Goal: Task Accomplishment & Management: Manage account settings

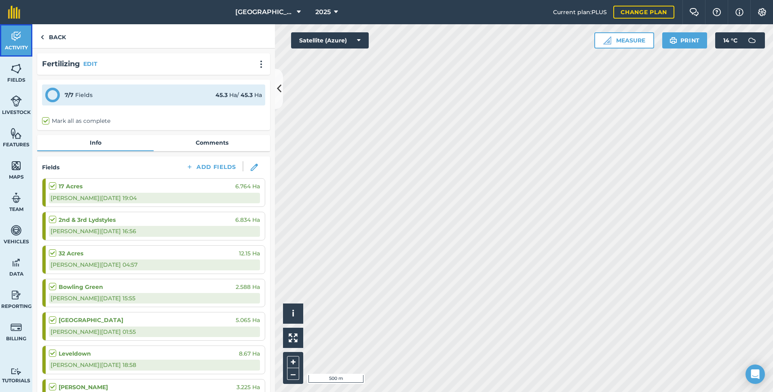
click at [19, 34] on img at bounding box center [16, 36] width 11 height 12
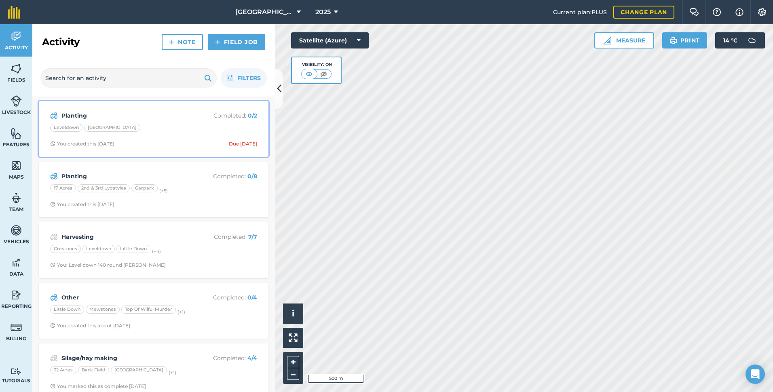
click at [155, 120] on strong "Planting" at bounding box center [125, 115] width 128 height 9
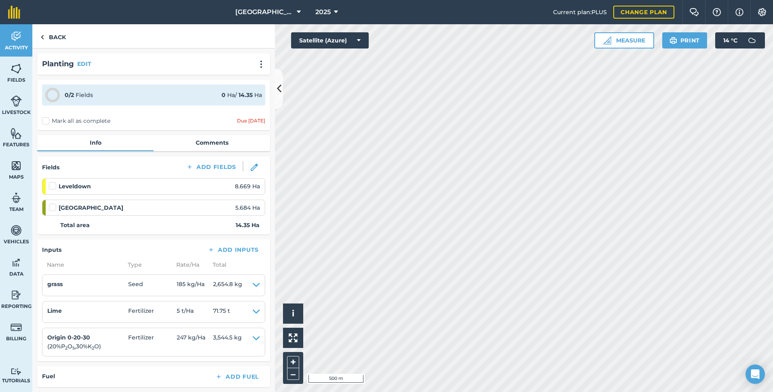
scroll to position [121, 0]
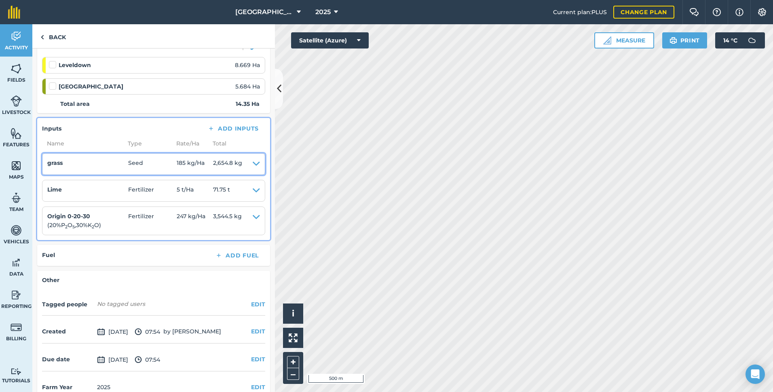
click at [253, 164] on icon at bounding box center [256, 163] width 7 height 11
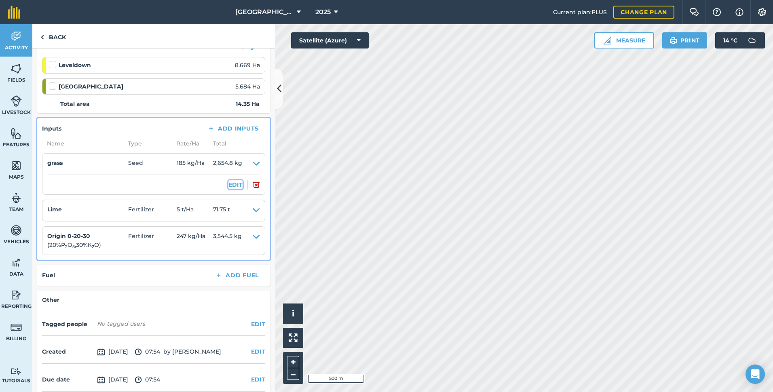
click at [234, 184] on button "EDIT" at bounding box center [235, 184] width 14 height 9
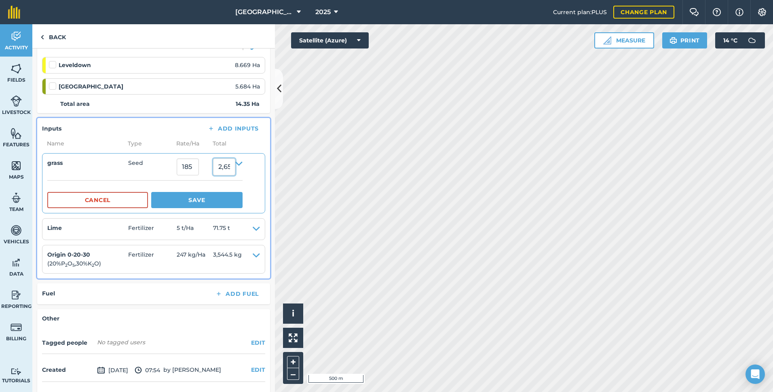
drag, startPoint x: 240, startPoint y: 167, endPoint x: 203, endPoint y: 164, distance: 36.9
click at [203, 164] on summary "grass Seed 185 2,654.75" at bounding box center [144, 166] width 195 height 17
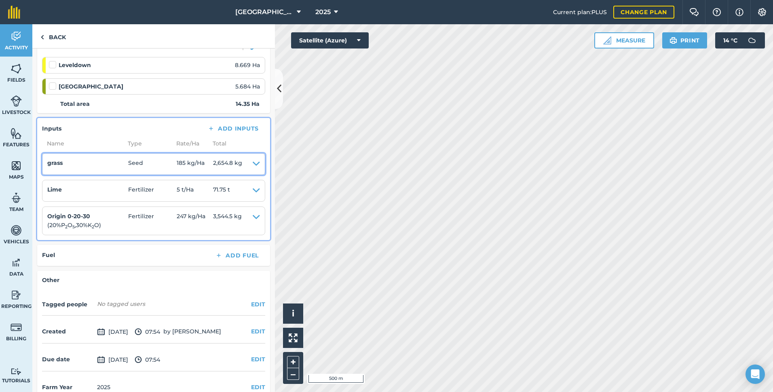
click at [253, 164] on icon at bounding box center [256, 163] width 7 height 11
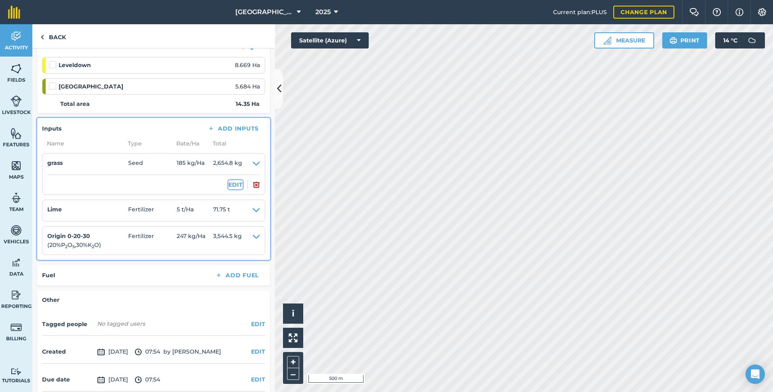
click at [233, 184] on button "EDIT" at bounding box center [235, 184] width 14 height 9
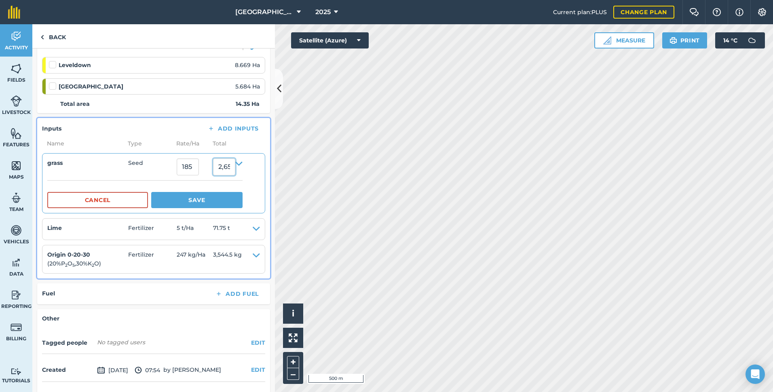
click at [235, 168] on input "2,654.75" at bounding box center [224, 166] width 22 height 17
click at [235, 167] on input "2,654.75" at bounding box center [224, 166] width 22 height 17
type input "2"
type input "4"
type input "500"
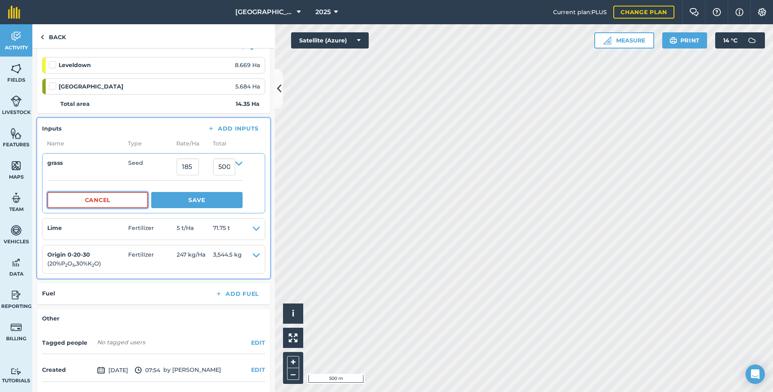
type input "34.84320557491289"
click at [206, 204] on button "Save" at bounding box center [196, 200] width 91 height 16
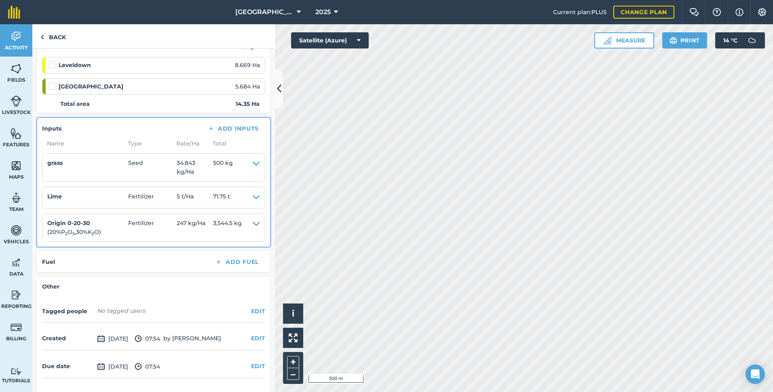
click at [206, 238] on li "Origin 0-20-30 ( 20 % P 2 O 5 , 30 % K 2 O ) Fertilizer 247 kg / Ha 3,544.5 kg …" at bounding box center [153, 227] width 223 height 29
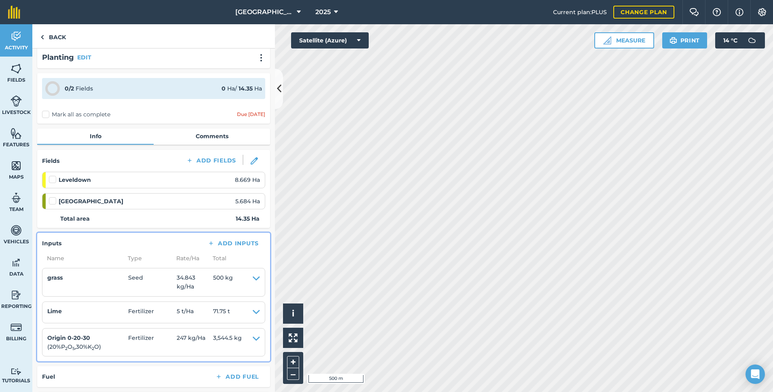
scroll to position [0, 0]
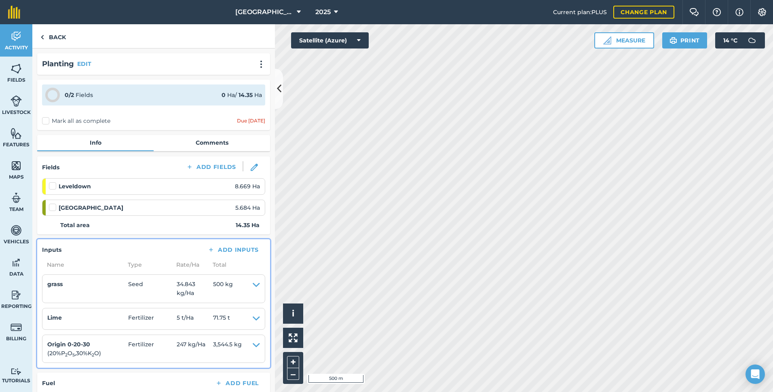
click at [52, 182] on label at bounding box center [54, 182] width 10 height 0
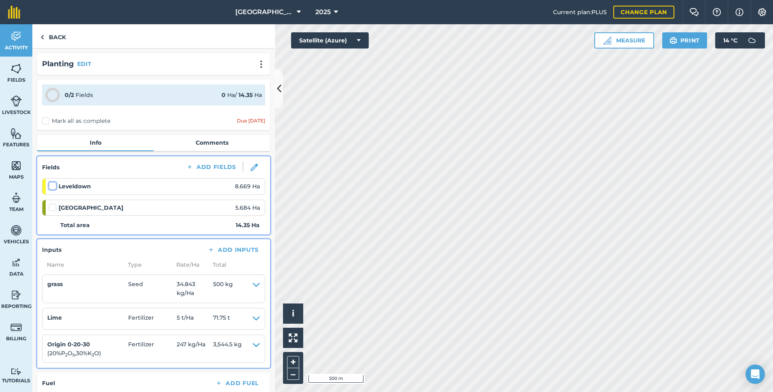
click at [52, 184] on input "checkbox" at bounding box center [51, 184] width 5 height 5
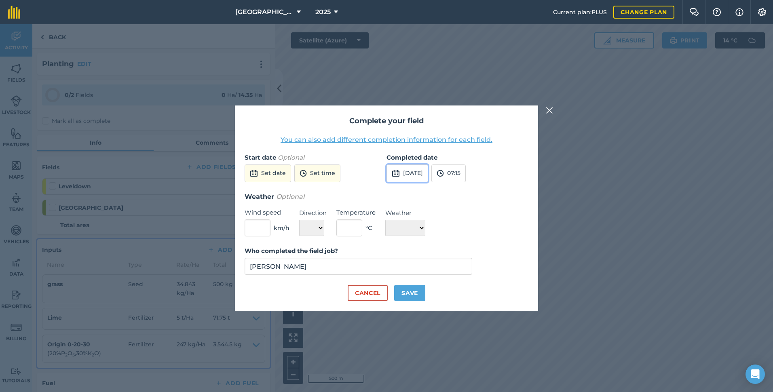
click at [418, 176] on button "[DATE]" at bounding box center [407, 174] width 42 height 18
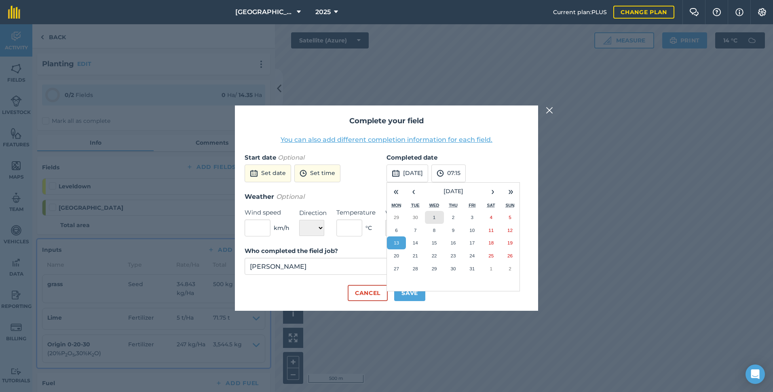
click at [435, 216] on abbr "1" at bounding box center [434, 217] width 2 height 5
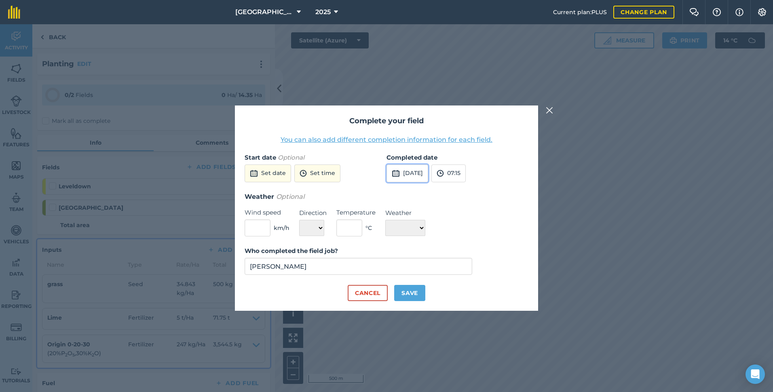
click at [428, 171] on button "[DATE]" at bounding box center [407, 174] width 42 height 18
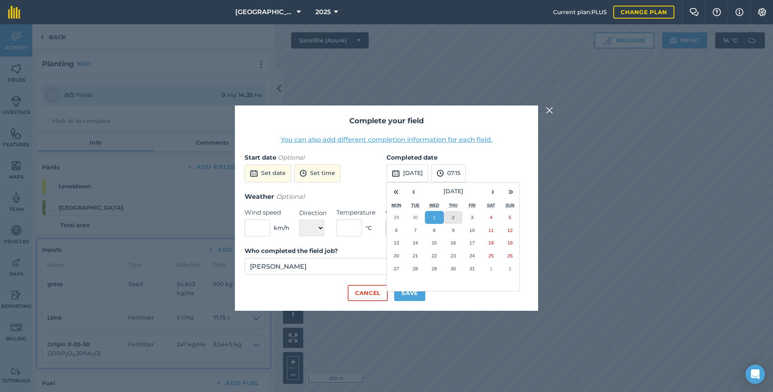
click at [455, 221] on button "2" at bounding box center [453, 217] width 19 height 13
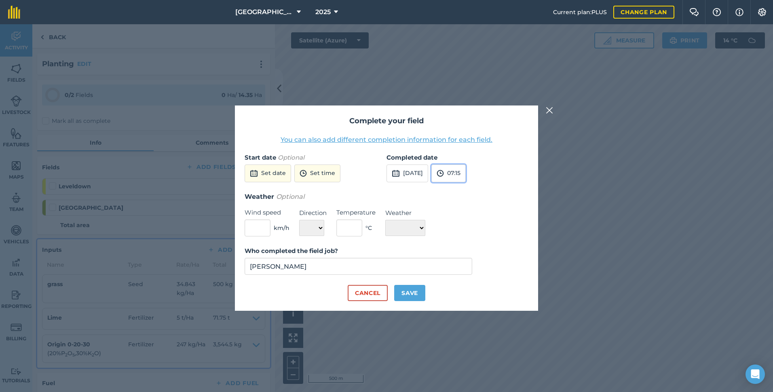
click at [466, 177] on button "07:15" at bounding box center [448, 174] width 34 height 18
click at [468, 233] on button "15:30" at bounding box center [451, 232] width 38 height 13
click at [413, 297] on button "Save" at bounding box center [409, 293] width 31 height 16
checkbox input "true"
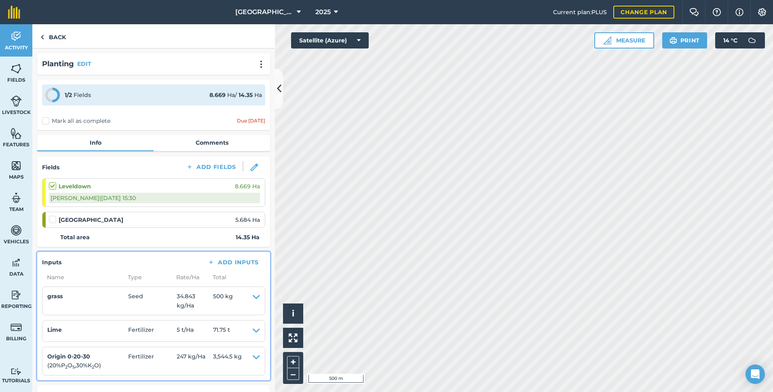
click at [117, 217] on div "South park 5.684 Ha" at bounding box center [154, 219] width 211 height 9
click at [53, 215] on label at bounding box center [54, 215] width 10 height 0
click at [53, 220] on input "checkbox" at bounding box center [51, 217] width 5 height 5
checkbox input "false"
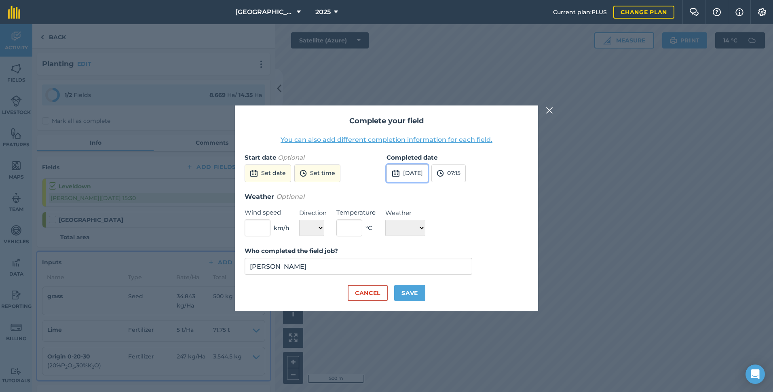
click at [418, 174] on button "[DATE]" at bounding box center [407, 174] width 42 height 18
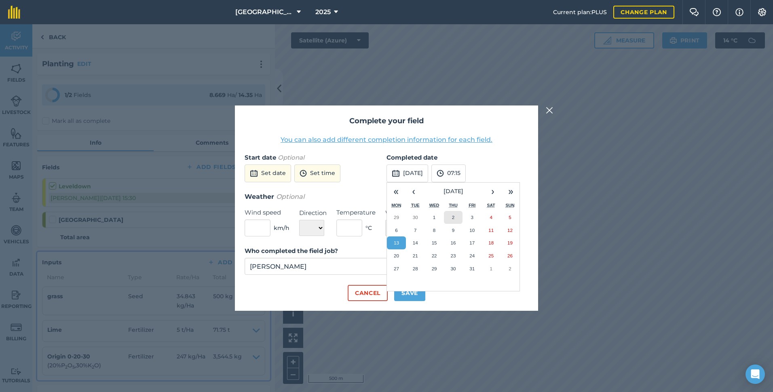
click at [452, 219] on abbr "2" at bounding box center [453, 217] width 2 height 5
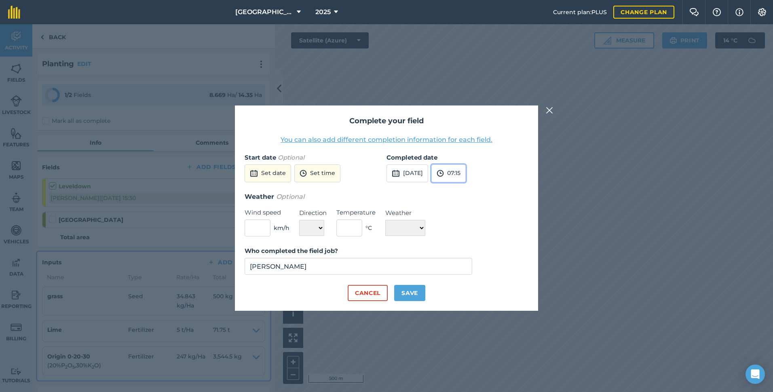
click at [466, 175] on button "07:15" at bounding box center [448, 174] width 34 height 18
click at [468, 242] on button "17:30" at bounding box center [451, 244] width 38 height 13
click at [417, 292] on button "Save" at bounding box center [409, 293] width 31 height 16
checkbox input "true"
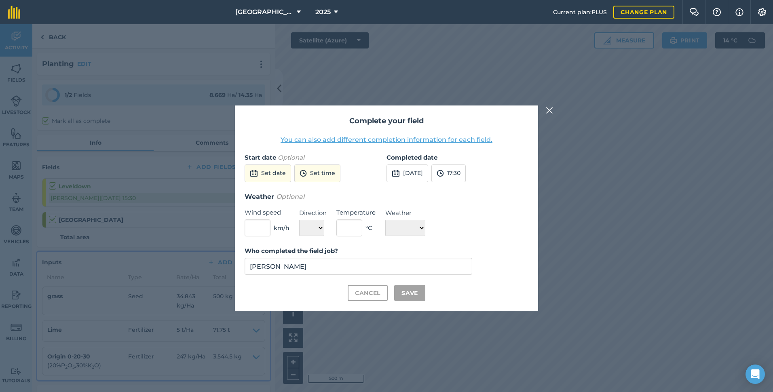
checkbox input "true"
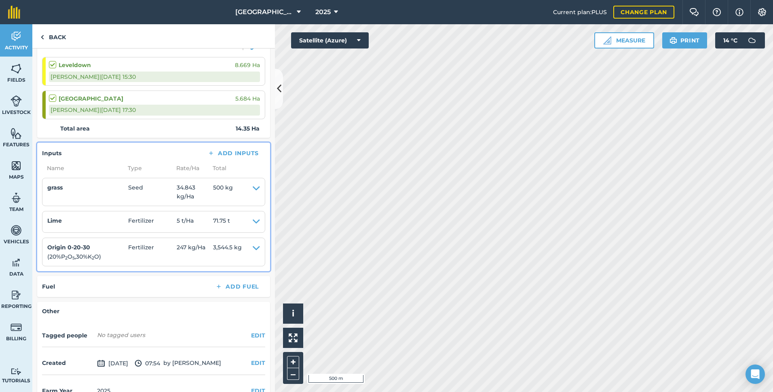
scroll to position [0, 0]
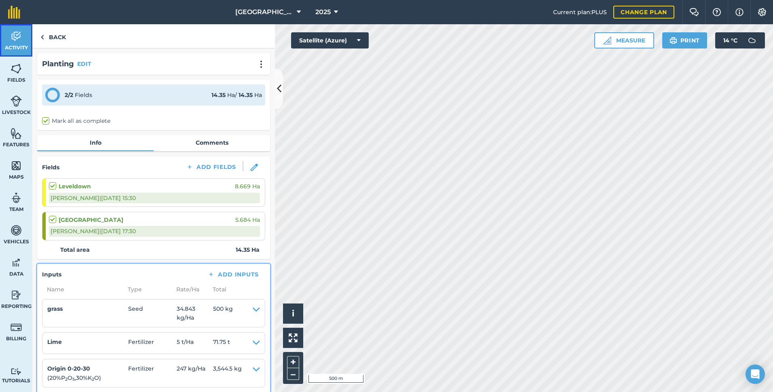
click at [12, 37] on img at bounding box center [16, 36] width 11 height 12
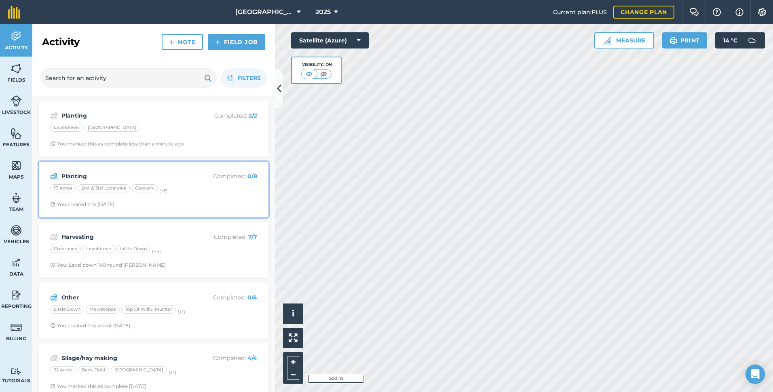
click at [188, 198] on div "Planting Completed : 0 / 8 17 Acres 2nd & 3rd Lydstyles Carpark (+ 5 ) You crea…" at bounding box center [154, 190] width 220 height 46
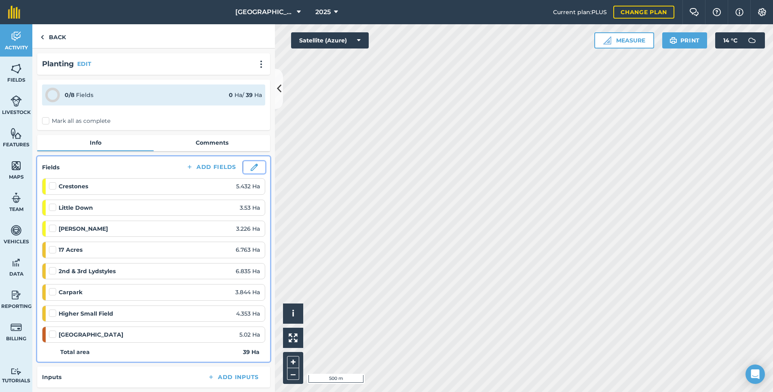
click at [248, 162] on button at bounding box center [254, 167] width 22 height 12
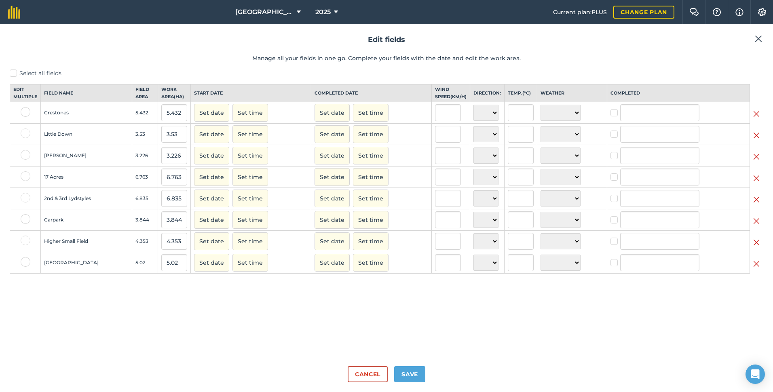
click at [756, 119] on img at bounding box center [756, 114] width 6 height 10
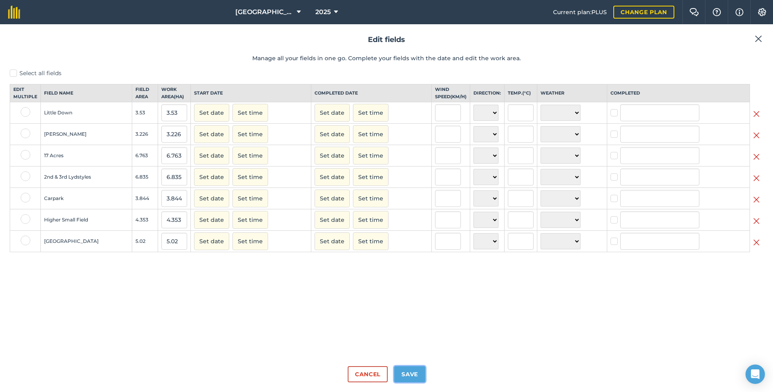
click at [417, 376] on button "Save" at bounding box center [409, 374] width 31 height 16
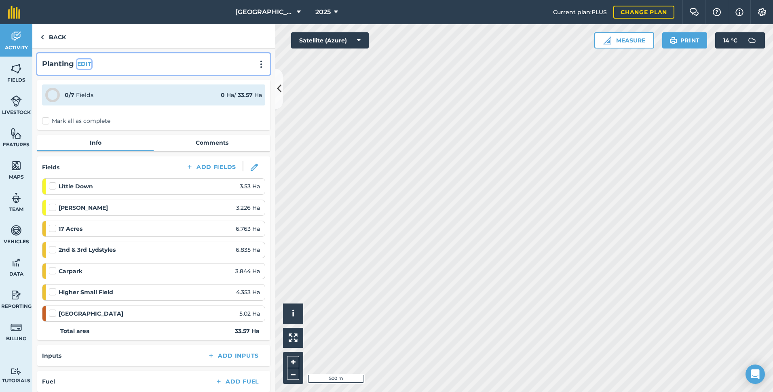
click at [82, 65] on button "EDIT" at bounding box center [84, 63] width 14 height 9
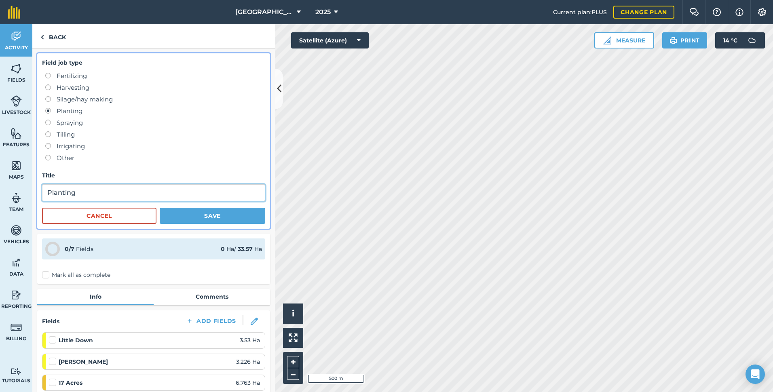
click at [92, 189] on input "Planting" at bounding box center [153, 192] width 223 height 17
type input "Planting Winter Barley"
click at [226, 212] on button "Save" at bounding box center [213, 216] width 106 height 16
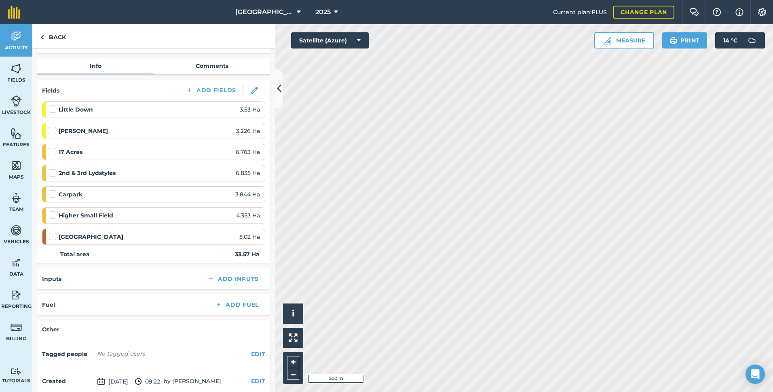
scroll to position [81, 0]
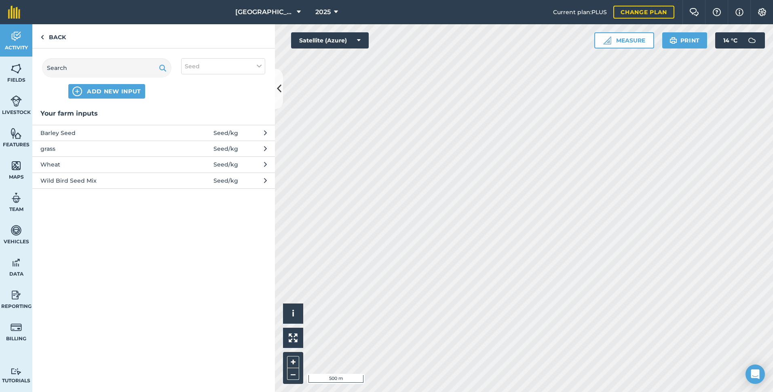
click at [231, 134] on span "Seed / kg" at bounding box center [225, 133] width 25 height 9
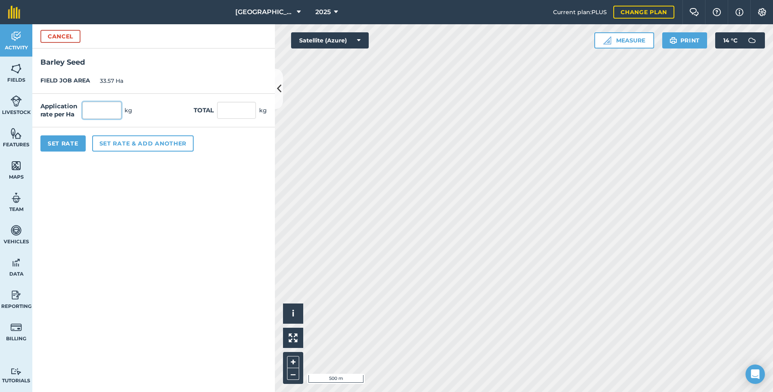
click at [104, 112] on input "text" at bounding box center [101, 110] width 39 height 17
type input "185"
type input "6,210.45"
click at [66, 139] on button "Set Rate" at bounding box center [62, 143] width 45 height 16
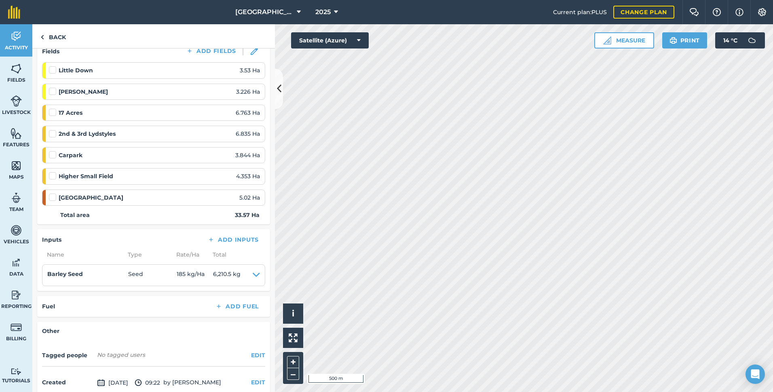
scroll to position [121, 0]
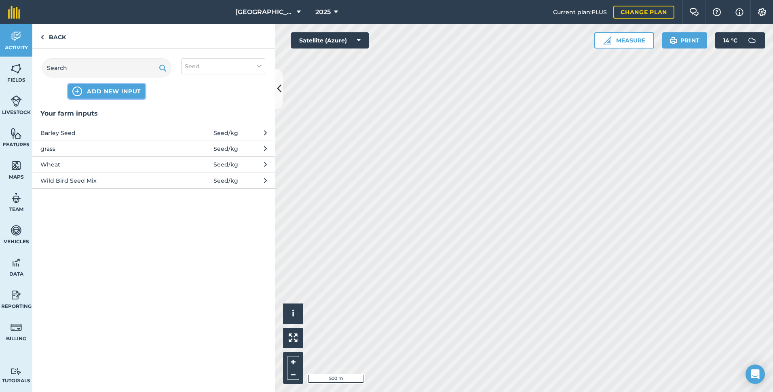
click at [104, 92] on span "ADD NEW INPUT" at bounding box center [114, 91] width 54 height 8
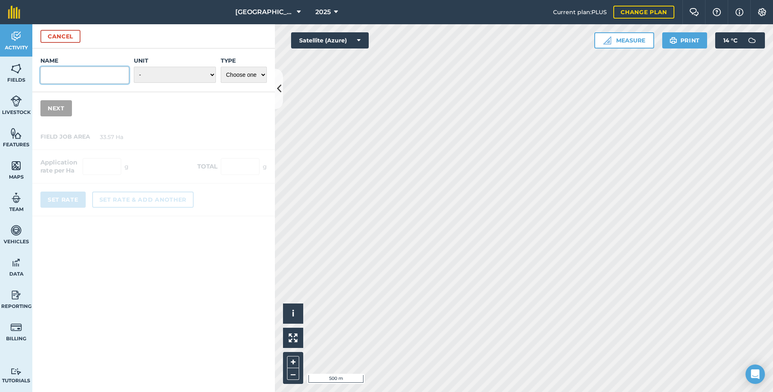
click at [116, 75] on input "Name" at bounding box center [84, 75] width 89 height 17
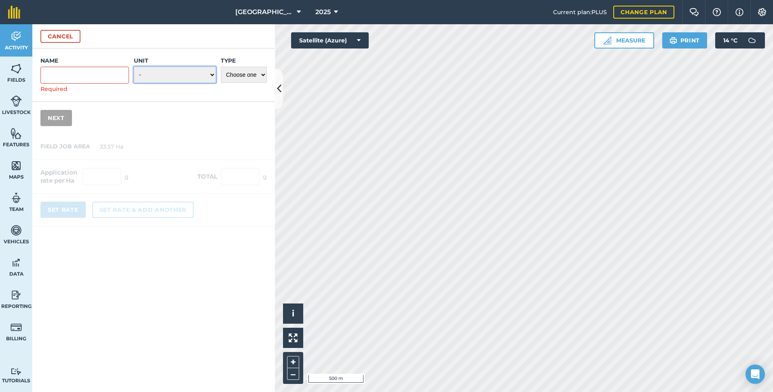
click at [166, 75] on select "- Grams/g Kilograms/kg Metric tonnes/t Millilitres/ml Litres/L Ounces/oz Pounds…" at bounding box center [175, 75] width 82 height 16
click at [130, 36] on div "Cancel" at bounding box center [153, 36] width 243 height 24
click at [63, 37] on button "Cancel" at bounding box center [60, 36] width 40 height 13
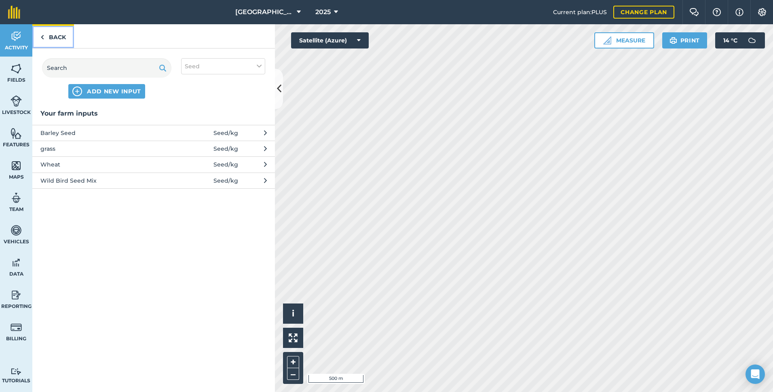
click at [53, 38] on link "Back" at bounding box center [53, 36] width 42 height 24
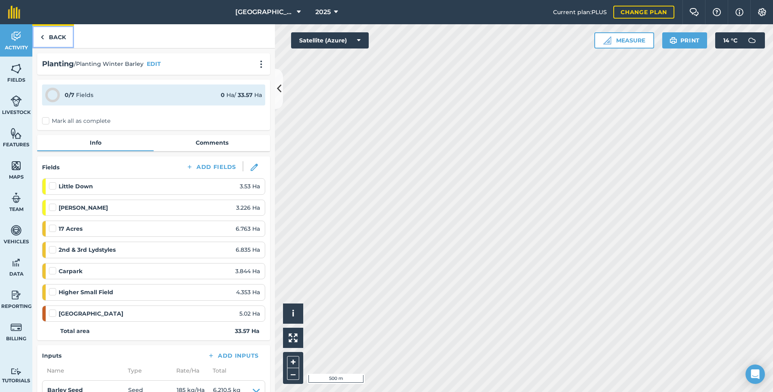
click at [51, 36] on link "Back" at bounding box center [53, 36] width 42 height 24
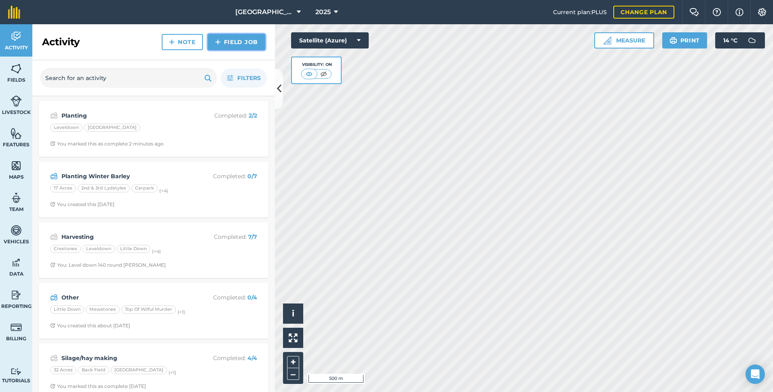
click at [241, 49] on link "Field Job" at bounding box center [236, 42] width 57 height 16
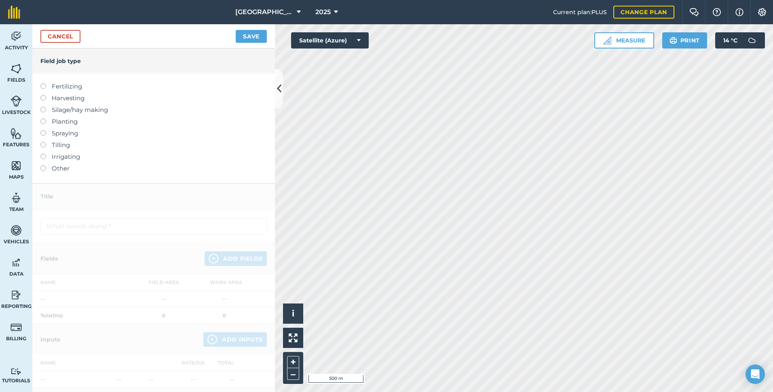
click at [43, 83] on label at bounding box center [45, 83] width 11 height 0
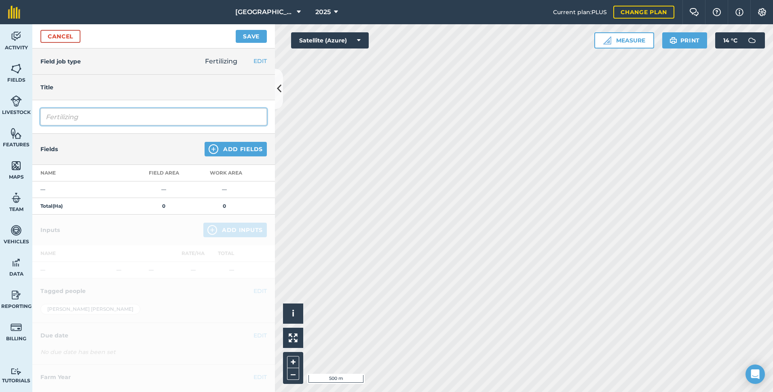
click at [102, 122] on input "Fertilizing" at bounding box center [153, 116] width 226 height 17
type input "Fertilizing Pre Drill 0 20 30"
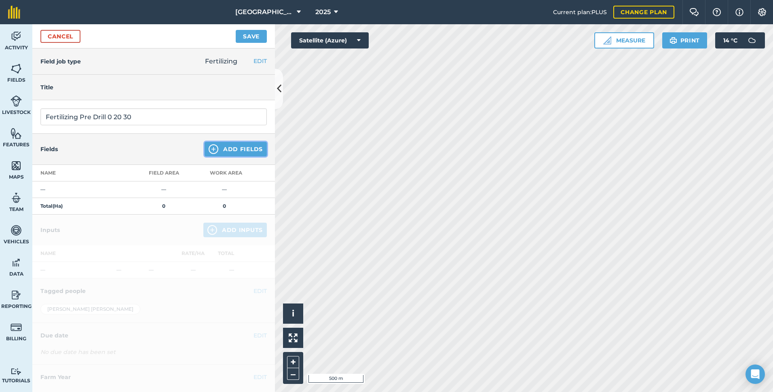
click at [247, 148] on button "Add Fields" at bounding box center [236, 149] width 62 height 15
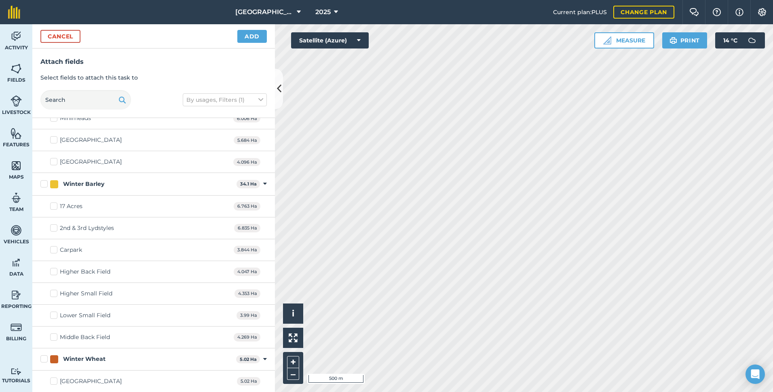
scroll to position [931, 0]
click at [56, 206] on label "17 Acres" at bounding box center [66, 206] width 32 height 8
click at [55, 206] on input "17 Acres" at bounding box center [52, 204] width 5 height 5
checkbox input "true"
click at [56, 227] on label "2nd & 3rd Lydstyles" at bounding box center [82, 228] width 64 height 8
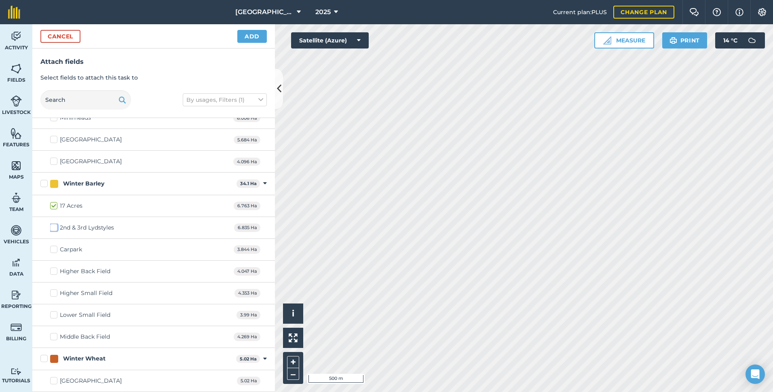
click at [55, 227] on input "2nd & 3rd Lydstyles" at bounding box center [52, 226] width 5 height 5
checkbox input "true"
click at [55, 246] on label "Carpark" at bounding box center [66, 249] width 32 height 8
click at [55, 246] on input "Carpark" at bounding box center [52, 247] width 5 height 5
checkbox input "true"
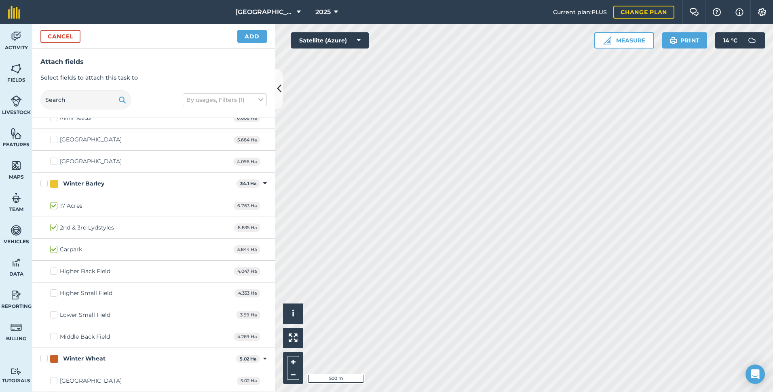
click at [56, 293] on label "Higher Small Field" at bounding box center [81, 293] width 62 height 8
click at [55, 293] on input "Higher Small Field" at bounding box center [52, 291] width 5 height 5
checkbox input "true"
click at [56, 380] on label "[GEOGRAPHIC_DATA]" at bounding box center [86, 381] width 72 height 8
click at [55, 380] on input "[GEOGRAPHIC_DATA]" at bounding box center [52, 379] width 5 height 5
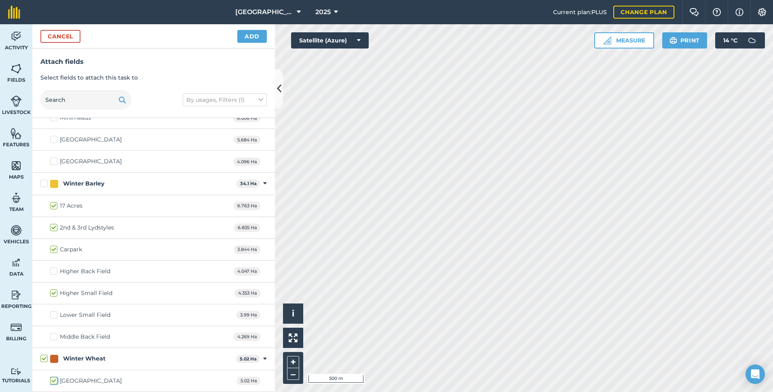
checkbox input "true"
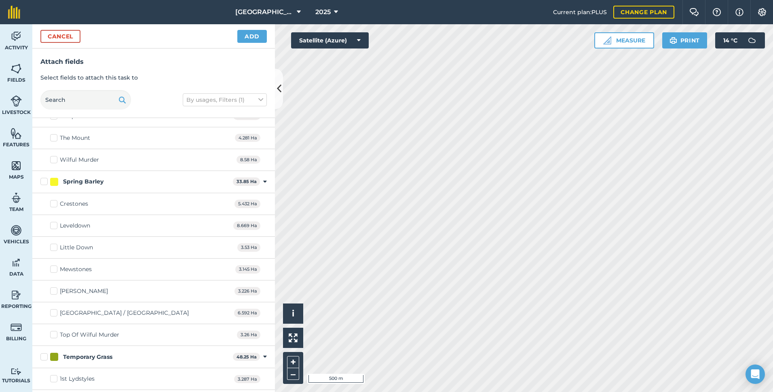
scroll to position [527, 0]
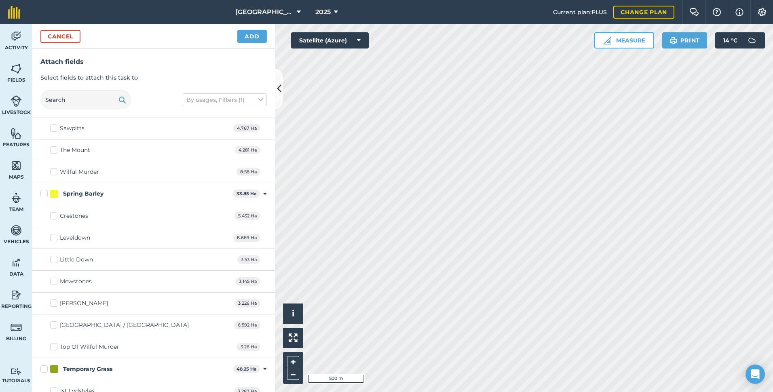
click at [54, 260] on label "Little Down" at bounding box center [71, 259] width 43 height 8
click at [54, 260] on input "Little Down" at bounding box center [52, 257] width 5 height 5
checkbox input "true"
click at [53, 303] on label "[PERSON_NAME]" at bounding box center [79, 303] width 58 height 8
click at [53, 303] on input "[PERSON_NAME]" at bounding box center [52, 301] width 5 height 5
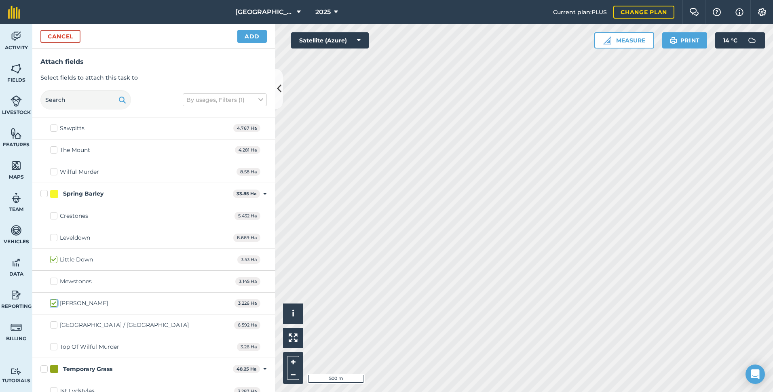
checkbox input "true"
click at [250, 38] on button "Add" at bounding box center [252, 36] width 30 height 13
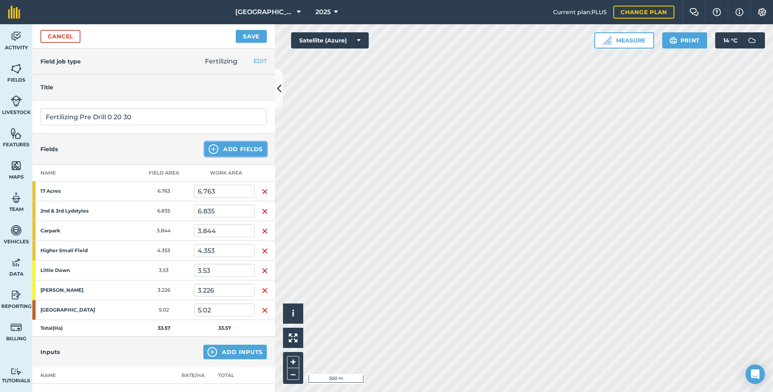
click at [232, 148] on button "Add Fields" at bounding box center [236, 149] width 62 height 15
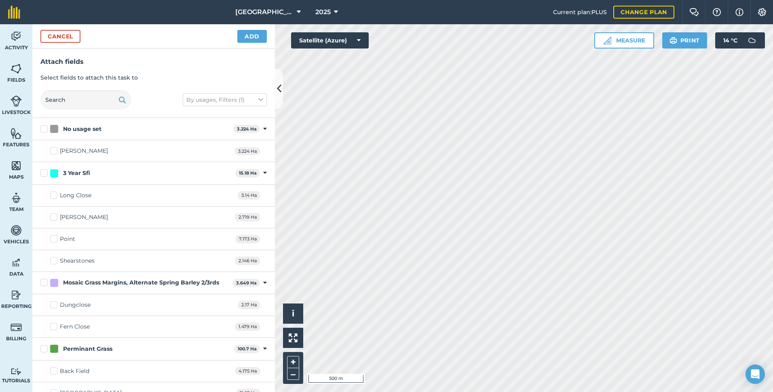
checkbox input "true"
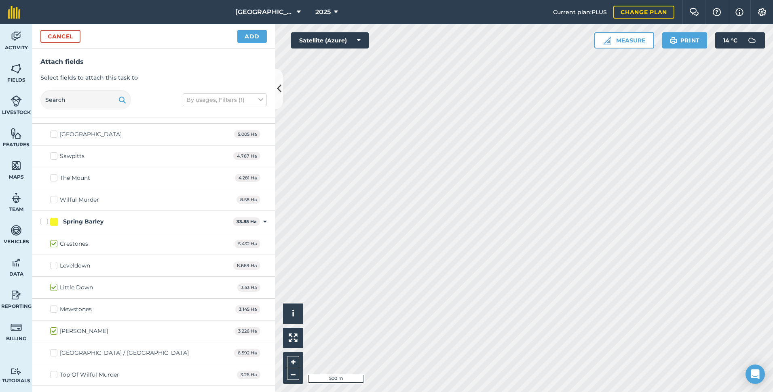
scroll to position [566, 0]
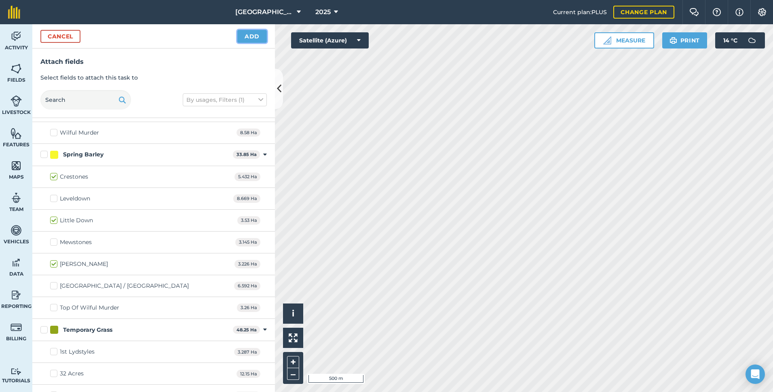
click at [255, 42] on button "Add" at bounding box center [252, 36] width 30 height 13
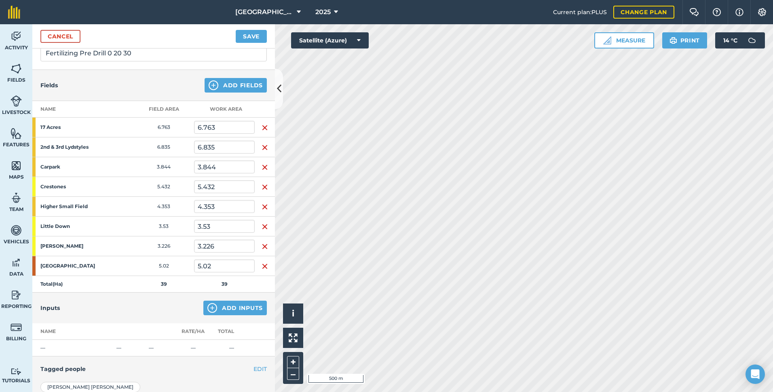
scroll to position [121, 0]
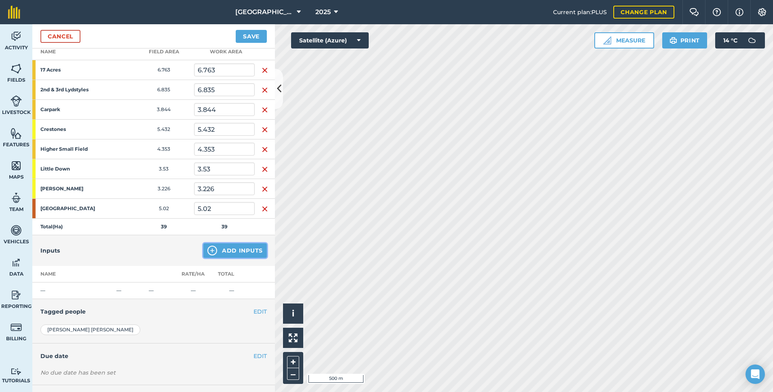
click at [233, 246] on button "Add Inputs" at bounding box center [234, 250] width 63 height 15
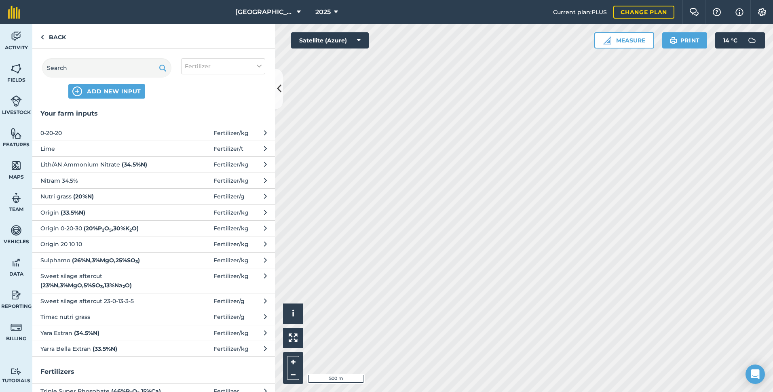
click at [87, 232] on span "Origin 0-20-30 ( 20 % P 2 O 5 , 30 % K 2 O )" at bounding box center [106, 228] width 132 height 9
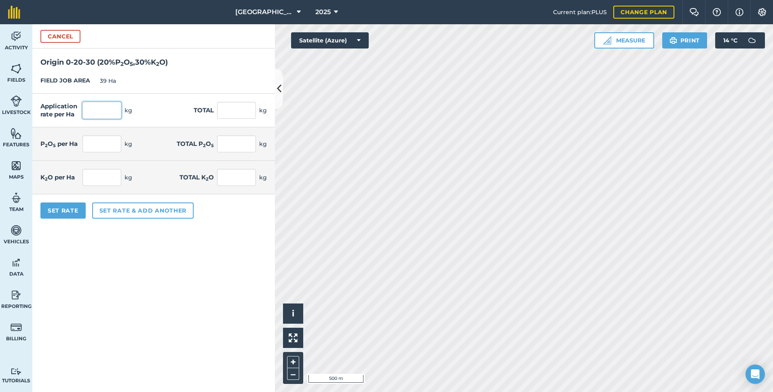
click at [110, 110] on input "text" at bounding box center [101, 110] width 39 height 17
type input "247"
click at [81, 211] on button "Set Rate" at bounding box center [62, 211] width 45 height 16
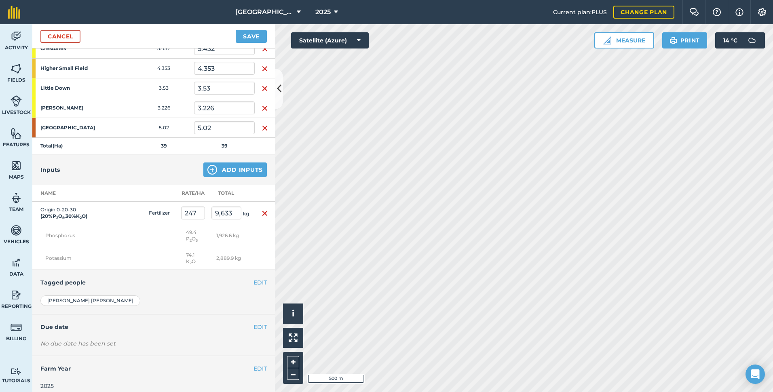
scroll to position [209, 0]
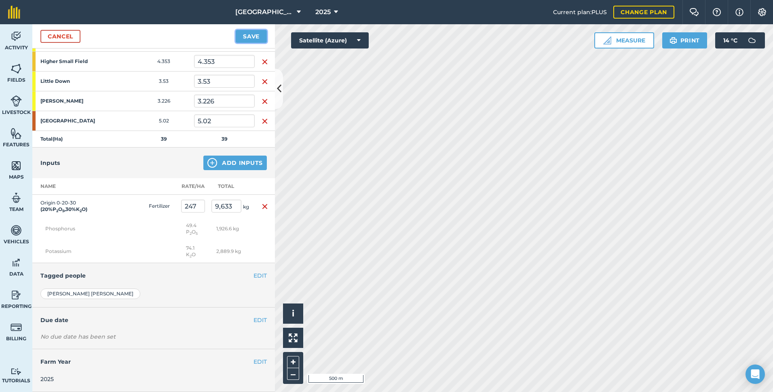
click at [252, 37] on button "Save" at bounding box center [251, 36] width 31 height 13
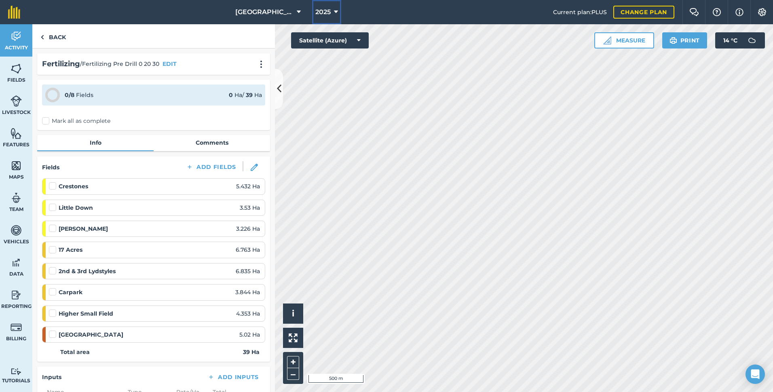
click at [334, 11] on icon at bounding box center [336, 12] width 4 height 10
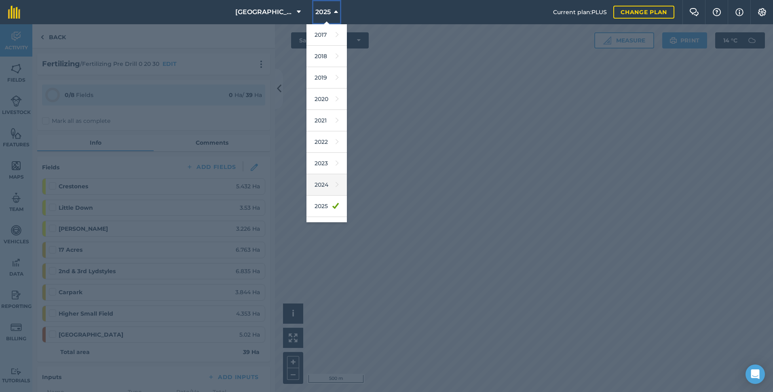
scroll to position [38, 0]
click at [318, 190] on link "2026" at bounding box center [326, 189] width 40 height 21
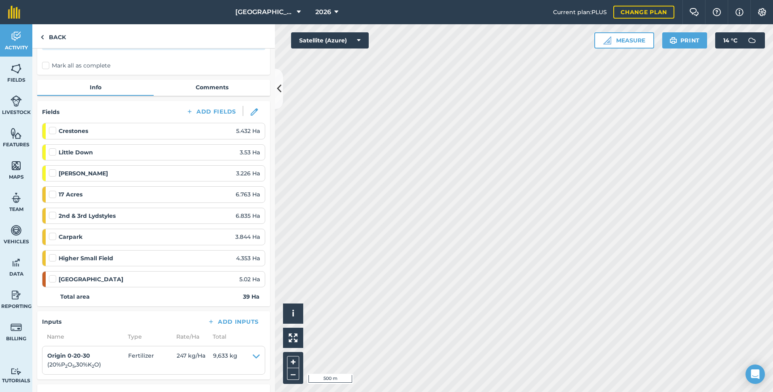
scroll to position [0, 0]
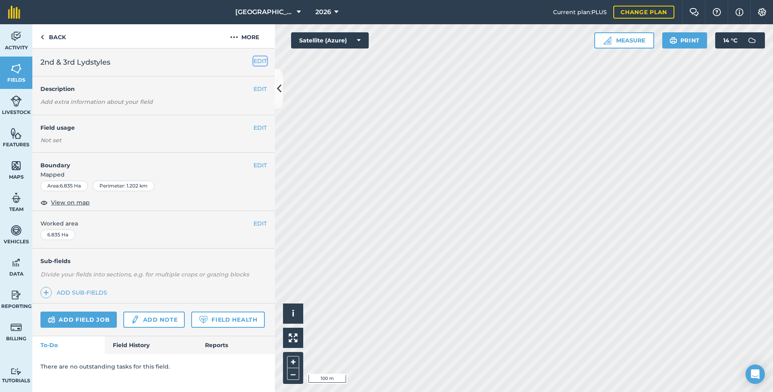
click at [264, 61] on button "EDIT" at bounding box center [259, 61] width 13 height 9
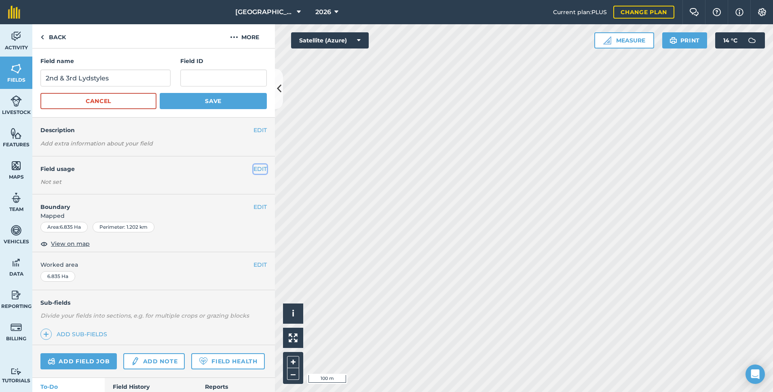
click at [253, 169] on button "EDIT" at bounding box center [259, 169] width 13 height 9
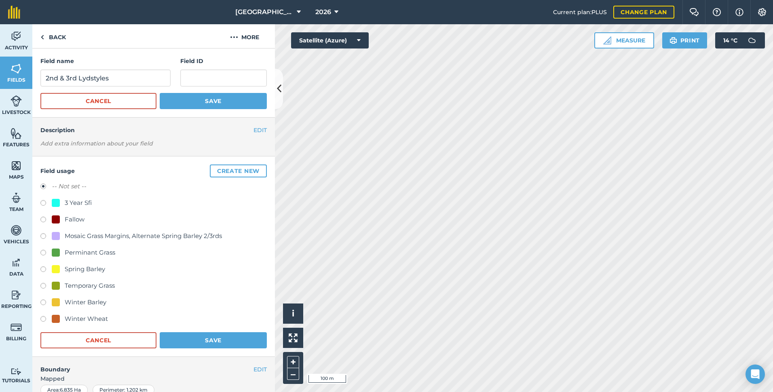
click at [43, 302] on label at bounding box center [45, 304] width 11 height 8
radio input "true"
radio input "false"
click at [203, 337] on button "Save" at bounding box center [213, 340] width 107 height 16
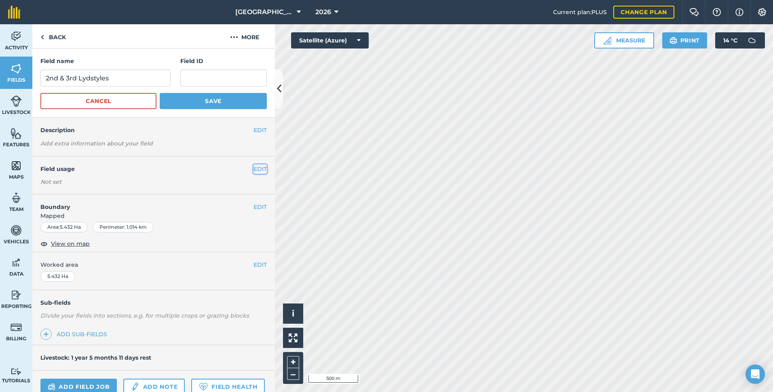
click at [255, 166] on button "EDIT" at bounding box center [259, 169] width 13 height 9
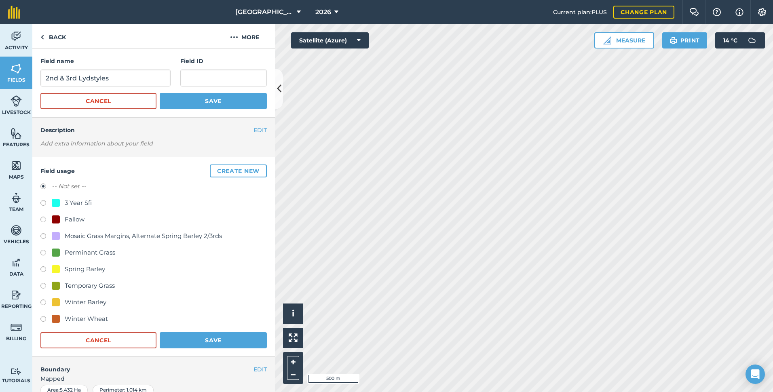
click at [42, 317] on label at bounding box center [45, 320] width 11 height 8
radio input "true"
radio input "false"
click at [188, 345] on button "Save" at bounding box center [213, 340] width 107 height 16
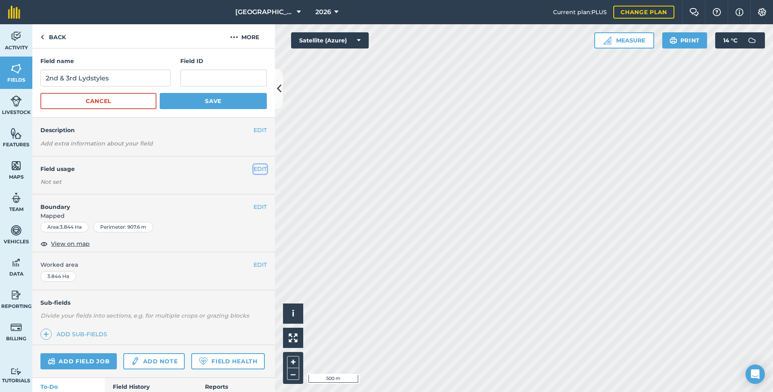
click at [256, 166] on button "EDIT" at bounding box center [259, 169] width 13 height 9
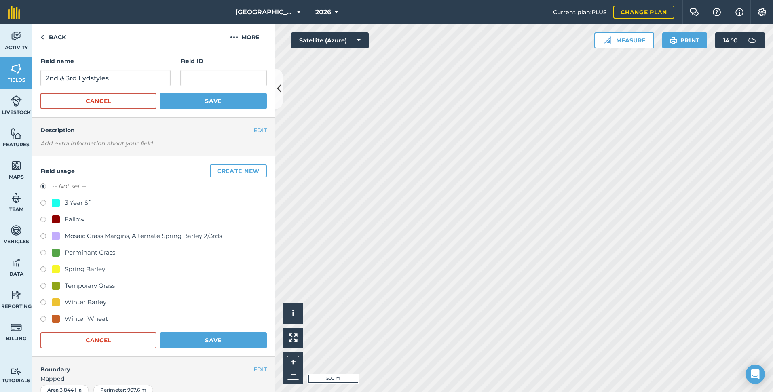
click at [44, 303] on label at bounding box center [45, 304] width 11 height 8
radio input "true"
radio input "false"
click at [223, 103] on button "Save" at bounding box center [213, 101] width 107 height 16
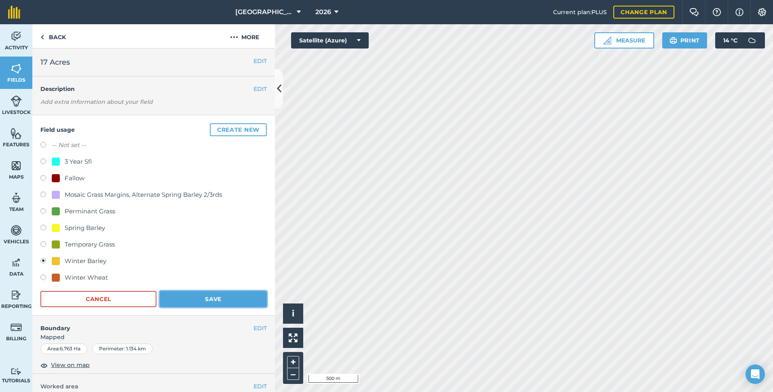
click at [226, 302] on button "Save" at bounding box center [213, 299] width 107 height 16
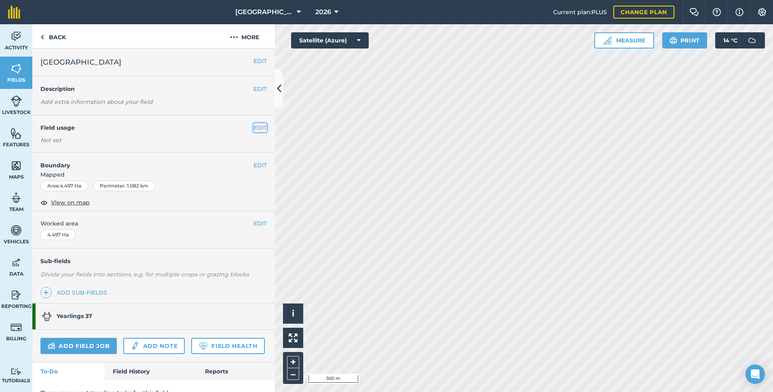
click at [253, 130] on button "EDIT" at bounding box center [259, 127] width 13 height 9
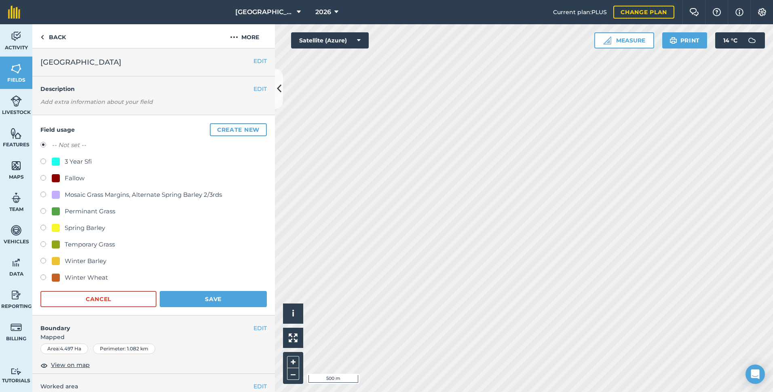
click at [44, 260] on label at bounding box center [45, 262] width 11 height 8
radio input "true"
radio input "false"
click at [215, 299] on button "Save" at bounding box center [213, 299] width 107 height 16
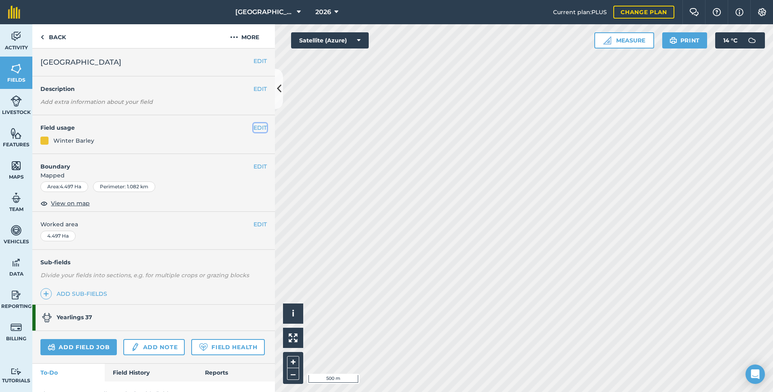
click at [254, 127] on button "EDIT" at bounding box center [259, 127] width 13 height 9
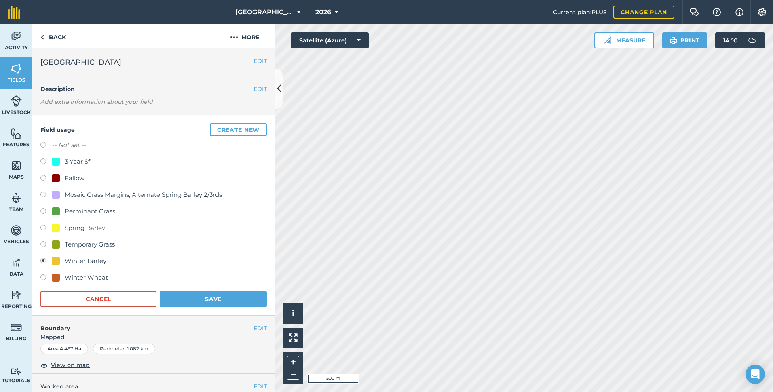
click at [44, 211] on label at bounding box center [45, 212] width 11 height 8
radio input "true"
radio input "false"
click at [205, 300] on button "Save" at bounding box center [213, 299] width 107 height 16
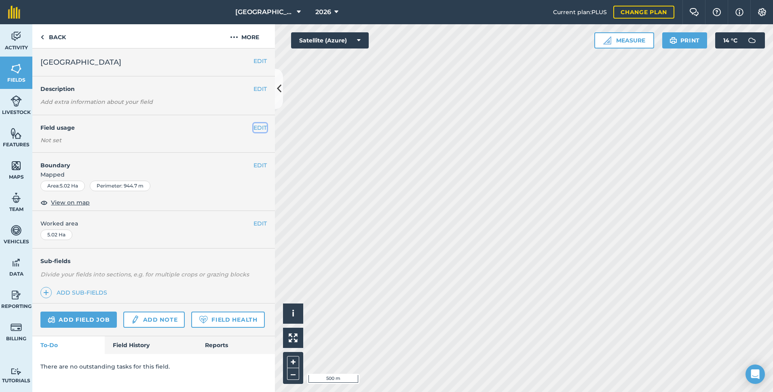
click at [262, 125] on button "EDIT" at bounding box center [259, 127] width 13 height 9
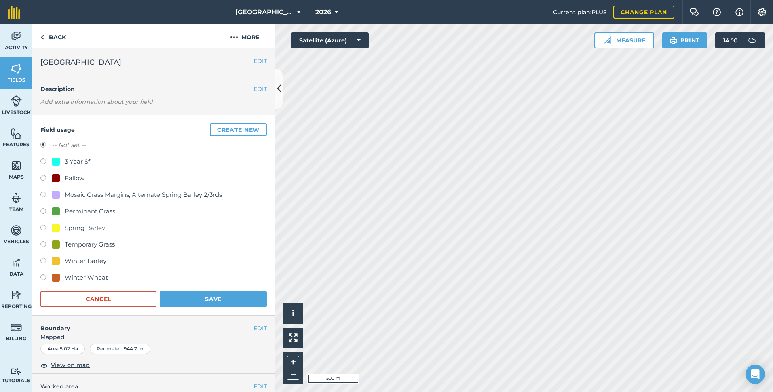
click at [47, 261] on label at bounding box center [45, 262] width 11 height 8
radio input "true"
radio input "false"
click at [213, 303] on button "Save" at bounding box center [213, 299] width 107 height 16
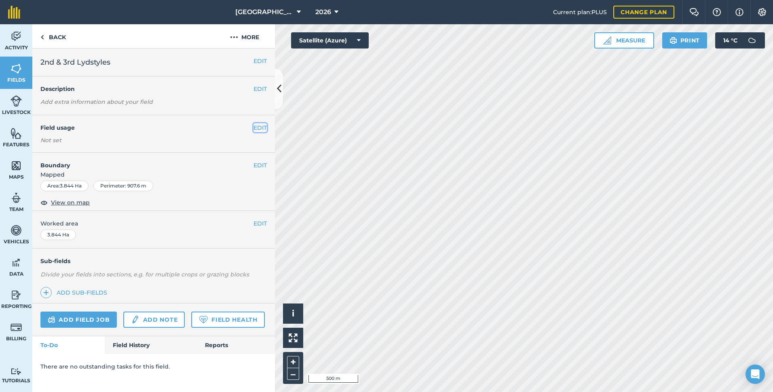
click at [263, 127] on button "EDIT" at bounding box center [259, 127] width 13 height 9
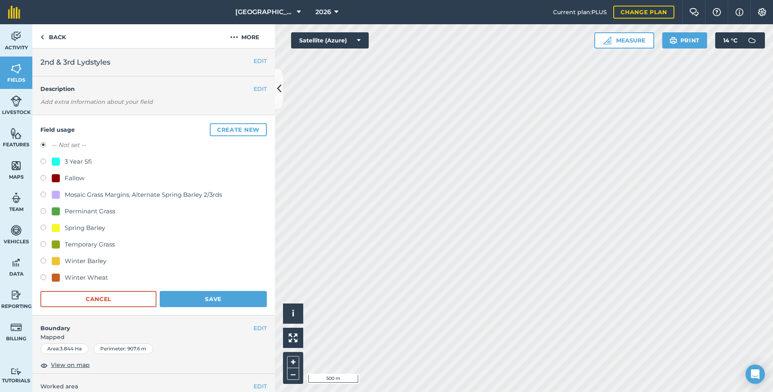
click at [42, 260] on label at bounding box center [45, 262] width 11 height 8
radio input "true"
radio input "false"
click at [213, 301] on button "Save" at bounding box center [213, 299] width 107 height 16
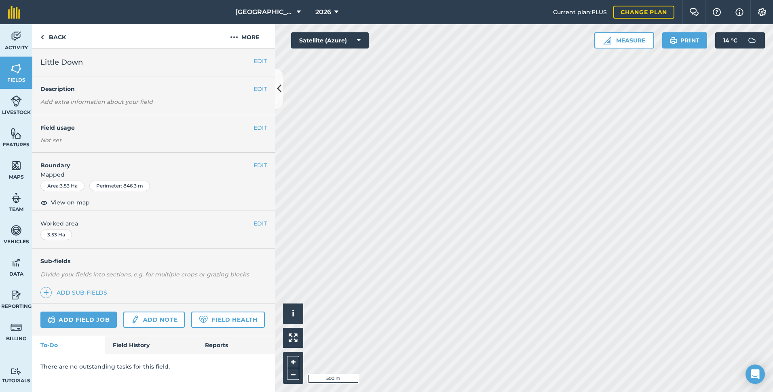
click at [267, 124] on div "EDIT Field usage Not set" at bounding box center [153, 134] width 243 height 38
click at [265, 126] on button "EDIT" at bounding box center [259, 127] width 13 height 9
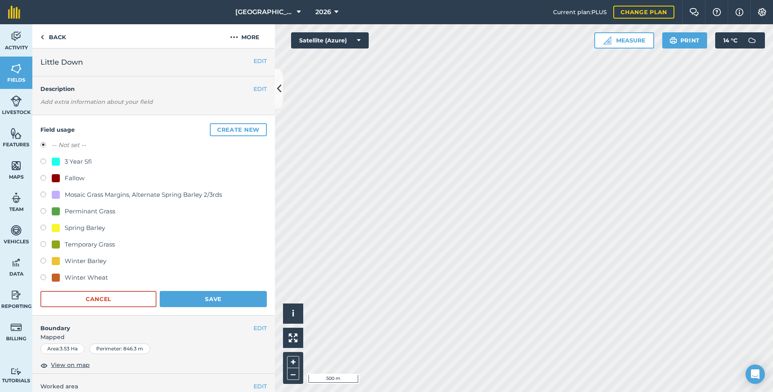
click at [43, 262] on label at bounding box center [45, 262] width 11 height 8
radio input "true"
radio input "false"
click at [174, 293] on button "Save" at bounding box center [213, 299] width 107 height 16
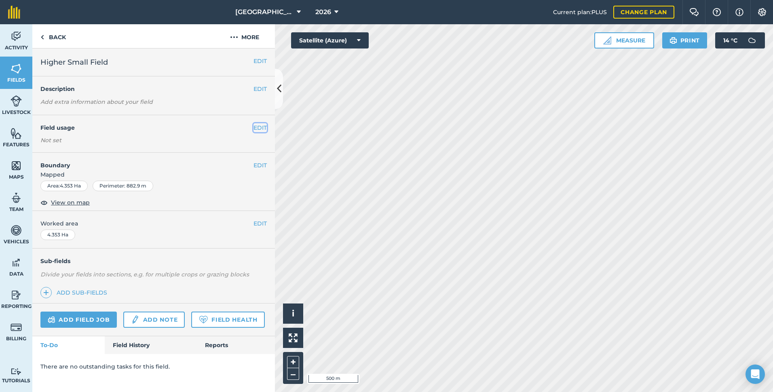
click at [260, 129] on button "EDIT" at bounding box center [259, 127] width 13 height 9
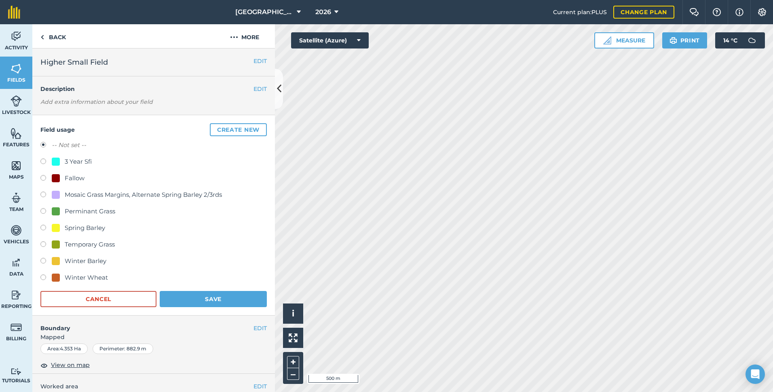
click at [44, 261] on label at bounding box center [45, 262] width 11 height 8
radio input "true"
radio input "false"
click at [202, 299] on button "Save" at bounding box center [213, 299] width 107 height 16
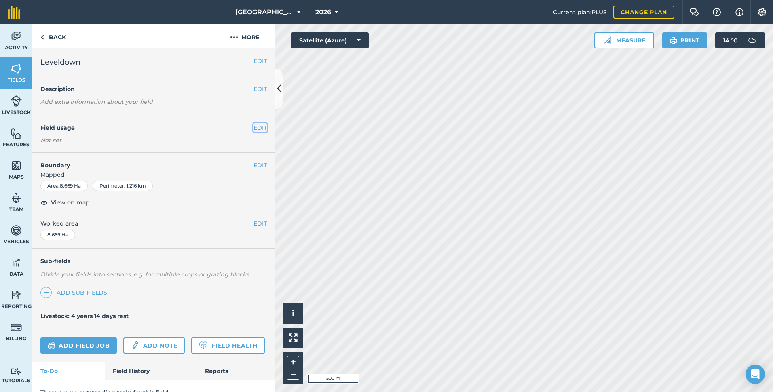
click at [253, 128] on button "EDIT" at bounding box center [259, 127] width 13 height 9
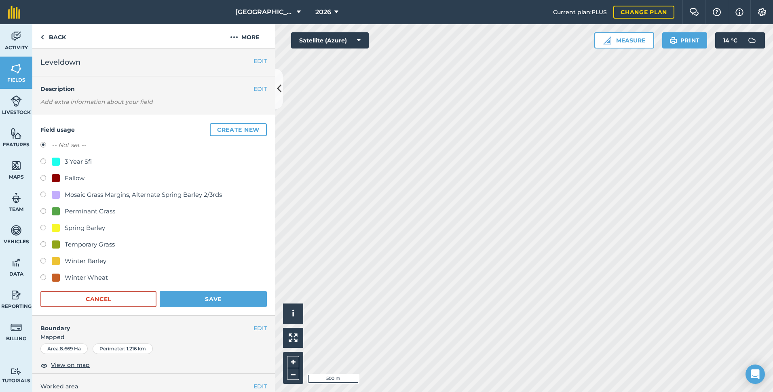
click at [42, 243] on label at bounding box center [45, 245] width 11 height 8
radio input "true"
radio input "false"
click at [199, 295] on button "Save" at bounding box center [213, 299] width 107 height 16
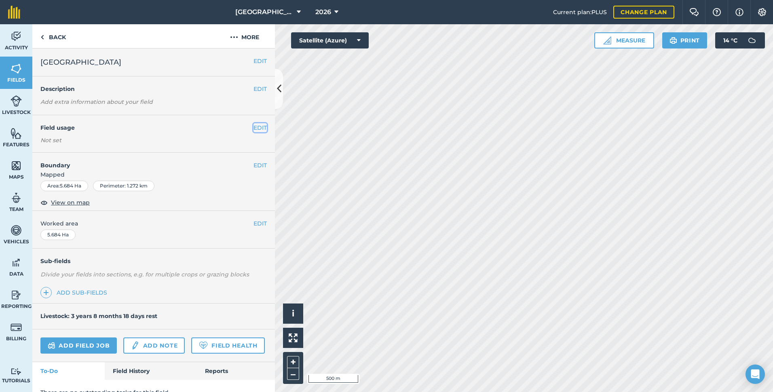
click at [256, 129] on button "EDIT" at bounding box center [259, 127] width 13 height 9
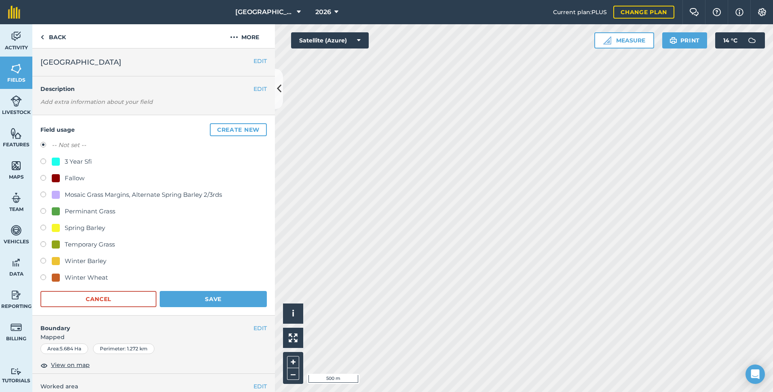
click at [40, 242] on label at bounding box center [45, 245] width 11 height 8
radio input "true"
radio input "false"
click at [243, 295] on button "Save" at bounding box center [213, 299] width 107 height 16
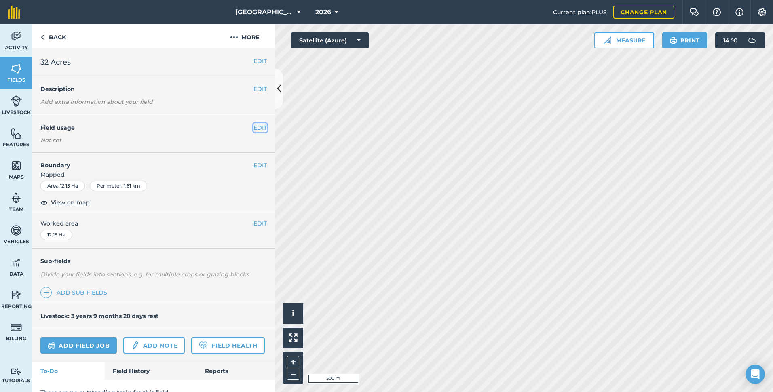
click at [258, 127] on button "EDIT" at bounding box center [259, 127] width 13 height 9
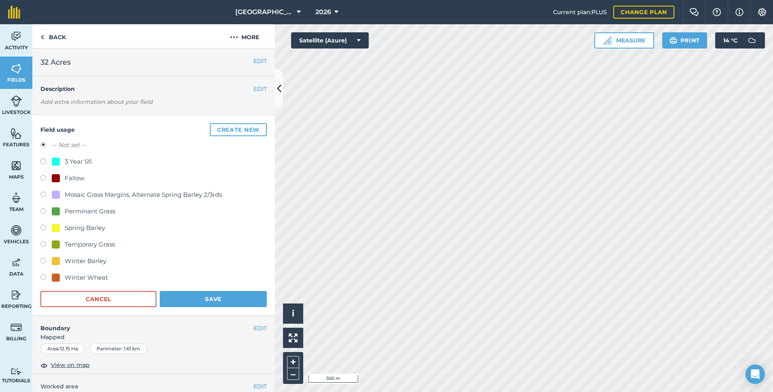
click at [42, 245] on label at bounding box center [45, 245] width 11 height 8
radio input "true"
radio input "false"
click at [198, 294] on button "Save" at bounding box center [213, 299] width 107 height 16
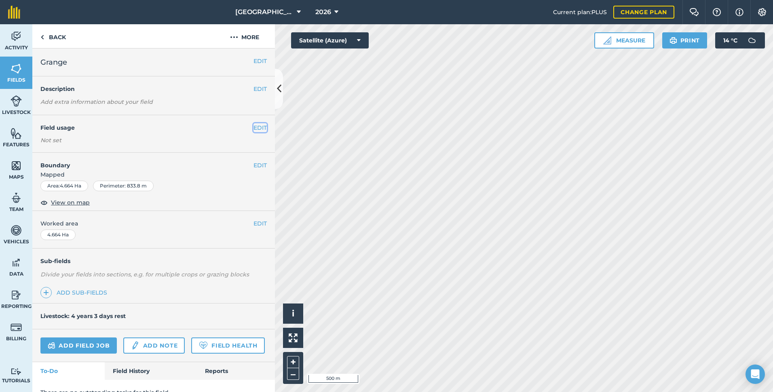
click at [254, 129] on button "EDIT" at bounding box center [259, 127] width 13 height 9
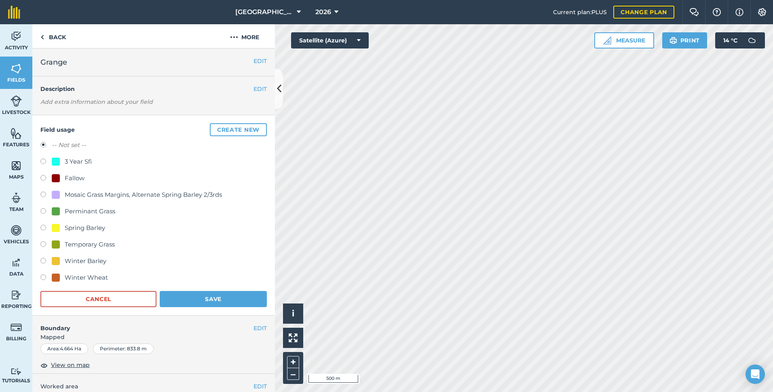
click at [45, 245] on label at bounding box center [45, 245] width 11 height 8
radio input "true"
radio input "false"
click at [218, 297] on button "Save" at bounding box center [213, 299] width 107 height 16
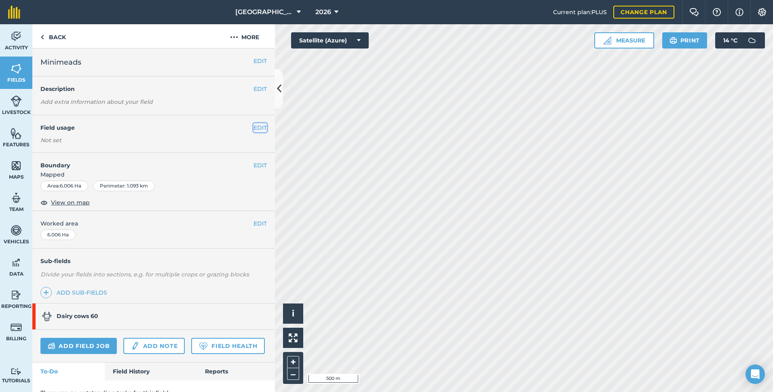
click at [253, 125] on button "EDIT" at bounding box center [259, 127] width 13 height 9
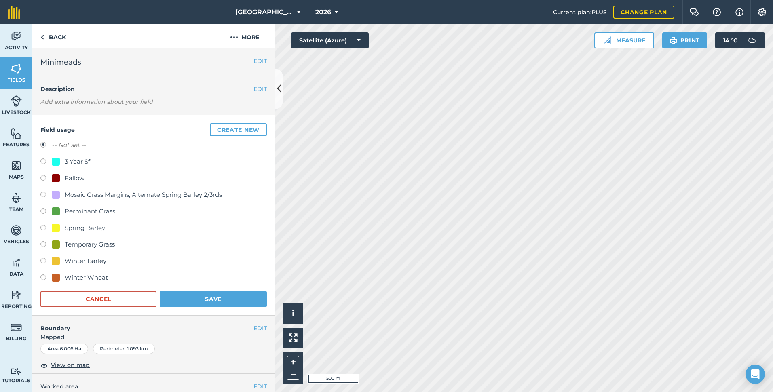
click at [42, 246] on label at bounding box center [45, 245] width 11 height 8
radio input "true"
radio input "false"
click at [233, 299] on button "Save" at bounding box center [213, 299] width 107 height 16
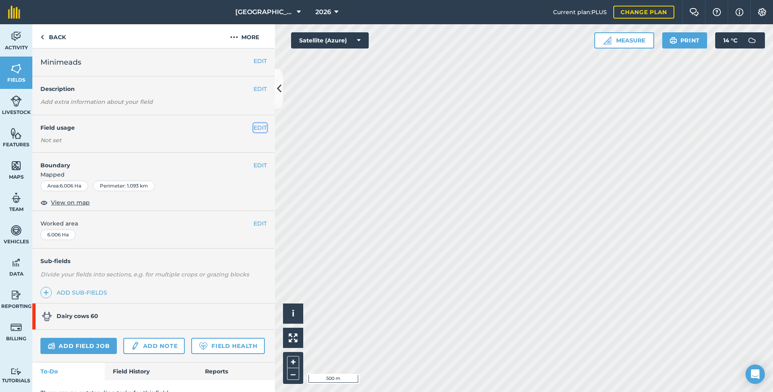
click at [253, 128] on button "EDIT" at bounding box center [259, 127] width 13 height 9
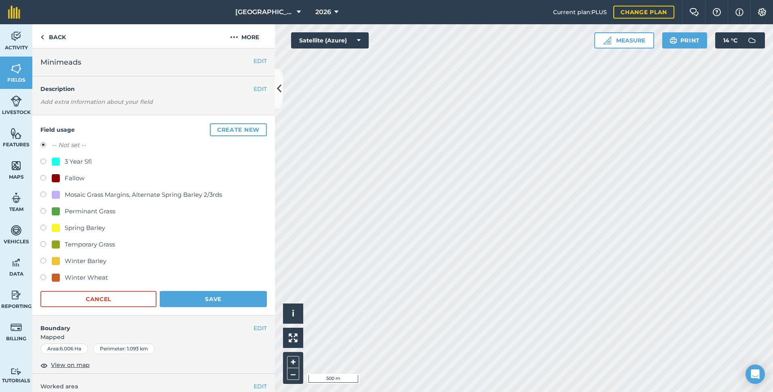
click at [48, 245] on label at bounding box center [45, 245] width 11 height 8
radio input "true"
radio input "false"
click at [231, 297] on button "Save" at bounding box center [213, 299] width 107 height 16
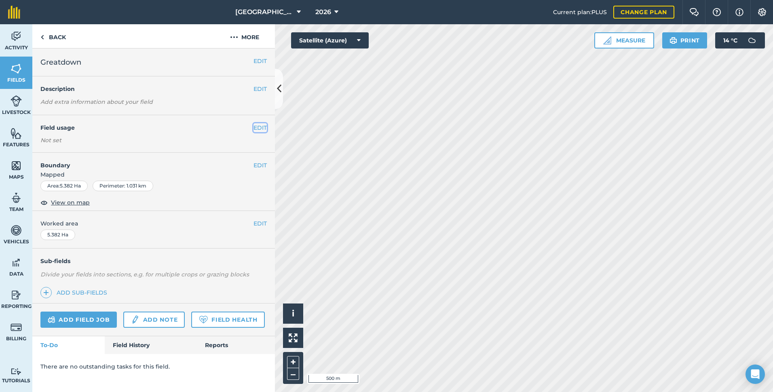
click at [258, 129] on button "EDIT" at bounding box center [259, 127] width 13 height 9
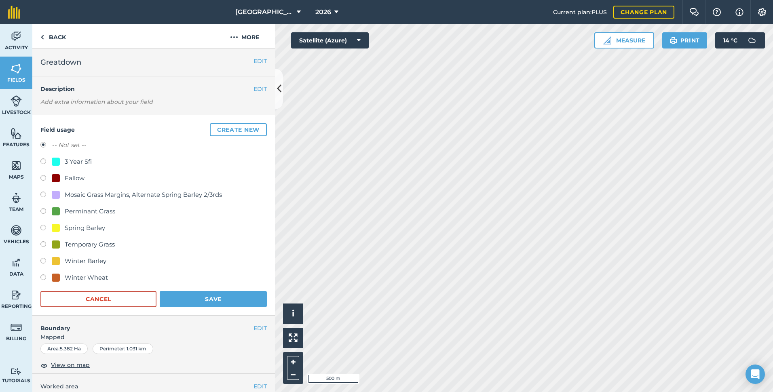
click at [40, 241] on div "Field usage Create new -- Not set -- 3 Year Sfi Fallow Mosaic Grass Margins, Al…" at bounding box center [153, 215] width 243 height 200
click at [41, 243] on label at bounding box center [45, 245] width 11 height 8
radio input "true"
radio input "false"
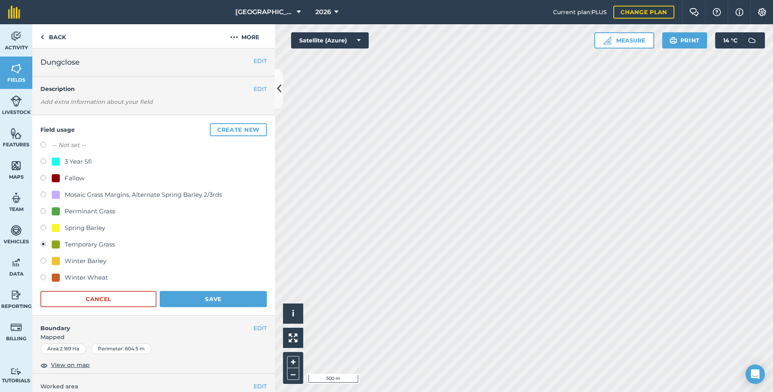
click at [43, 194] on label at bounding box center [45, 196] width 11 height 8
radio input "true"
radio input "false"
click at [231, 301] on button "Save" at bounding box center [213, 299] width 107 height 16
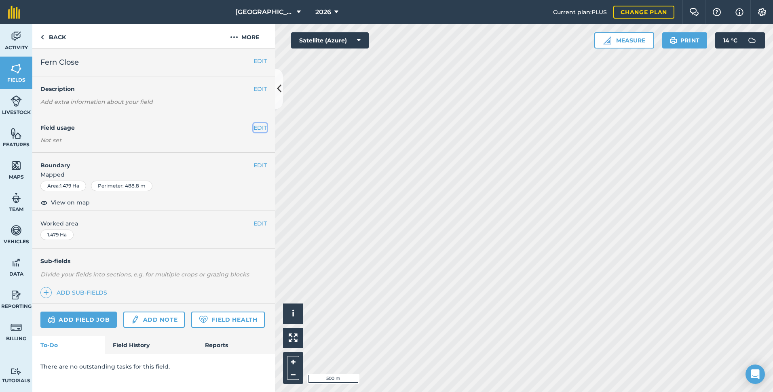
click at [266, 128] on button "EDIT" at bounding box center [259, 127] width 13 height 9
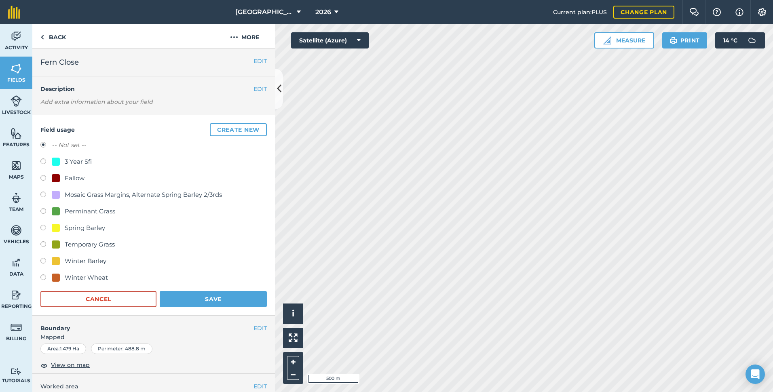
click at [43, 194] on label at bounding box center [45, 196] width 11 height 8
radio input "true"
radio input "false"
click at [222, 301] on button "Save" at bounding box center [213, 299] width 107 height 16
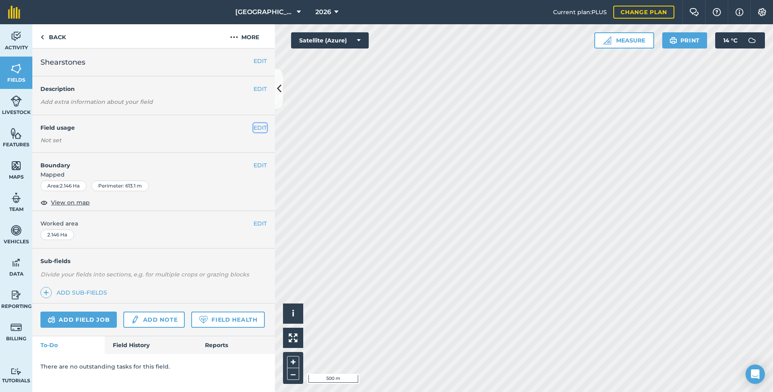
click at [261, 128] on button "EDIT" at bounding box center [259, 127] width 13 height 9
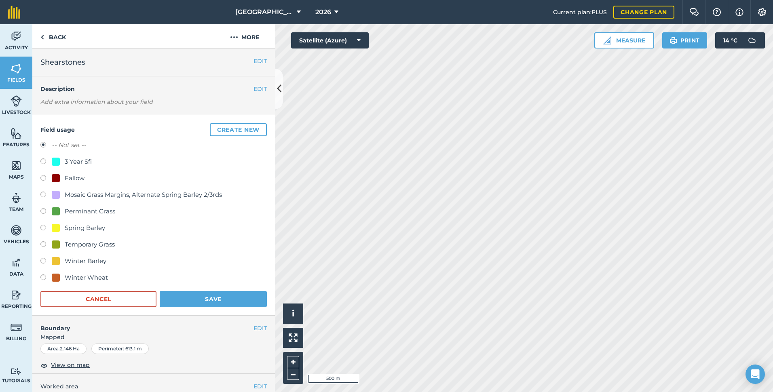
click at [75, 160] on div "3 Year Sfi" at bounding box center [78, 162] width 27 height 10
radio input "true"
radio input "false"
click at [217, 298] on button "Save" at bounding box center [213, 299] width 107 height 16
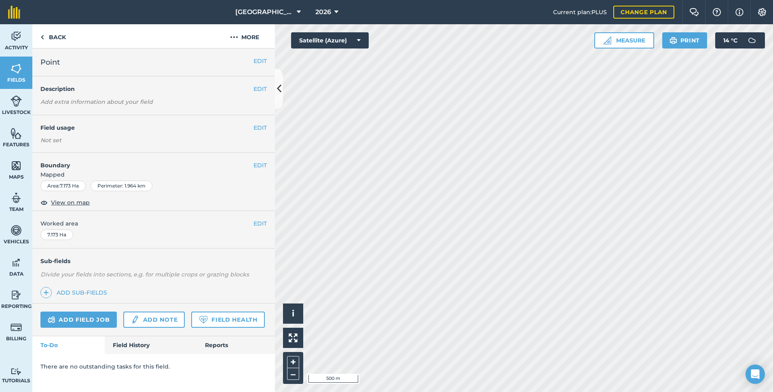
click at [255, 120] on div "EDIT Field usage Not set" at bounding box center [153, 134] width 243 height 38
click at [256, 126] on button "EDIT" at bounding box center [259, 127] width 13 height 9
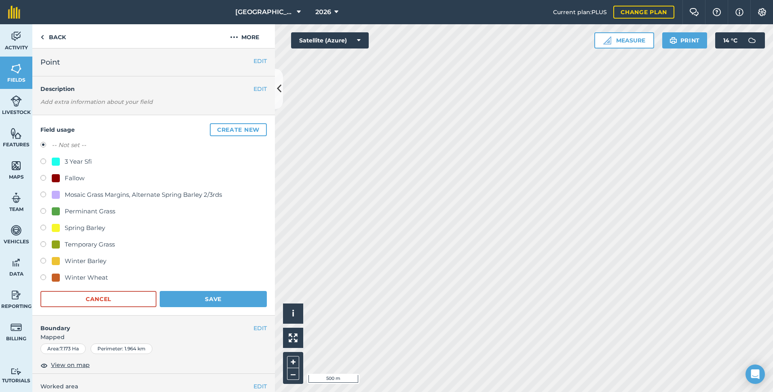
click at [54, 162] on div at bounding box center [56, 162] width 8 height 8
radio input "true"
radio input "false"
click at [217, 299] on button "Save" at bounding box center [213, 299] width 107 height 16
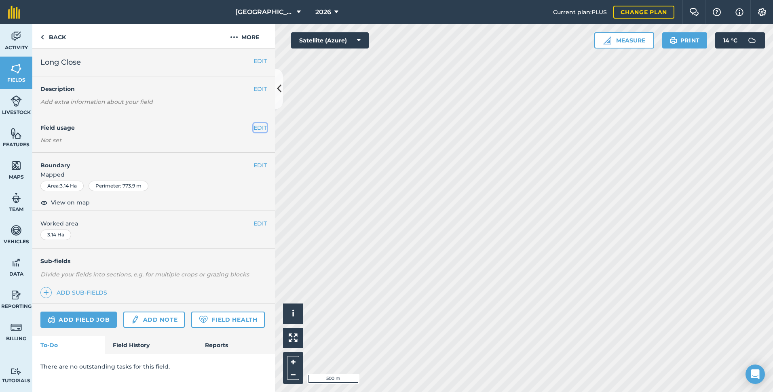
click at [259, 128] on button "EDIT" at bounding box center [259, 127] width 13 height 9
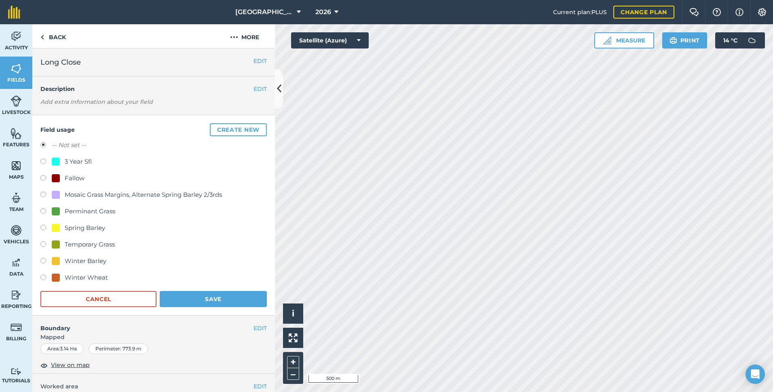
drag, startPoint x: 84, startPoint y: 161, endPoint x: 112, endPoint y: 212, distance: 57.7
click at [84, 162] on div "3 Year Sfi" at bounding box center [78, 162] width 27 height 10
radio input "true"
radio input "false"
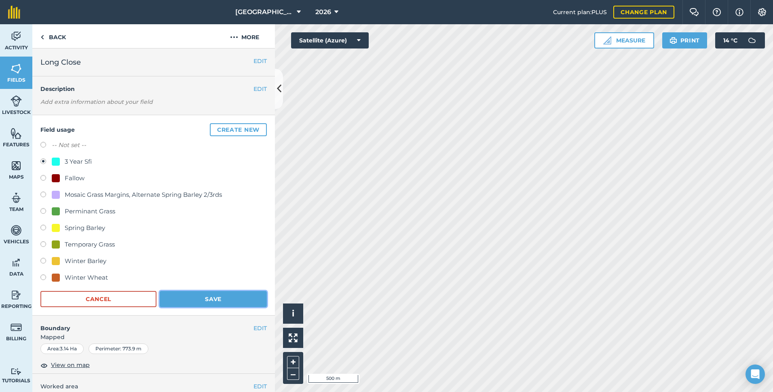
click at [194, 296] on button "Save" at bounding box center [213, 299] width 107 height 16
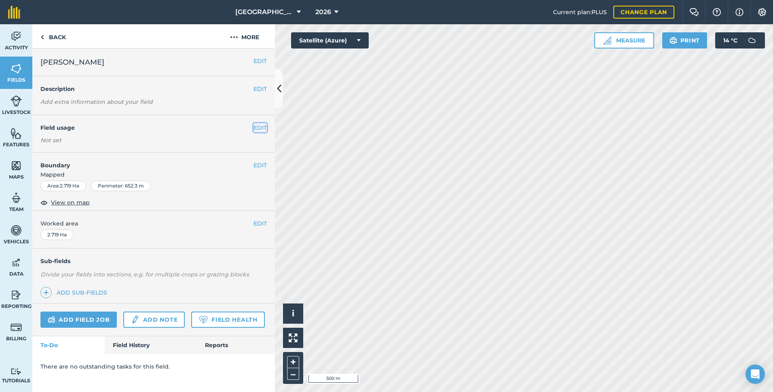
click at [260, 127] on button "EDIT" at bounding box center [259, 127] width 13 height 9
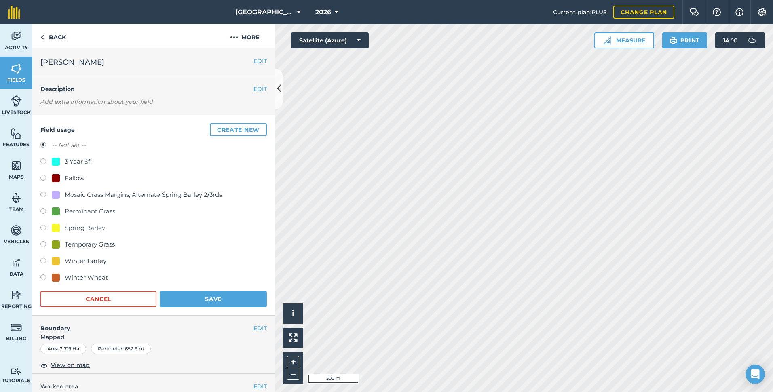
click at [62, 162] on div "3 Year Sfi" at bounding box center [72, 162] width 40 height 10
radio input "true"
radio input "false"
click at [205, 302] on button "Save" at bounding box center [213, 299] width 107 height 16
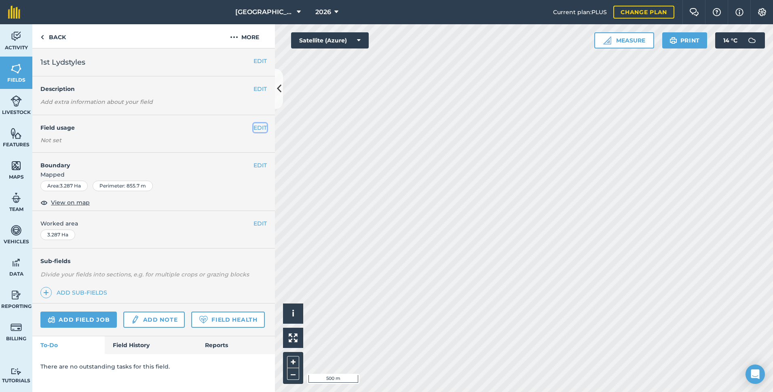
click at [262, 124] on button "EDIT" at bounding box center [259, 127] width 13 height 9
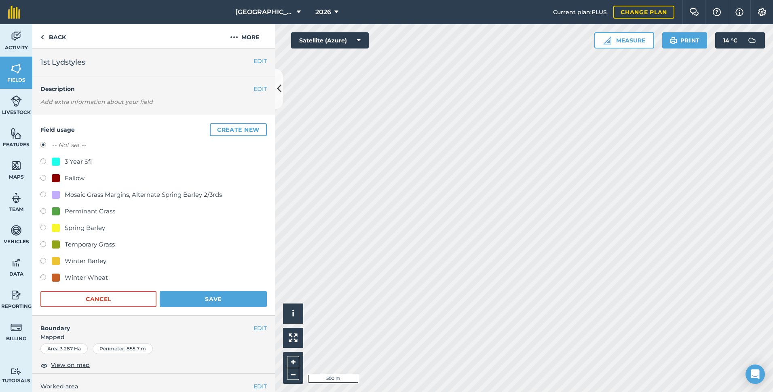
click at [44, 245] on label at bounding box center [45, 245] width 11 height 8
radio input "true"
radio input "false"
click at [203, 298] on button "Save" at bounding box center [213, 299] width 107 height 16
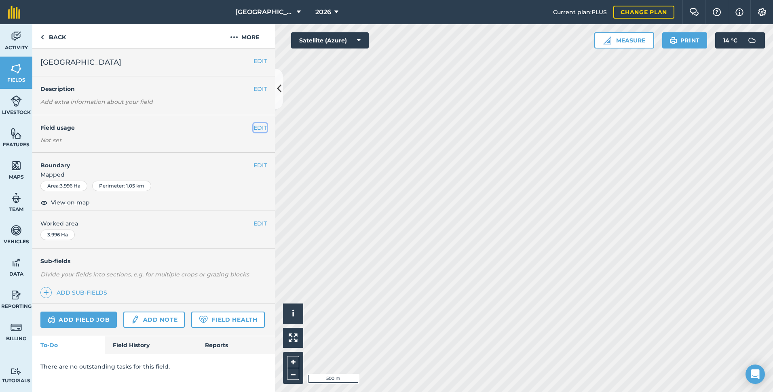
click at [260, 126] on button "EDIT" at bounding box center [259, 127] width 13 height 9
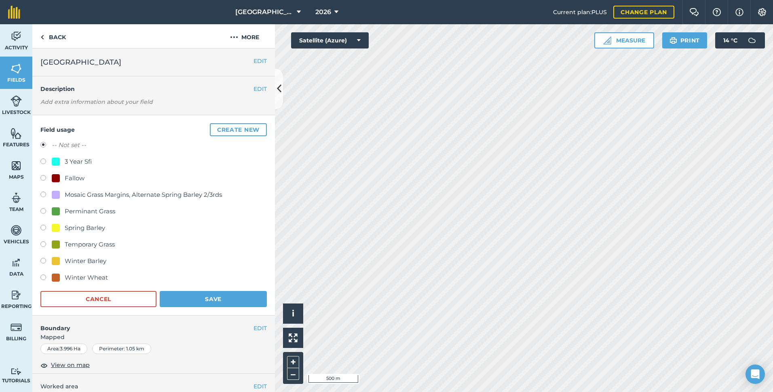
click at [46, 209] on label at bounding box center [45, 212] width 11 height 8
radio input "true"
radio input "false"
click at [230, 306] on button "Save" at bounding box center [213, 299] width 107 height 16
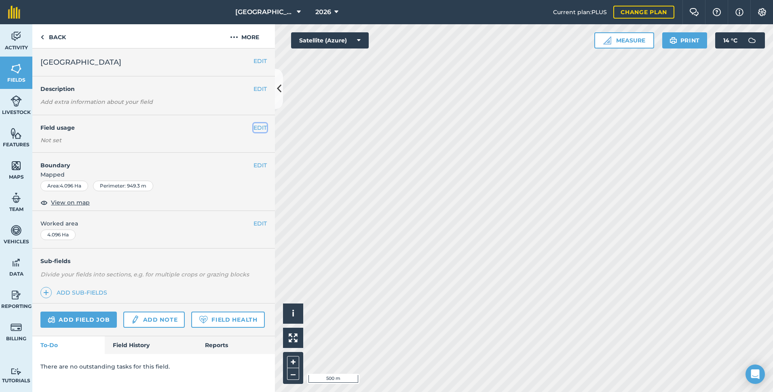
click at [257, 127] on button "EDIT" at bounding box center [259, 127] width 13 height 9
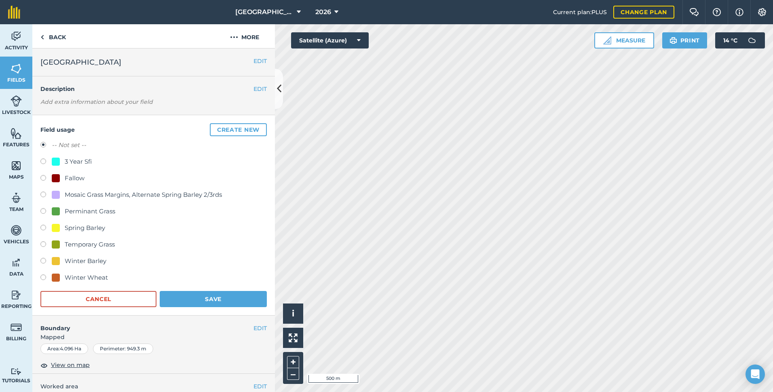
click at [45, 244] on label at bounding box center [45, 245] width 11 height 8
radio input "true"
radio input "false"
drag, startPoint x: 204, startPoint y: 300, endPoint x: 208, endPoint y: 301, distance: 4.1
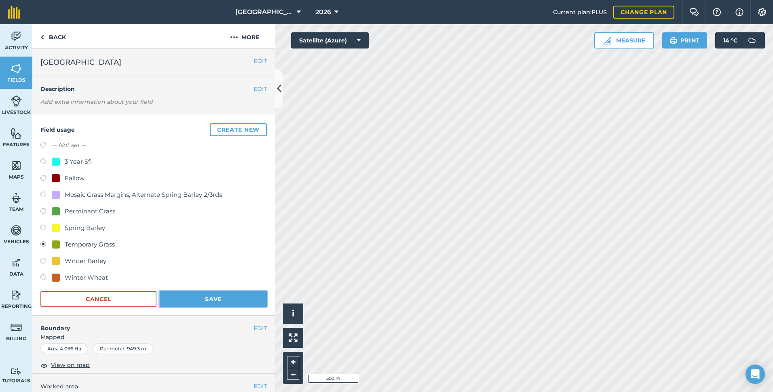
click at [204, 300] on button "Save" at bounding box center [213, 299] width 107 height 16
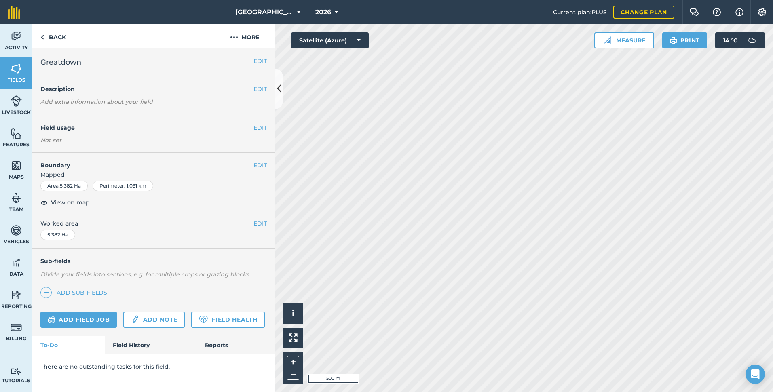
click at [257, 133] on div "EDIT Field usage Not set" at bounding box center [153, 134] width 243 height 38
click at [259, 127] on button "EDIT" at bounding box center [259, 127] width 13 height 9
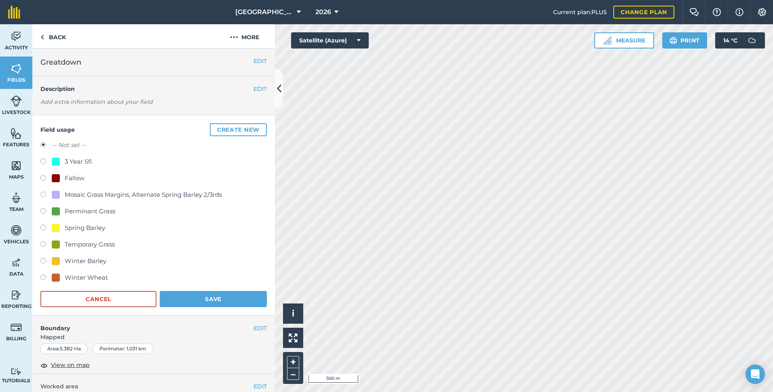
drag, startPoint x: 42, startPoint y: 242, endPoint x: 46, endPoint y: 247, distance: 6.3
click at [44, 246] on label at bounding box center [45, 245] width 11 height 8
radio input "true"
radio input "false"
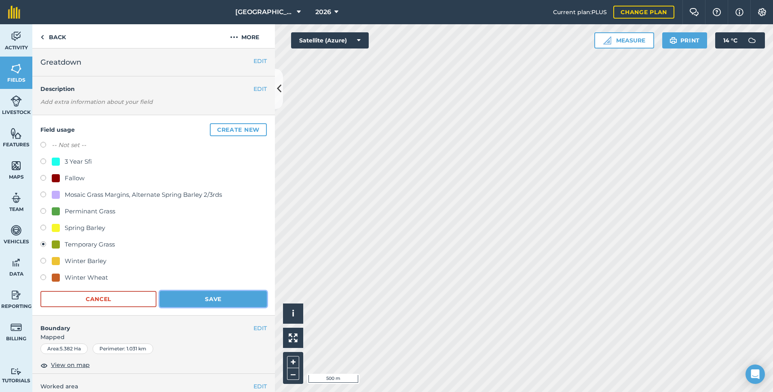
click at [209, 304] on button "Save" at bounding box center [213, 299] width 107 height 16
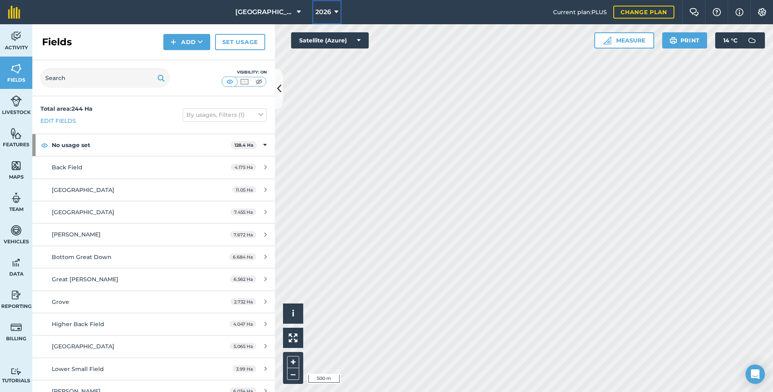
click at [325, 9] on button "2026" at bounding box center [327, 12] width 30 height 24
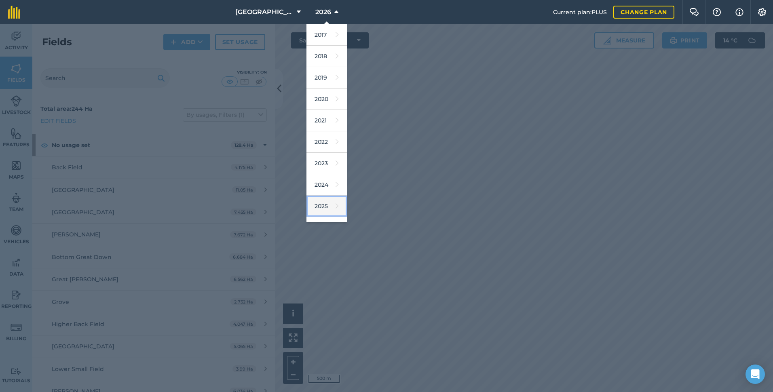
click at [336, 207] on icon at bounding box center [337, 205] width 3 height 11
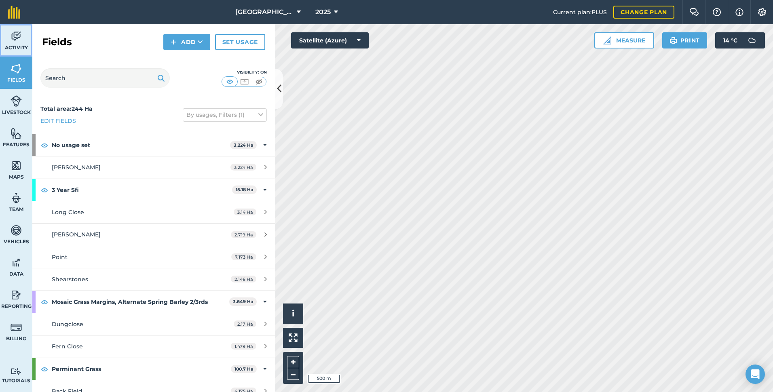
click at [15, 40] on img at bounding box center [16, 36] width 11 height 12
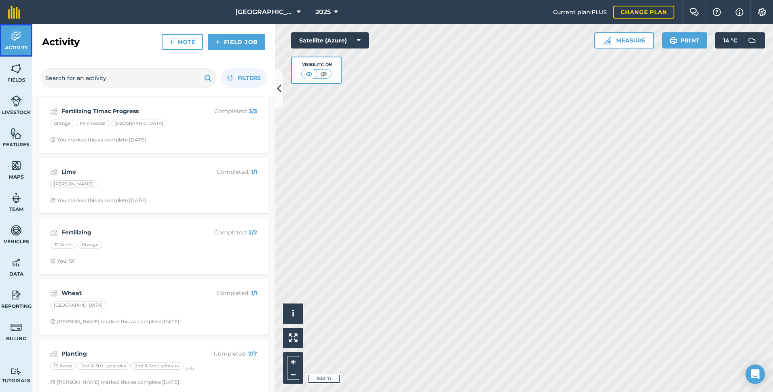
scroll to position [1285, 0]
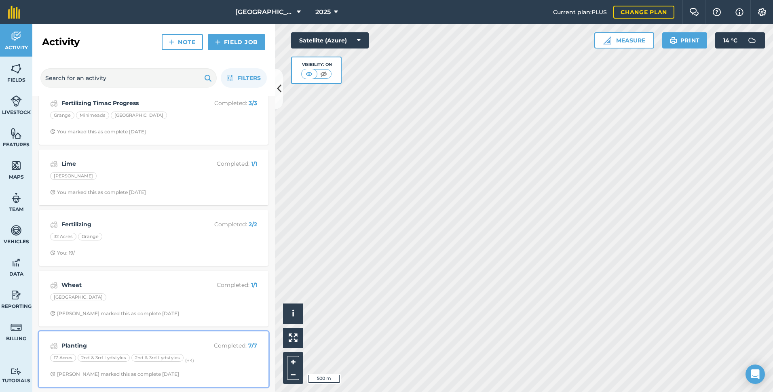
click at [160, 345] on strong "Planting" at bounding box center [125, 345] width 128 height 9
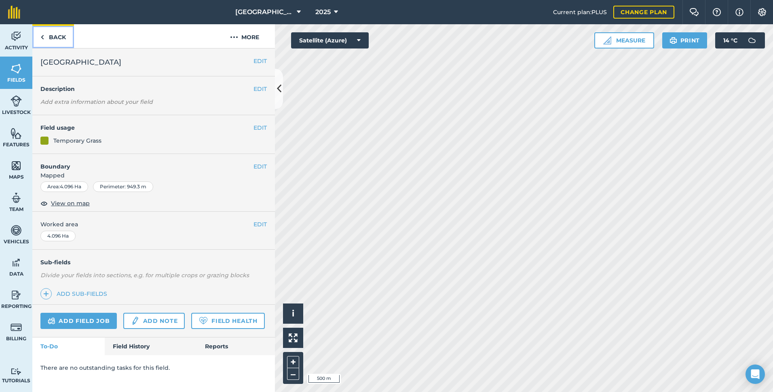
click at [60, 36] on link "Back" at bounding box center [53, 36] width 42 height 24
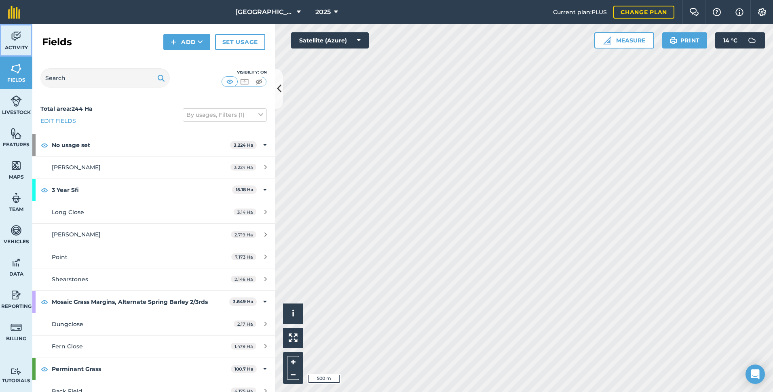
click at [16, 40] on img at bounding box center [16, 36] width 11 height 12
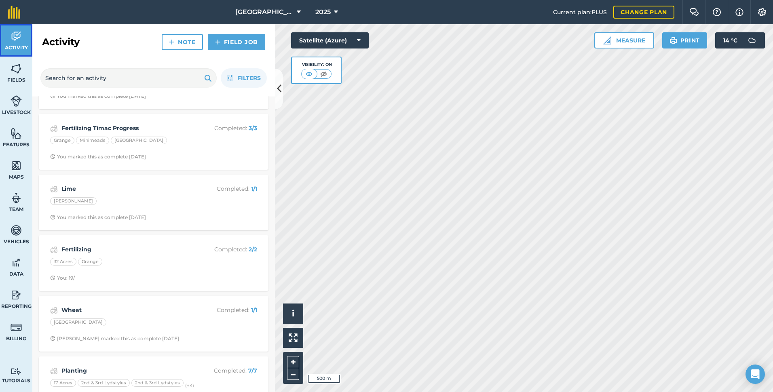
scroll to position [1285, 0]
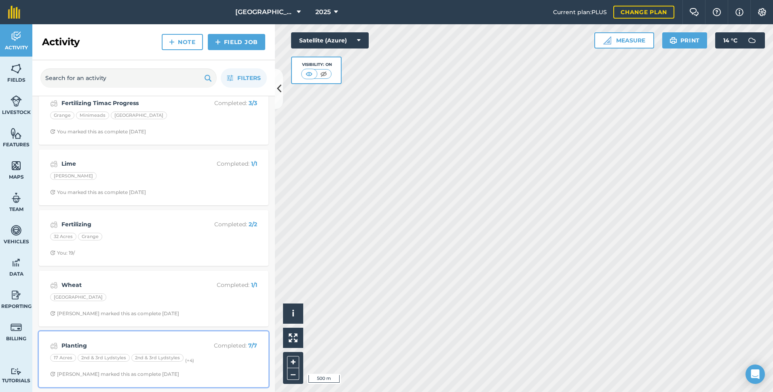
click at [173, 344] on strong "Planting" at bounding box center [125, 345] width 128 height 9
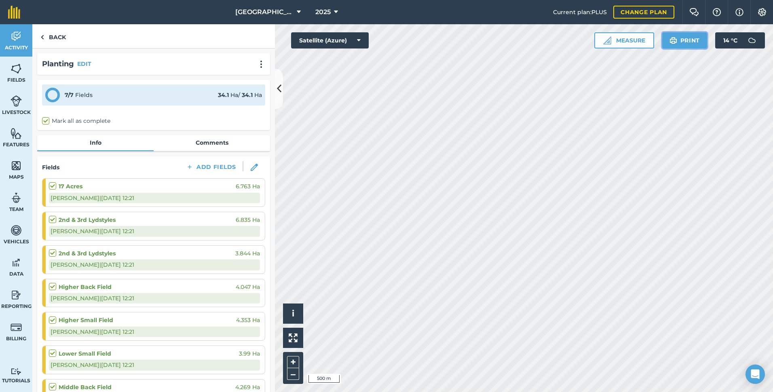
click at [695, 42] on button "Print" at bounding box center [684, 40] width 45 height 16
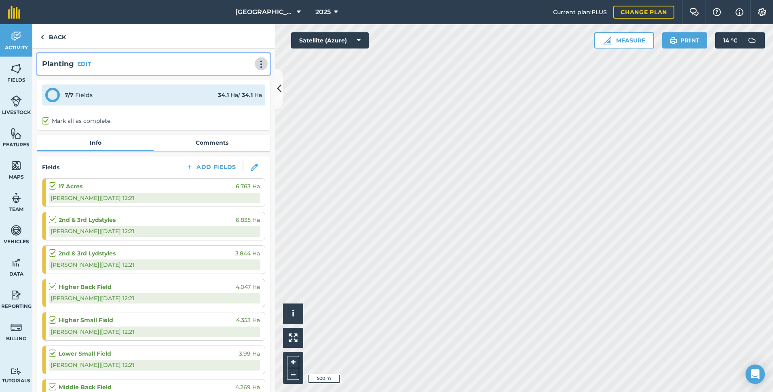
click at [256, 64] on img at bounding box center [261, 64] width 10 height 8
click at [224, 80] on link "Print" at bounding box center [244, 82] width 52 height 16
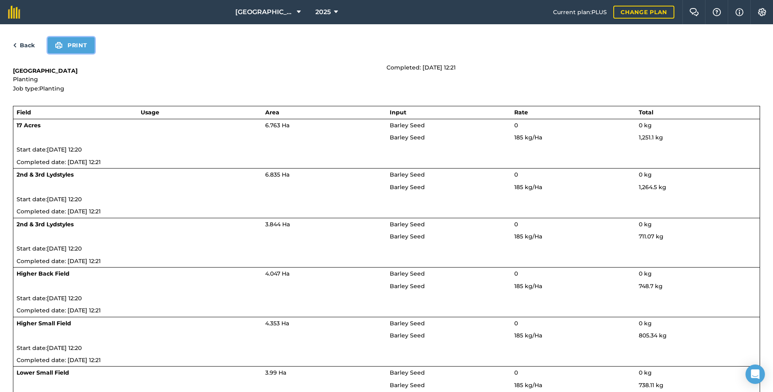
click at [79, 43] on button "Print" at bounding box center [71, 45] width 47 height 16
click at [26, 45] on link "Back" at bounding box center [24, 45] width 22 height 10
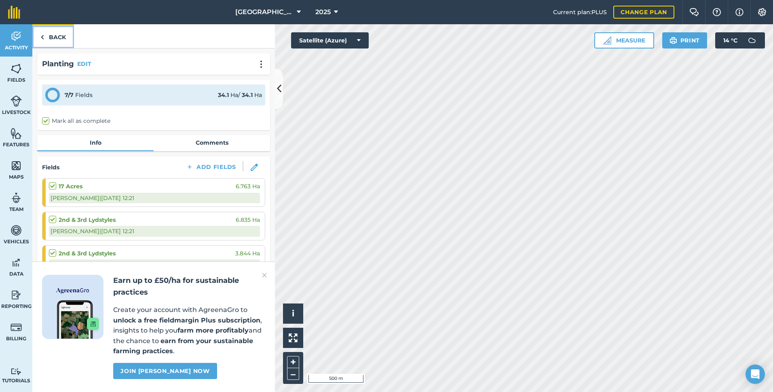
click at [54, 37] on link "Back" at bounding box center [53, 36] width 42 height 24
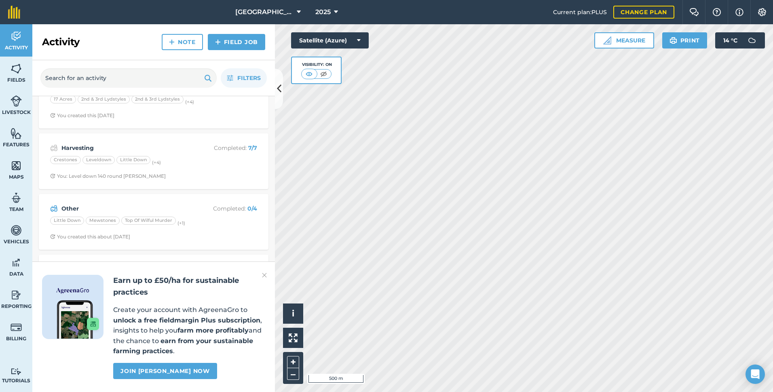
scroll to position [162, 0]
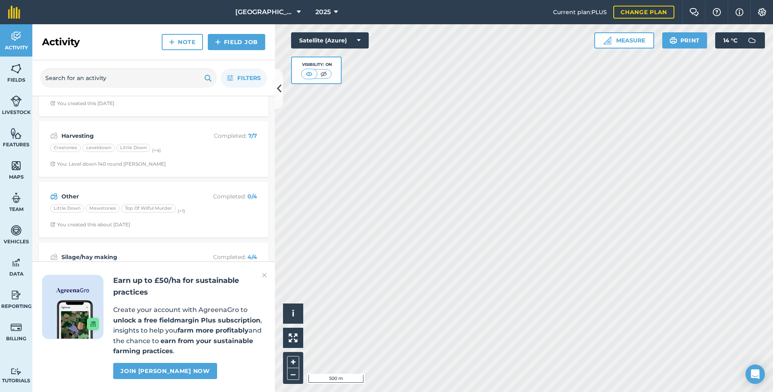
click at [262, 276] on img at bounding box center [264, 275] width 5 height 10
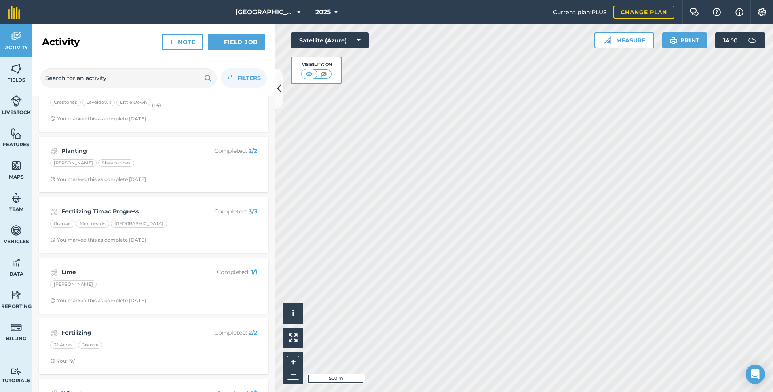
scroll to position [1285, 0]
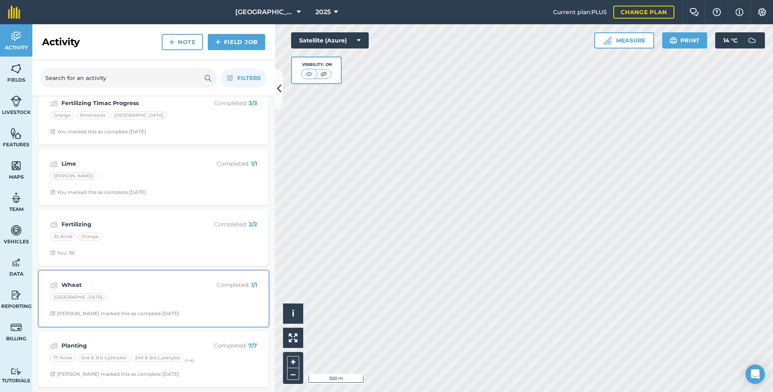
click at [135, 285] on strong "Wheat" at bounding box center [125, 285] width 128 height 9
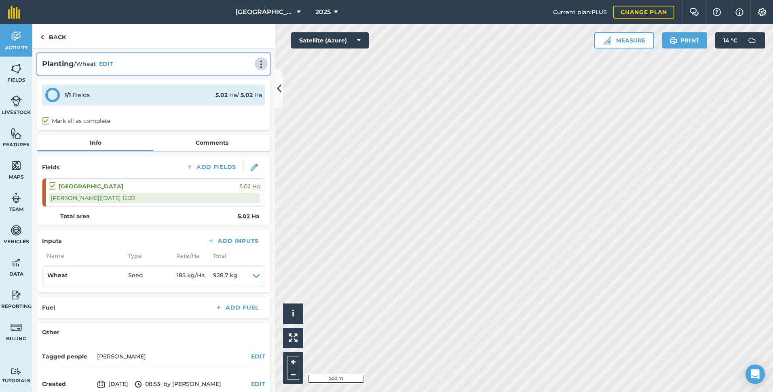
click at [256, 65] on img at bounding box center [261, 64] width 10 height 8
click at [231, 80] on link "Print" at bounding box center [244, 82] width 52 height 16
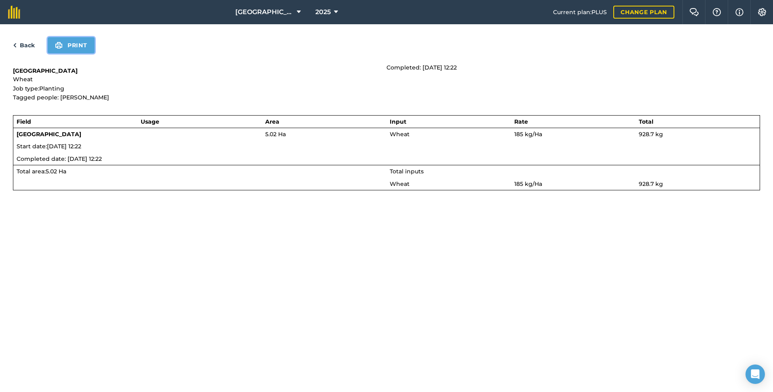
click at [82, 49] on button "Print" at bounding box center [71, 45] width 47 height 16
click at [26, 42] on link "Back" at bounding box center [24, 45] width 22 height 10
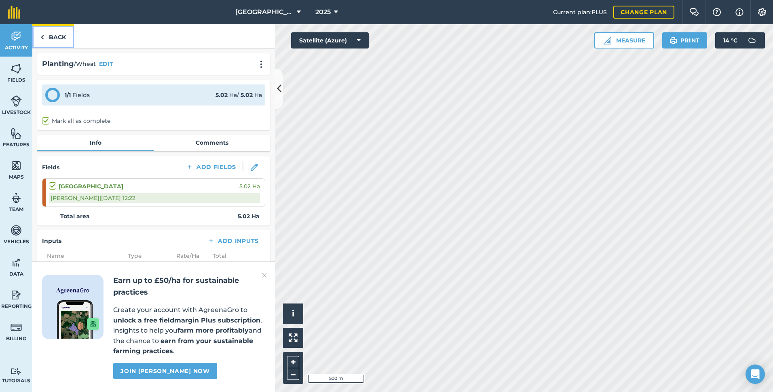
click at [53, 39] on link "Back" at bounding box center [53, 36] width 42 height 24
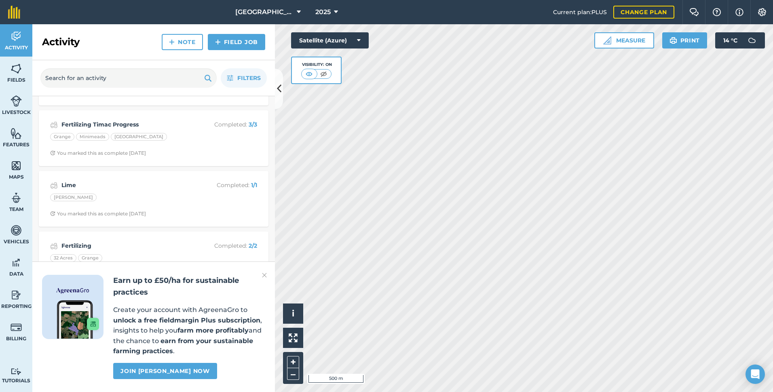
scroll to position [1285, 0]
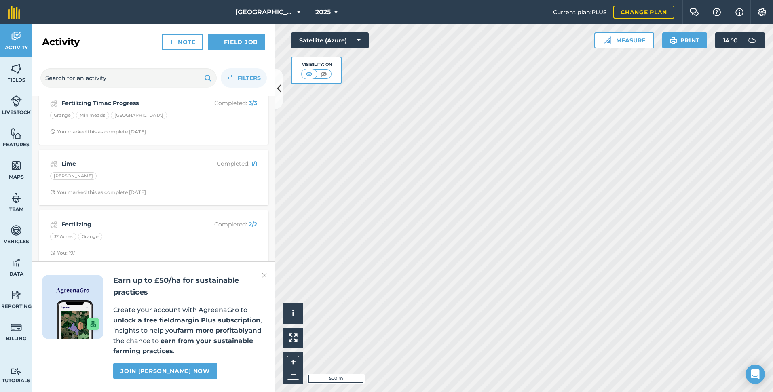
click at [264, 274] on img at bounding box center [264, 275] width 5 height 10
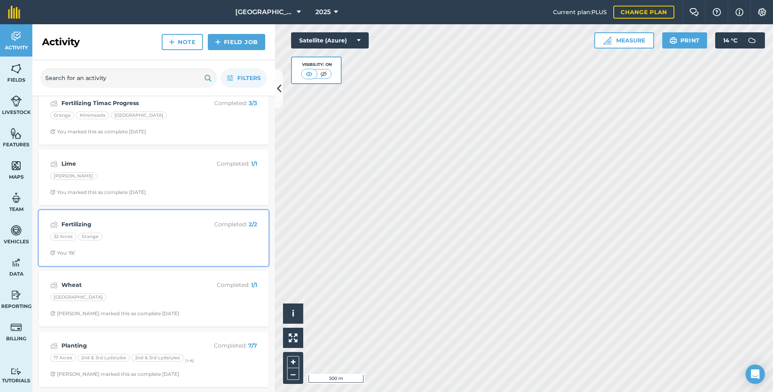
click at [141, 226] on strong "Fertilizing" at bounding box center [125, 224] width 128 height 9
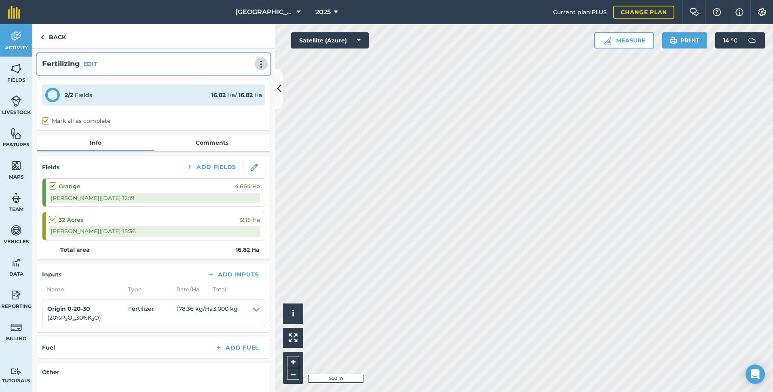
click at [256, 64] on img at bounding box center [261, 64] width 10 height 8
click at [243, 80] on link "Print" at bounding box center [244, 82] width 52 height 16
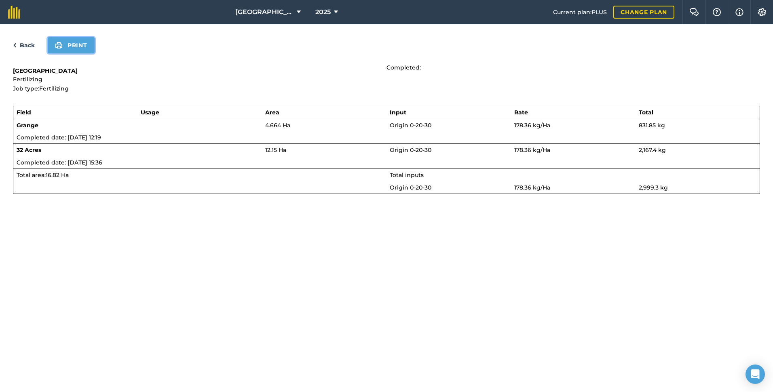
click at [78, 46] on button "Print" at bounding box center [71, 45] width 47 height 16
click at [23, 47] on link "Back" at bounding box center [24, 45] width 22 height 10
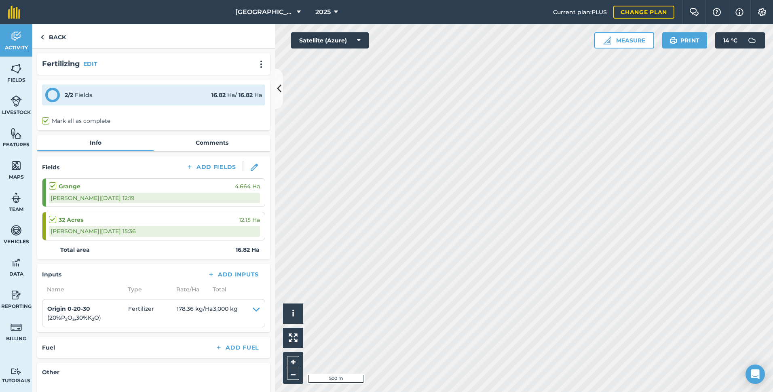
scroll to position [80, 0]
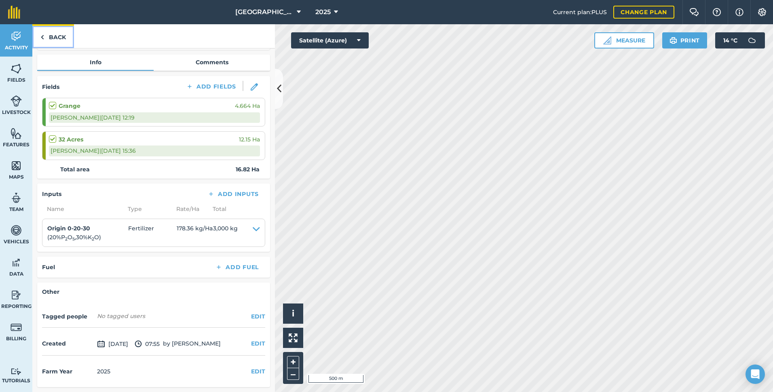
click at [59, 40] on link "Back" at bounding box center [53, 36] width 42 height 24
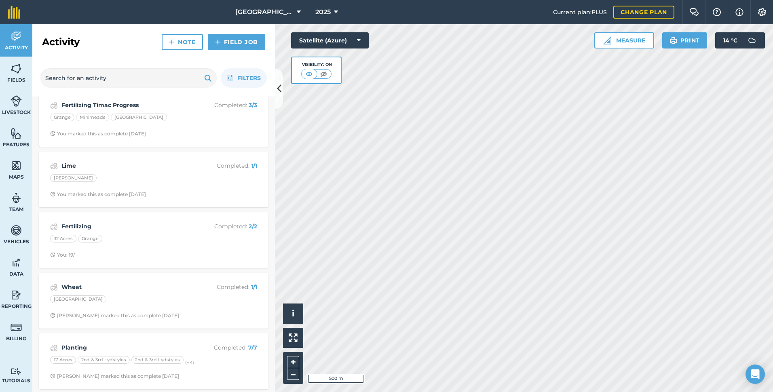
scroll to position [1285, 0]
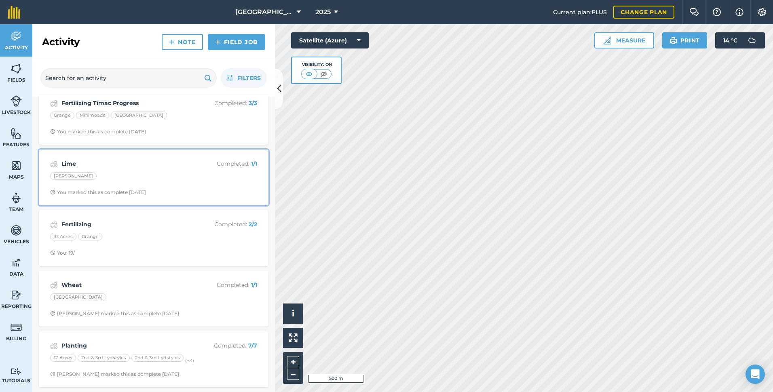
click at [123, 170] on div "Lime Completed : 1 / 1 [PERSON_NAME] You marked this as complete [DATE]" at bounding box center [154, 177] width 220 height 46
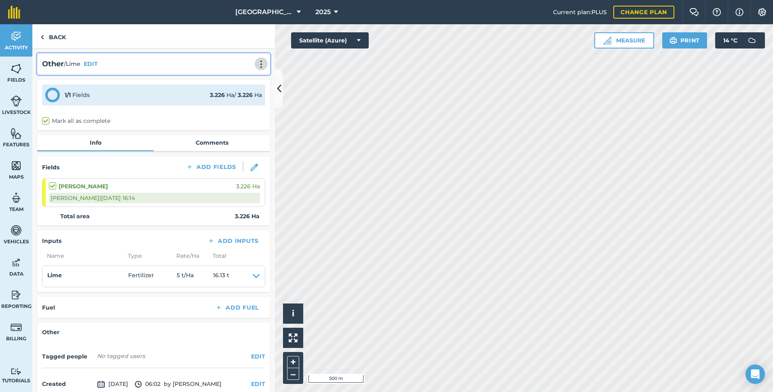
click at [257, 64] on img at bounding box center [261, 64] width 10 height 8
click at [237, 83] on link "Print" at bounding box center [244, 82] width 52 height 16
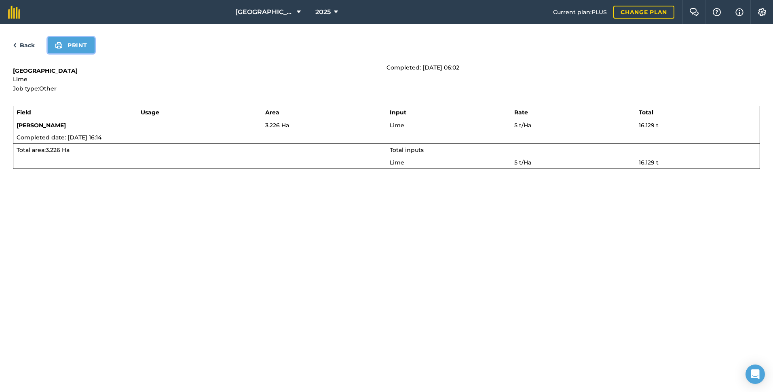
click at [78, 51] on button "Print" at bounding box center [71, 45] width 47 height 16
click at [21, 42] on link "Back" at bounding box center [24, 45] width 22 height 10
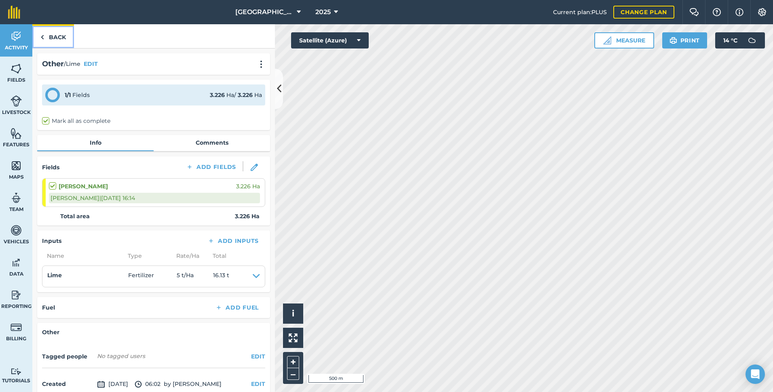
click at [52, 34] on link "Back" at bounding box center [53, 36] width 42 height 24
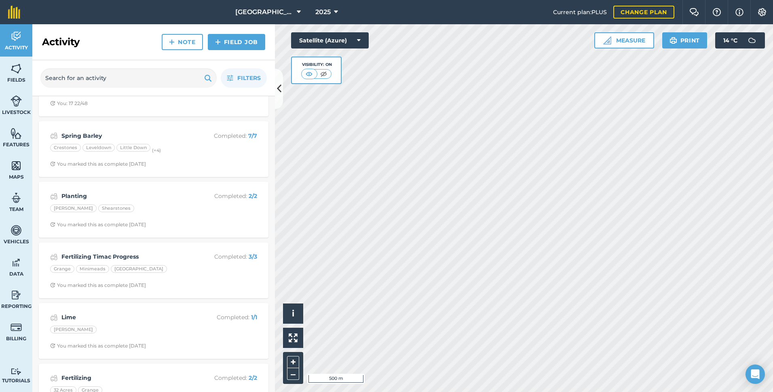
scroll to position [1172, 0]
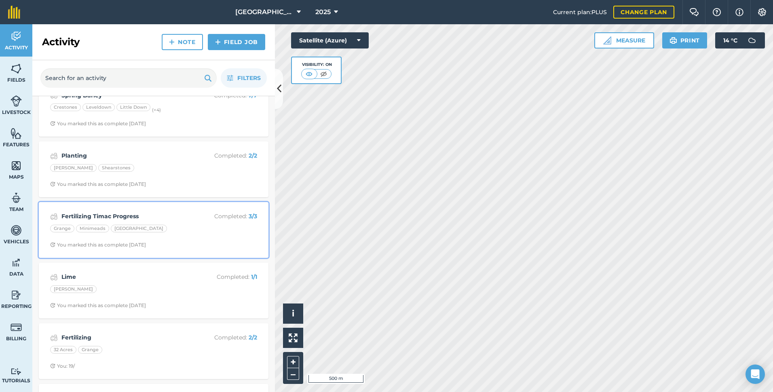
click at [170, 227] on div "[GEOGRAPHIC_DATA]" at bounding box center [153, 230] width 207 height 11
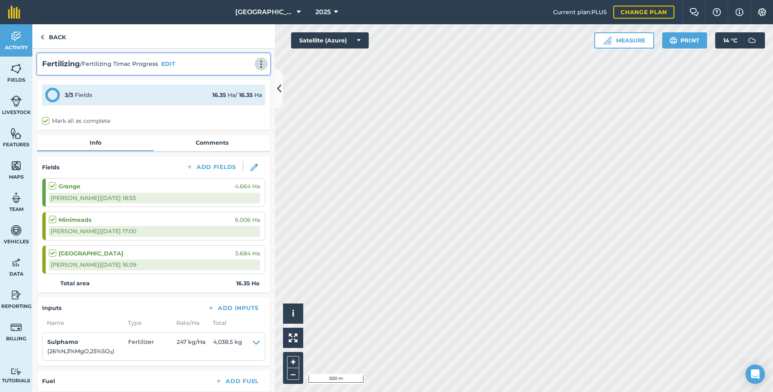
click at [256, 68] on img at bounding box center [261, 64] width 10 height 8
click at [236, 82] on link "Print" at bounding box center [244, 82] width 52 height 16
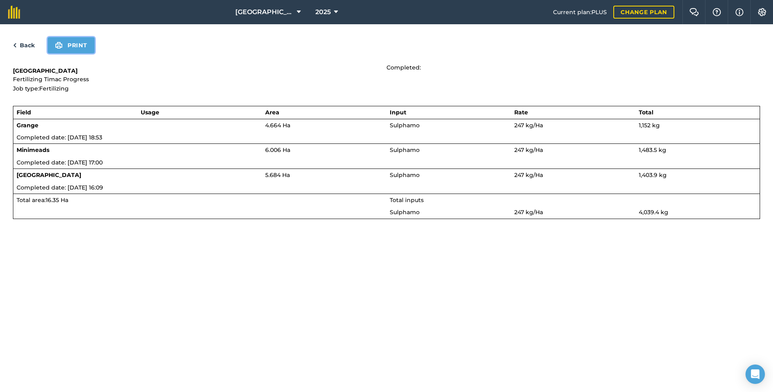
click at [72, 49] on button "Print" at bounding box center [71, 45] width 47 height 16
click at [25, 47] on link "Back" at bounding box center [24, 45] width 22 height 10
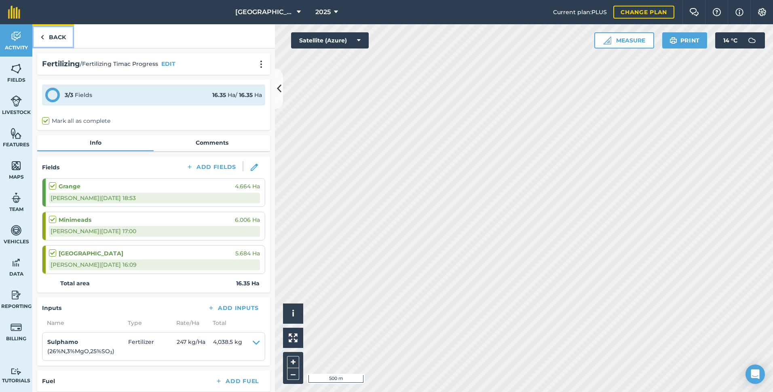
click at [55, 37] on link "Back" at bounding box center [53, 36] width 42 height 24
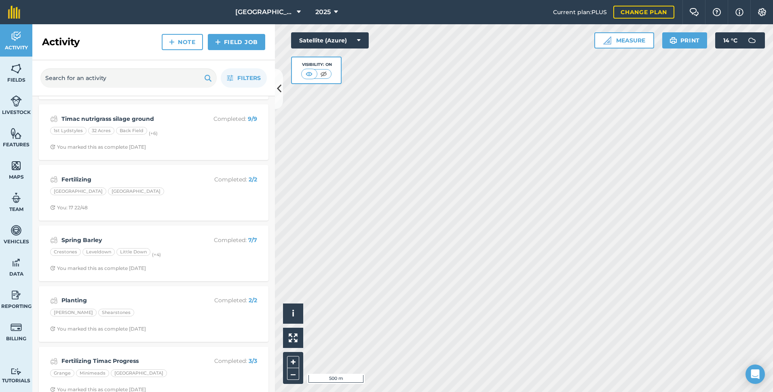
scroll to position [1051, 0]
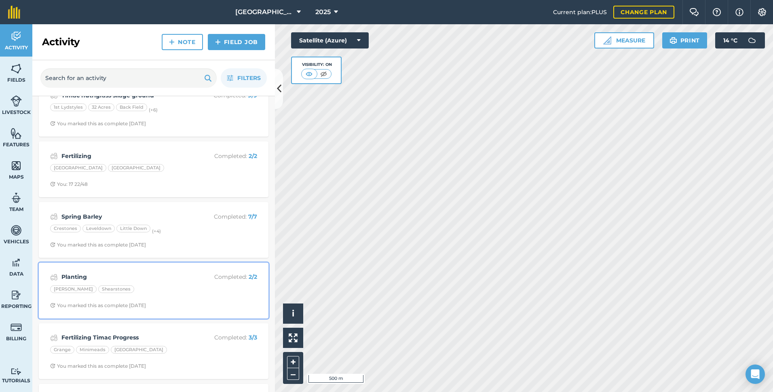
click at [153, 274] on strong "Planting" at bounding box center [125, 276] width 128 height 9
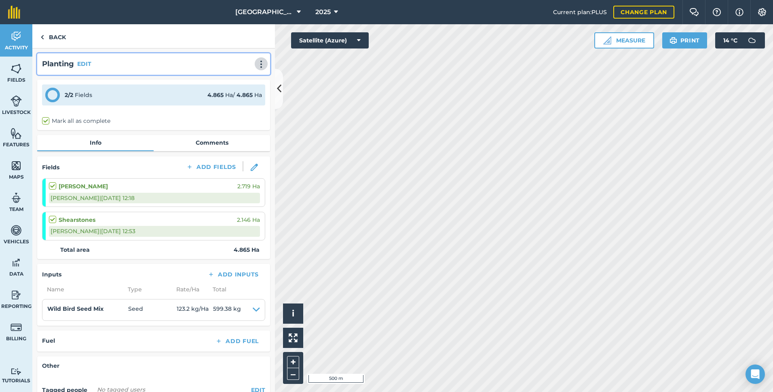
click at [256, 63] on img at bounding box center [261, 64] width 10 height 8
click at [234, 80] on link "Print" at bounding box center [244, 82] width 52 height 16
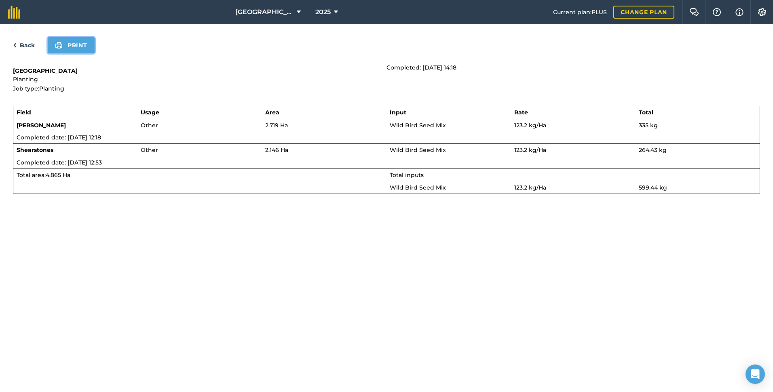
click at [87, 52] on button "Print" at bounding box center [71, 45] width 47 height 16
click at [22, 42] on link "Back" at bounding box center [24, 45] width 22 height 10
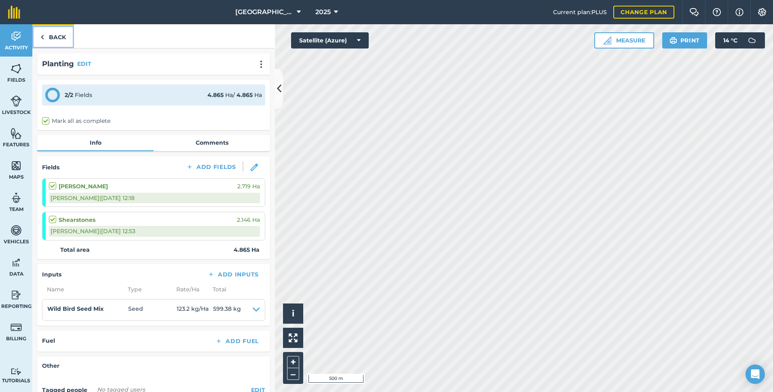
click at [65, 39] on link "Back" at bounding box center [53, 36] width 42 height 24
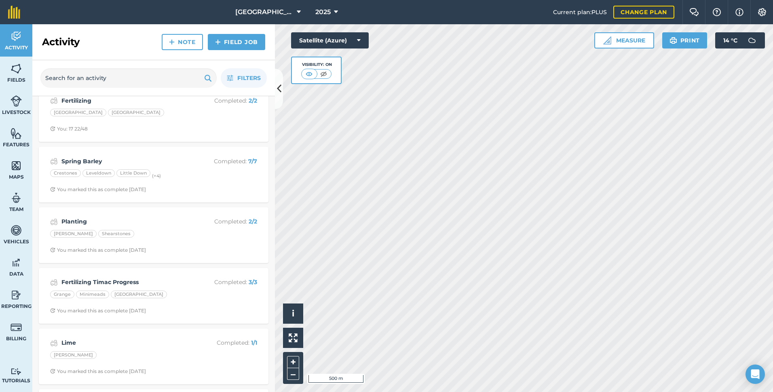
scroll to position [1091, 0]
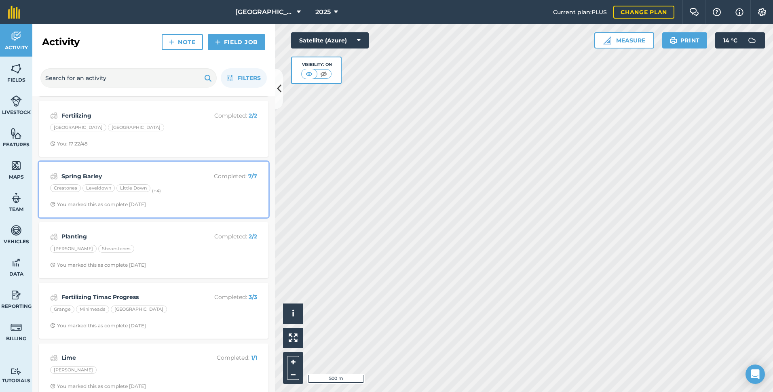
click at [144, 177] on strong "Spring Barley" at bounding box center [125, 176] width 128 height 9
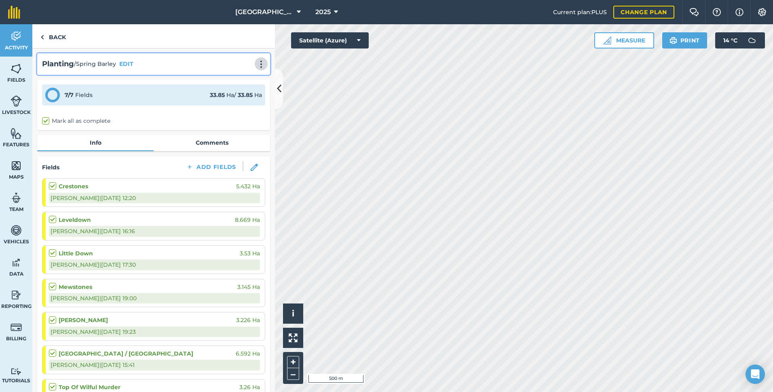
click at [256, 65] on img at bounding box center [261, 64] width 10 height 8
click at [234, 82] on link "Print" at bounding box center [244, 82] width 52 height 16
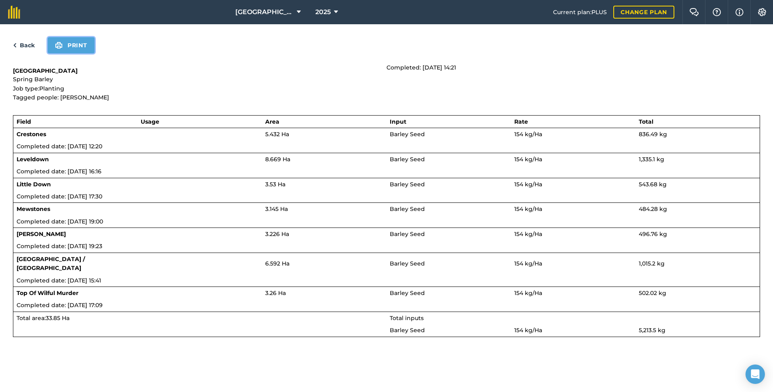
click at [80, 48] on button "Print" at bounding box center [71, 45] width 47 height 16
click at [25, 47] on link "Back" at bounding box center [24, 45] width 22 height 10
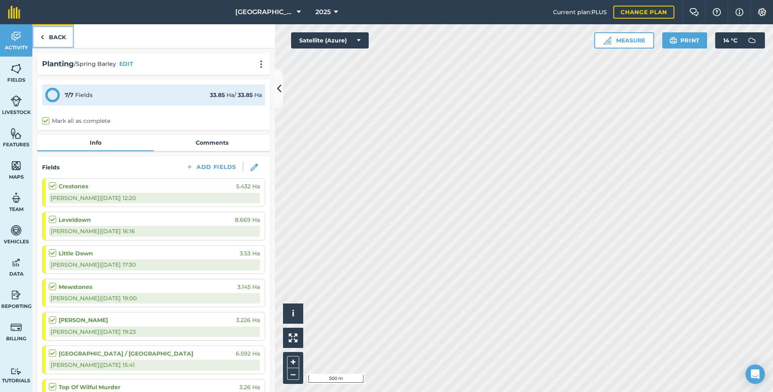
click at [66, 37] on link "Back" at bounding box center [53, 36] width 42 height 24
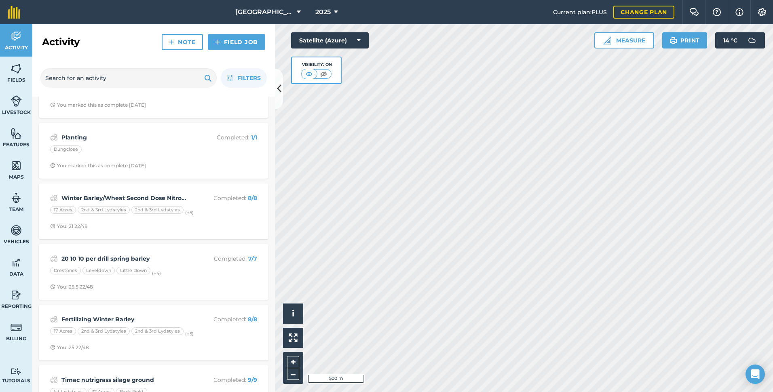
scroll to position [768, 0]
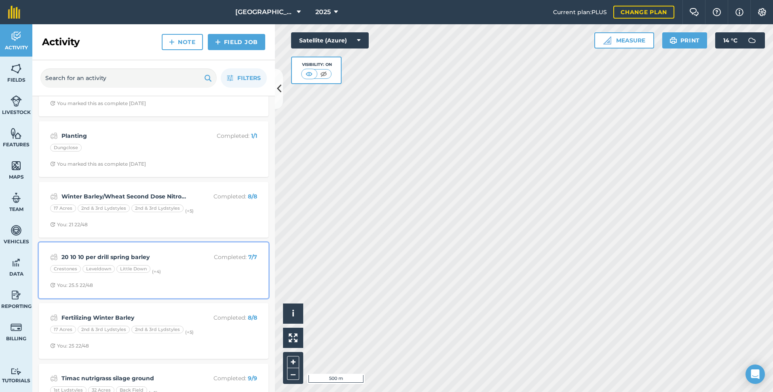
click at [177, 274] on div "Crestones Leveldown Little Down (+ 4 )" at bounding box center [153, 270] width 207 height 11
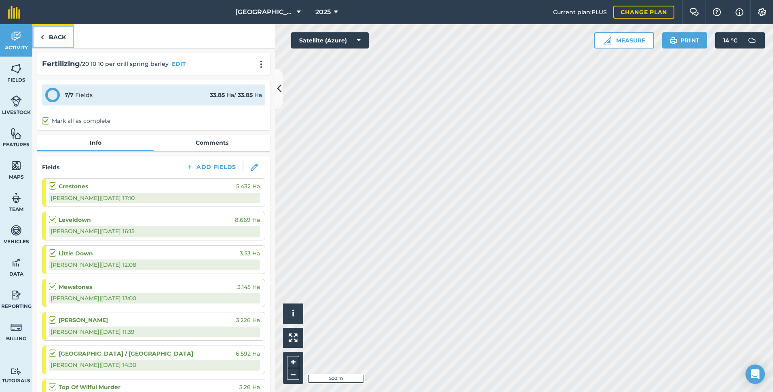
click at [56, 38] on link "Back" at bounding box center [53, 36] width 42 height 24
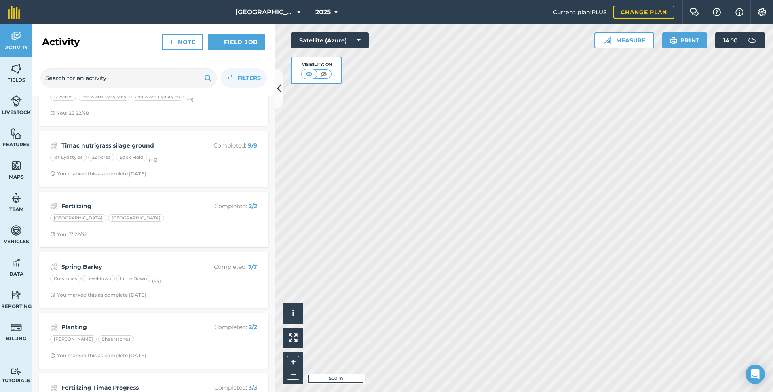
scroll to position [1011, 0]
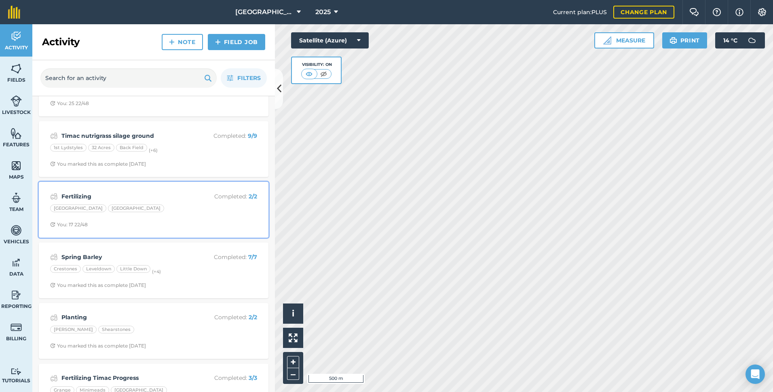
click at [151, 200] on strong "Fertilizing" at bounding box center [125, 196] width 128 height 9
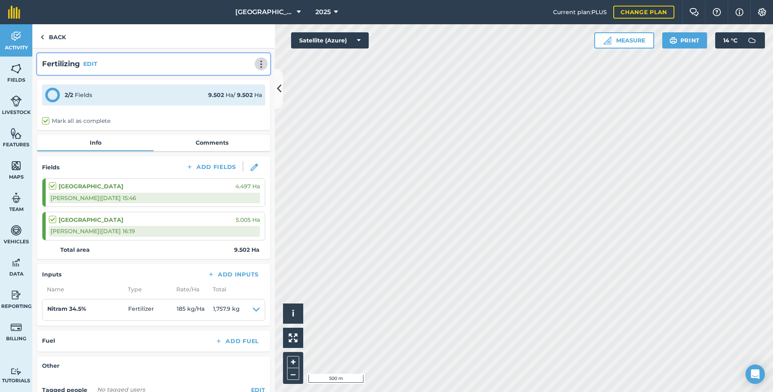
click at [256, 65] on img at bounding box center [261, 64] width 10 height 8
click at [239, 79] on link "Print" at bounding box center [244, 82] width 52 height 16
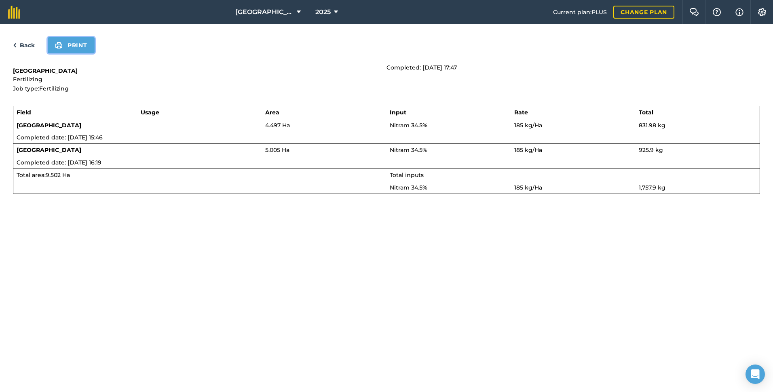
click at [78, 45] on button "Print" at bounding box center [71, 45] width 47 height 16
click at [31, 42] on link "Back" at bounding box center [24, 45] width 22 height 10
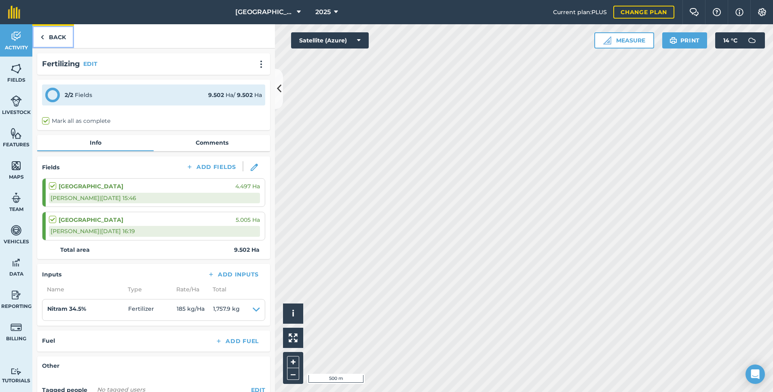
click at [57, 35] on link "Back" at bounding box center [53, 36] width 42 height 24
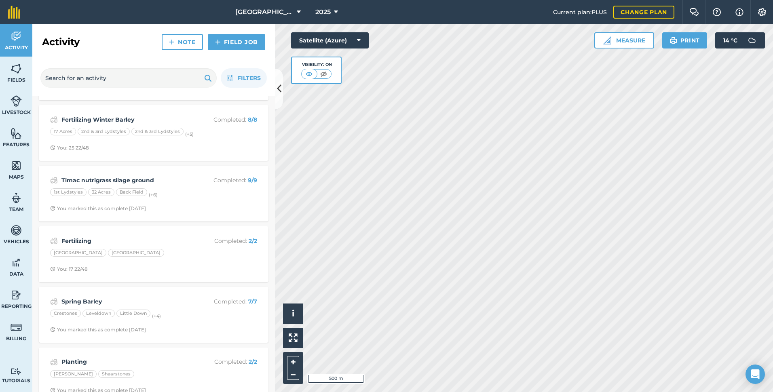
scroll to position [970, 0]
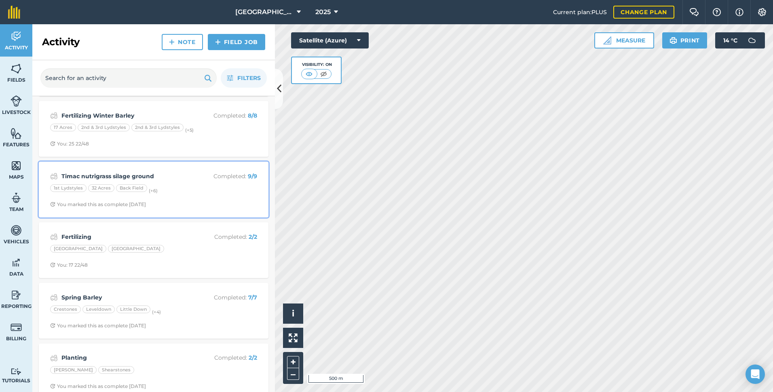
click at [171, 186] on div "1st Lydstyles 32 Acres Back Field (+ 6 )" at bounding box center [153, 189] width 207 height 11
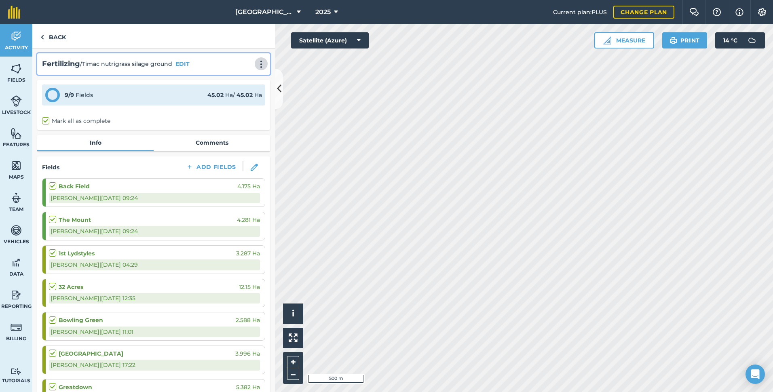
click at [256, 62] on img at bounding box center [261, 64] width 10 height 8
click at [234, 80] on link "Print" at bounding box center [244, 82] width 52 height 16
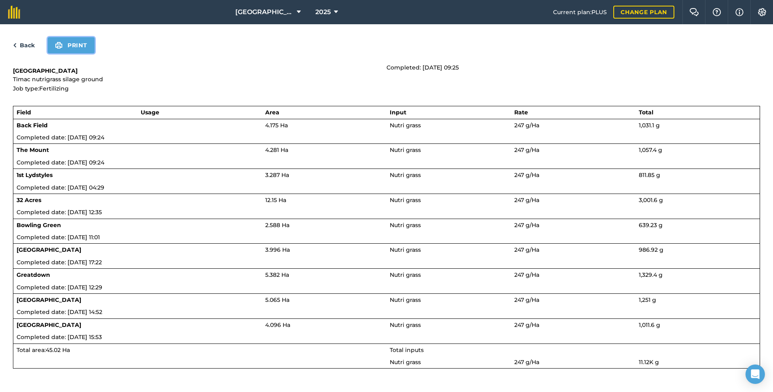
click at [72, 51] on button "Print" at bounding box center [71, 45] width 47 height 16
click at [32, 46] on link "Back" at bounding box center [24, 45] width 22 height 10
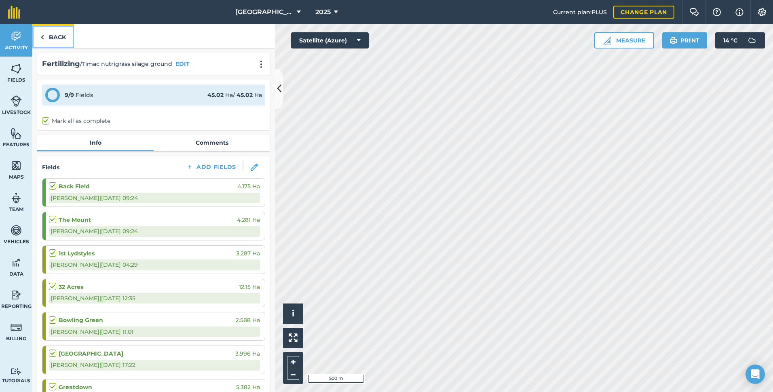
click at [62, 38] on link "Back" at bounding box center [53, 36] width 42 height 24
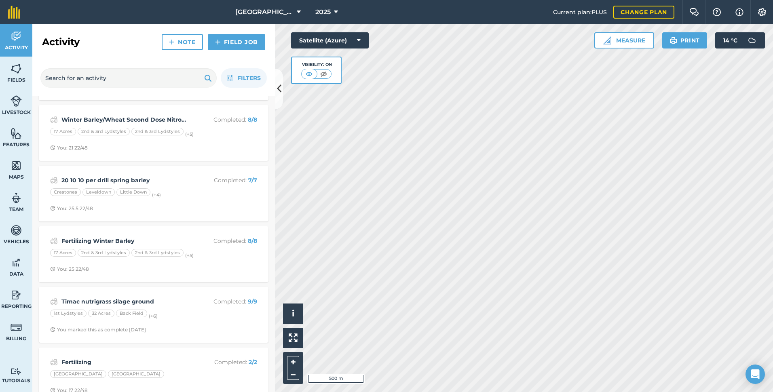
scroll to position [849, 0]
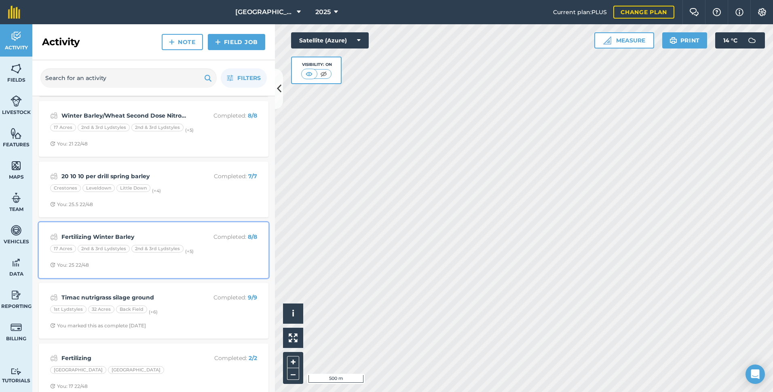
click at [188, 236] on div "Fertilizing Winter Barley Completed : 8 / 8" at bounding box center [153, 237] width 207 height 10
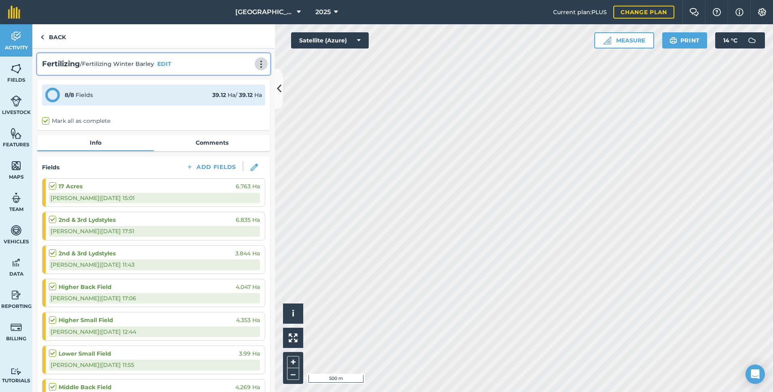
click at [256, 65] on img at bounding box center [261, 64] width 10 height 8
click at [236, 82] on link "Print" at bounding box center [244, 82] width 52 height 16
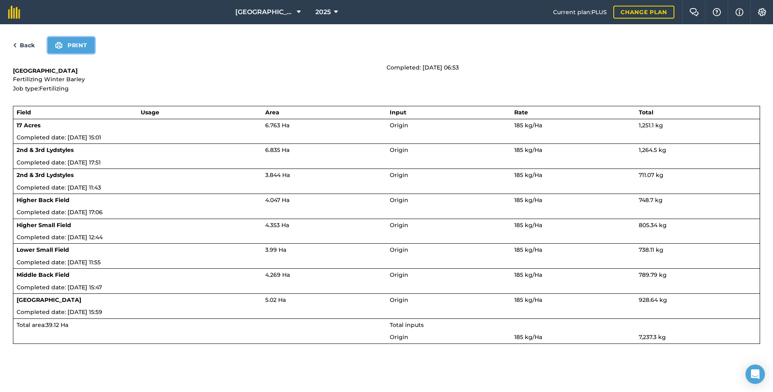
click at [64, 48] on button "Print" at bounding box center [71, 45] width 47 height 16
click at [31, 44] on link "Back" at bounding box center [24, 45] width 22 height 10
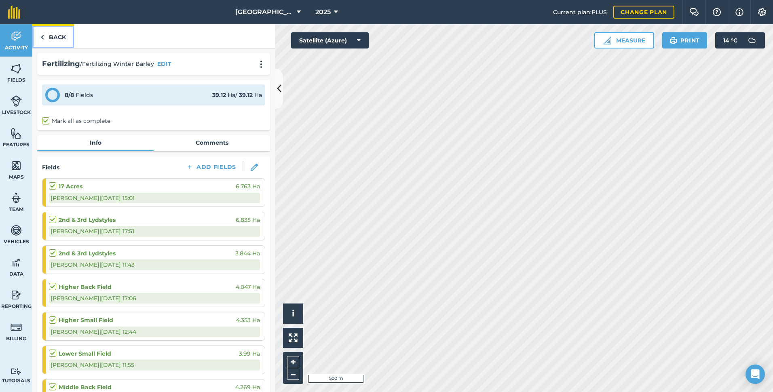
click at [53, 34] on link "Back" at bounding box center [53, 36] width 42 height 24
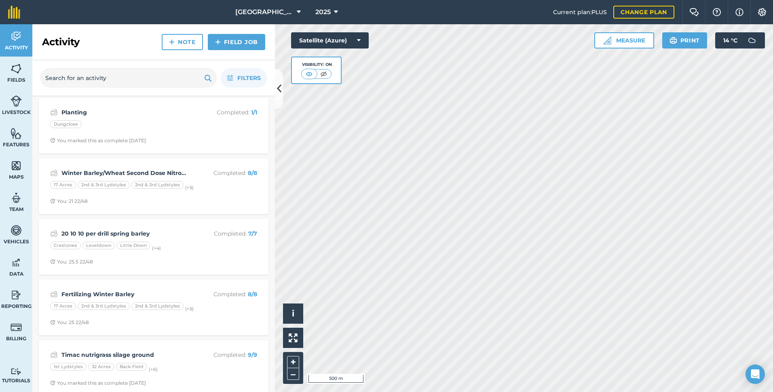
scroll to position [808, 0]
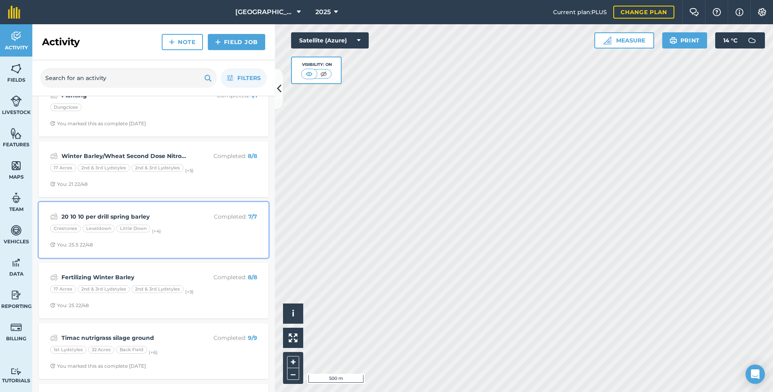
click at [175, 213] on strong "20 10 10 per drill spring barley" at bounding box center [125, 216] width 128 height 9
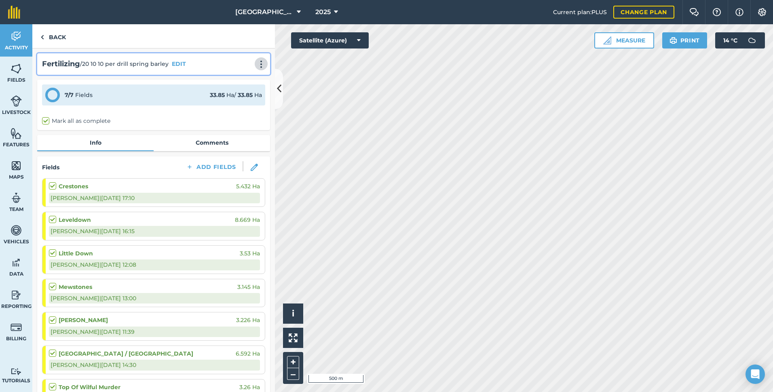
click at [256, 64] on img at bounding box center [261, 64] width 10 height 8
click at [227, 78] on link "Print" at bounding box center [244, 82] width 52 height 16
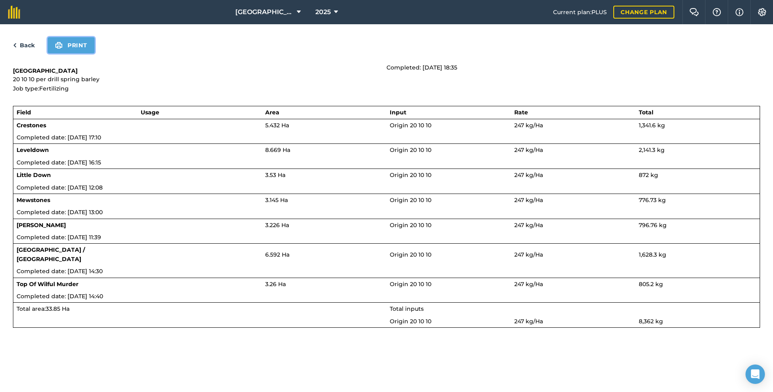
click at [88, 49] on button "Print" at bounding box center [71, 45] width 47 height 16
click at [24, 46] on link "Back" at bounding box center [24, 45] width 22 height 10
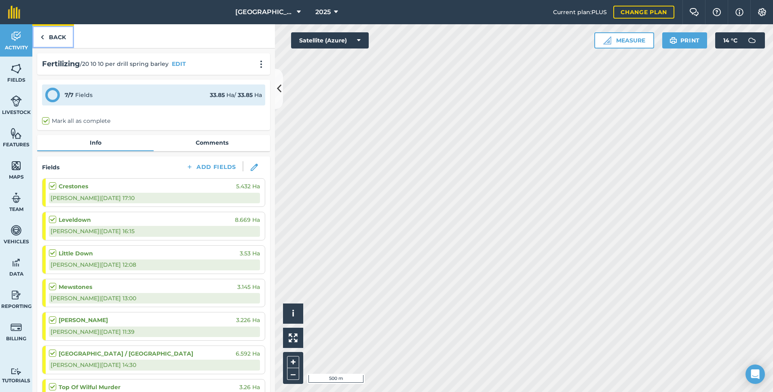
click at [61, 33] on link "Back" at bounding box center [53, 36] width 42 height 24
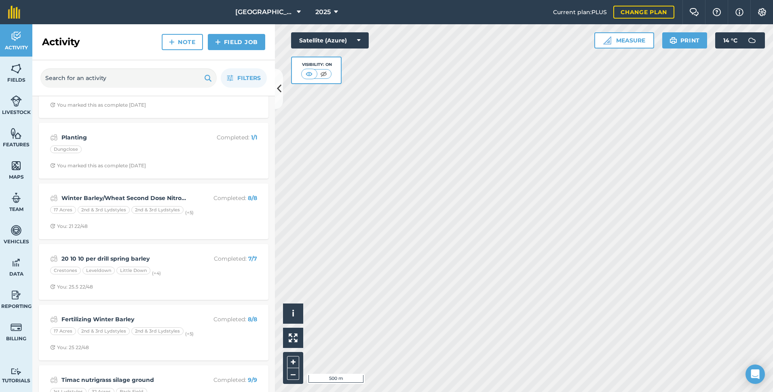
scroll to position [768, 0]
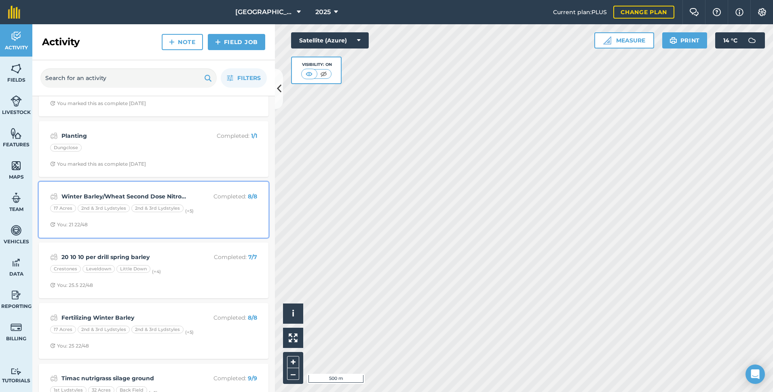
click at [187, 194] on div "Winter Barley/Wheat Second Dose Nitrogen Completed : 8 / 8" at bounding box center [153, 197] width 207 height 10
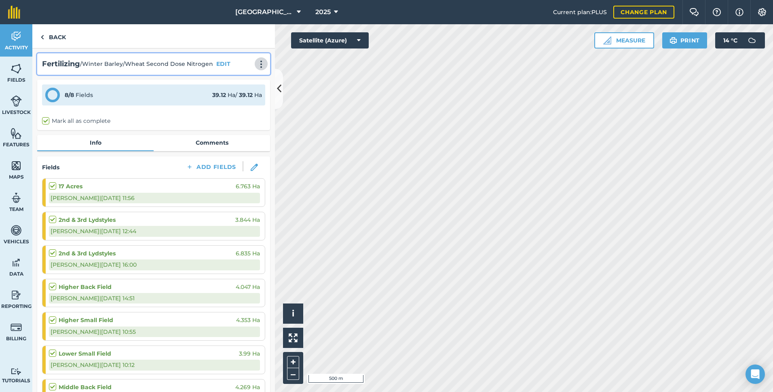
click at [257, 66] on img at bounding box center [261, 64] width 10 height 8
click at [233, 82] on link "Print" at bounding box center [244, 82] width 52 height 16
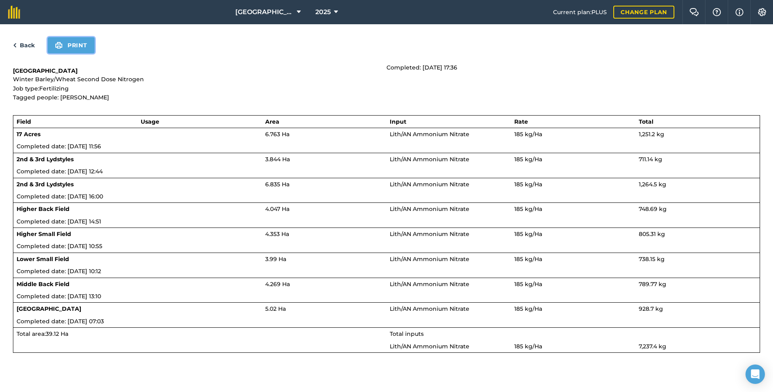
click at [82, 46] on button "Print" at bounding box center [71, 45] width 47 height 16
click at [24, 46] on link "Back" at bounding box center [24, 45] width 22 height 10
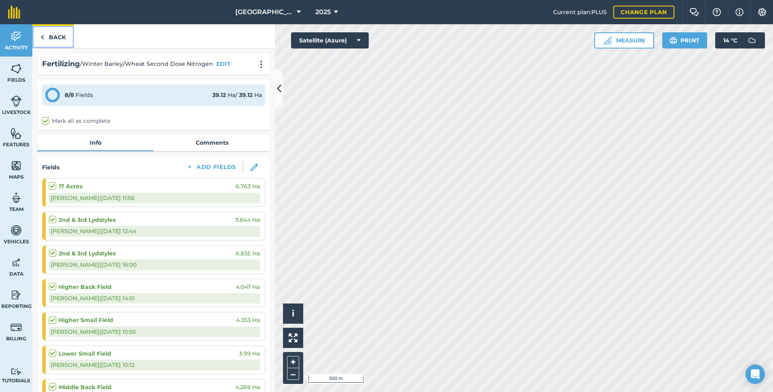
click at [58, 38] on link "Back" at bounding box center [53, 36] width 42 height 24
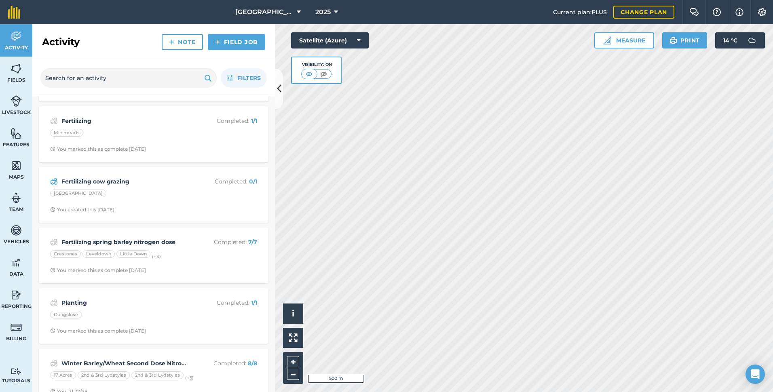
scroll to position [606, 0]
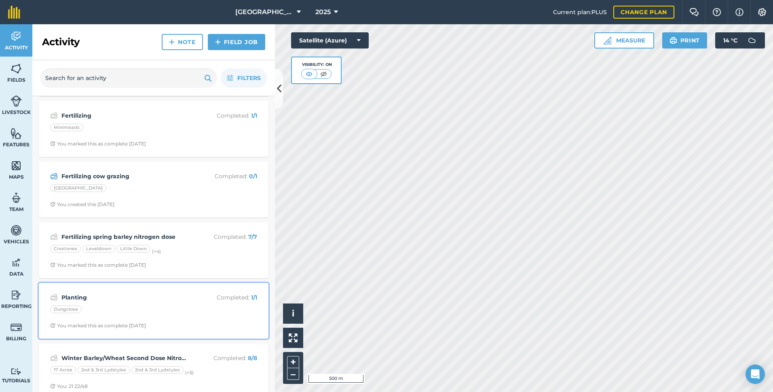
click at [141, 298] on strong "Planting" at bounding box center [125, 297] width 128 height 9
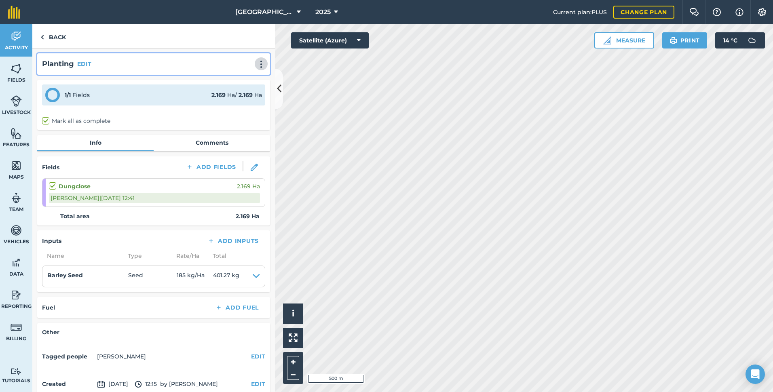
click at [257, 64] on img at bounding box center [261, 64] width 10 height 8
click at [238, 79] on link "Print" at bounding box center [244, 82] width 52 height 16
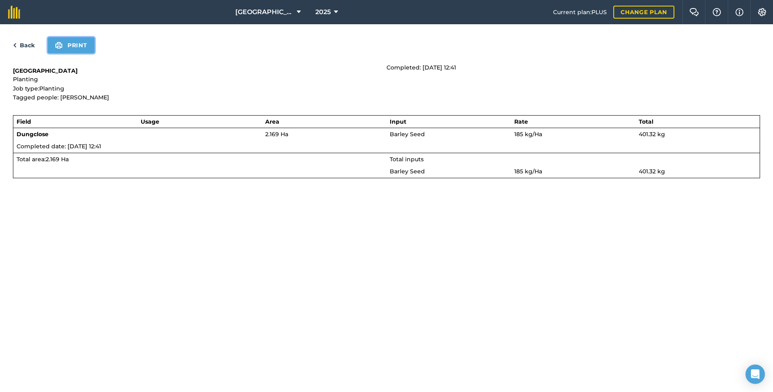
click at [87, 50] on button "Print" at bounding box center [71, 45] width 47 height 16
click at [27, 45] on link "Back" at bounding box center [24, 45] width 22 height 10
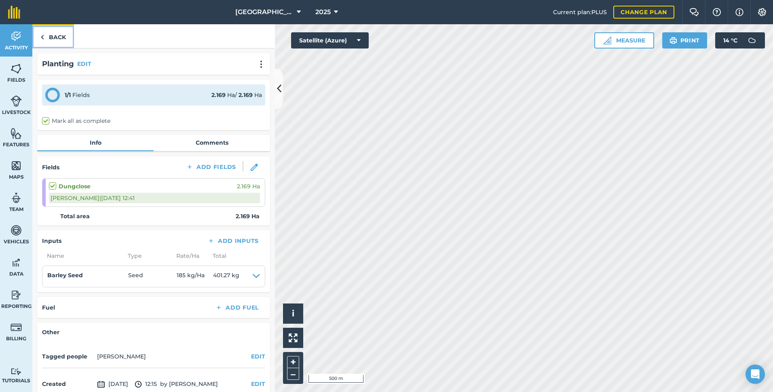
click at [64, 42] on link "Back" at bounding box center [53, 36] width 42 height 24
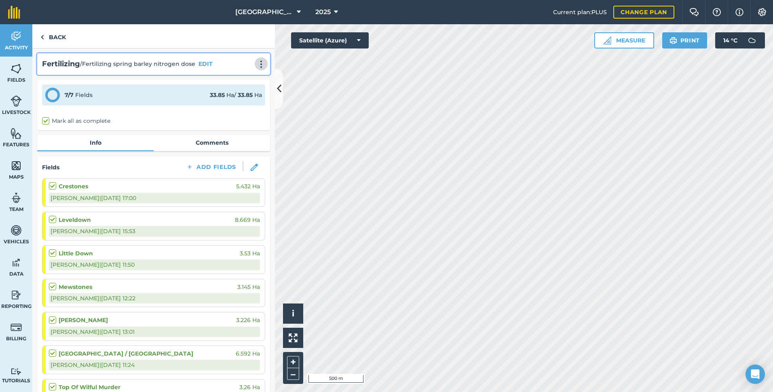
click at [256, 65] on img at bounding box center [261, 64] width 10 height 8
click at [231, 84] on link "Print" at bounding box center [244, 82] width 52 height 16
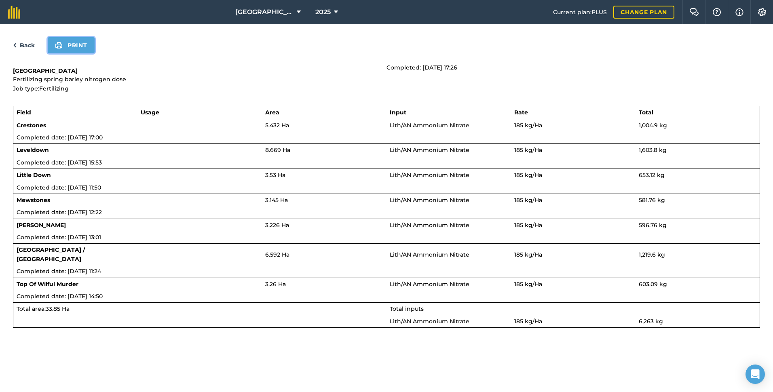
click at [78, 48] on button "Print" at bounding box center [71, 45] width 47 height 16
click at [27, 48] on link "Back" at bounding box center [24, 45] width 22 height 10
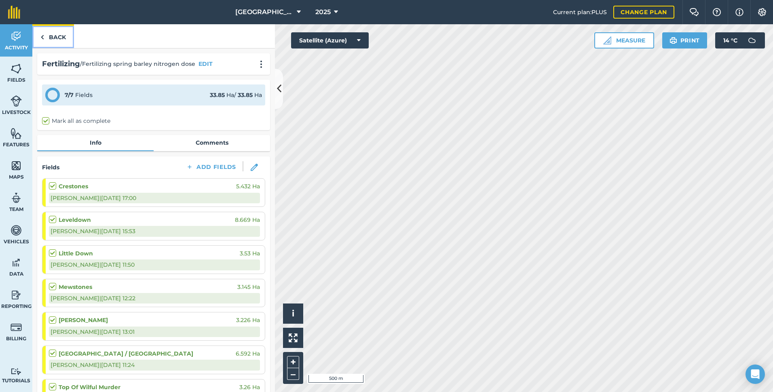
click at [63, 41] on link "Back" at bounding box center [53, 36] width 42 height 24
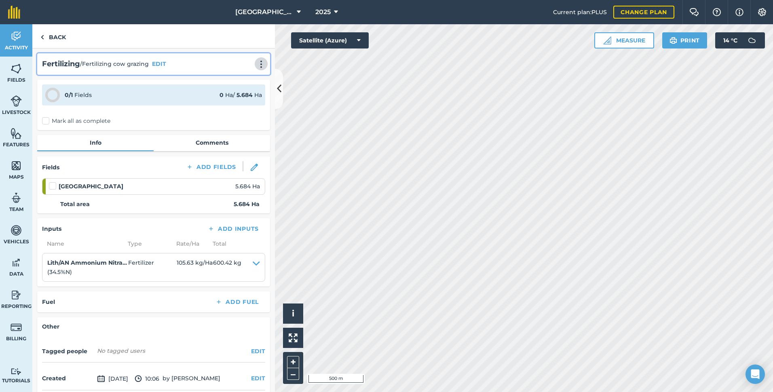
click at [256, 64] on img at bounding box center [261, 64] width 10 height 8
click at [234, 80] on link "Print" at bounding box center [244, 82] width 52 height 16
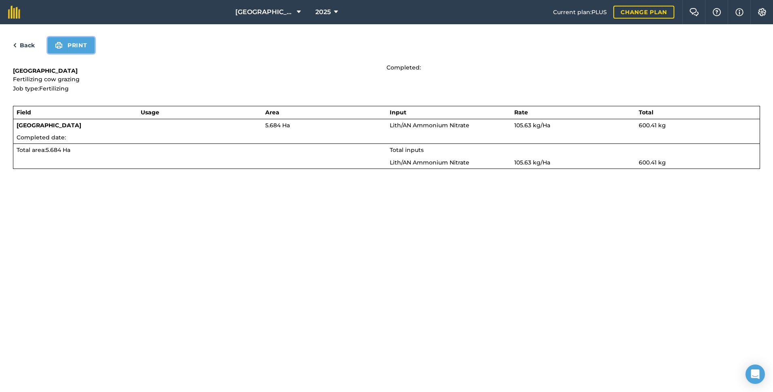
drag, startPoint x: 75, startPoint y: 42, endPoint x: 350, endPoint y: 295, distance: 373.4
click at [75, 42] on button "Print" at bounding box center [71, 45] width 47 height 16
click at [30, 44] on link "Back" at bounding box center [24, 45] width 22 height 10
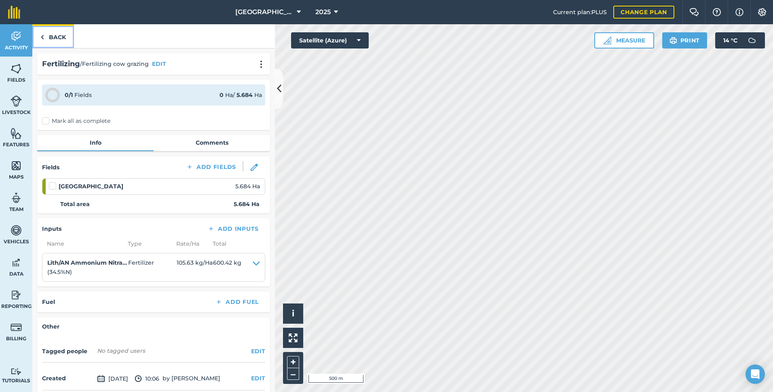
click at [59, 38] on link "Back" at bounding box center [53, 36] width 42 height 24
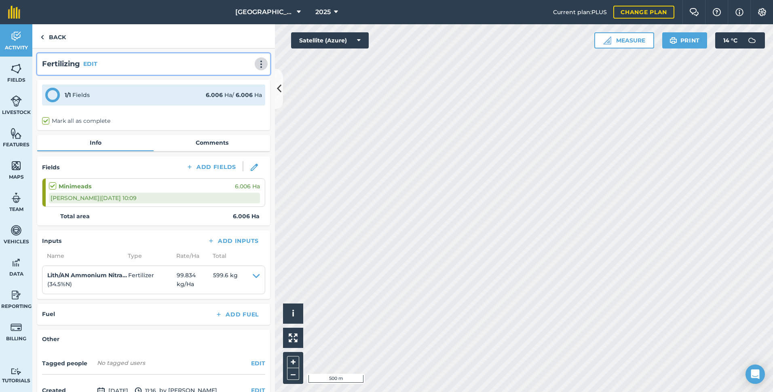
click at [256, 64] on img at bounding box center [261, 64] width 10 height 8
click at [234, 81] on link "Print" at bounding box center [244, 82] width 52 height 16
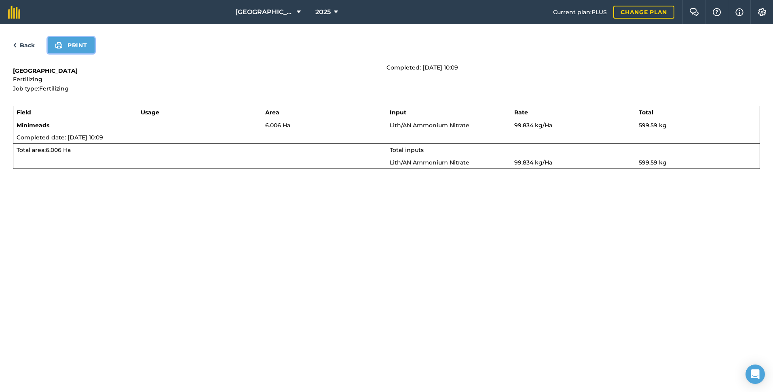
click at [84, 47] on button "Print" at bounding box center [71, 45] width 47 height 16
click at [30, 44] on link "Back" at bounding box center [24, 45] width 22 height 10
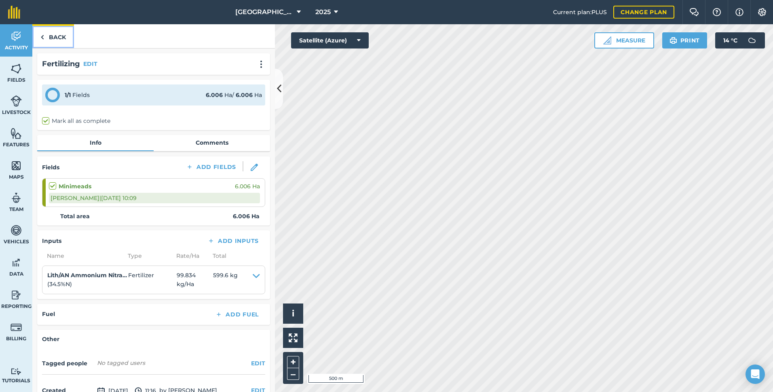
click at [52, 35] on link "Back" at bounding box center [53, 36] width 42 height 24
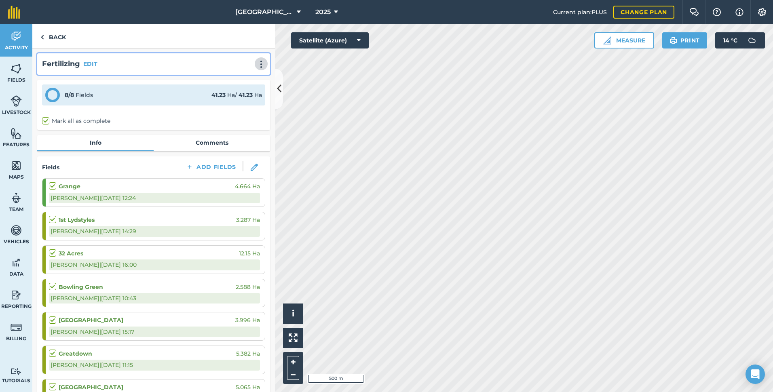
click at [256, 65] on img at bounding box center [261, 64] width 10 height 8
click at [232, 83] on link "Print" at bounding box center [244, 82] width 52 height 16
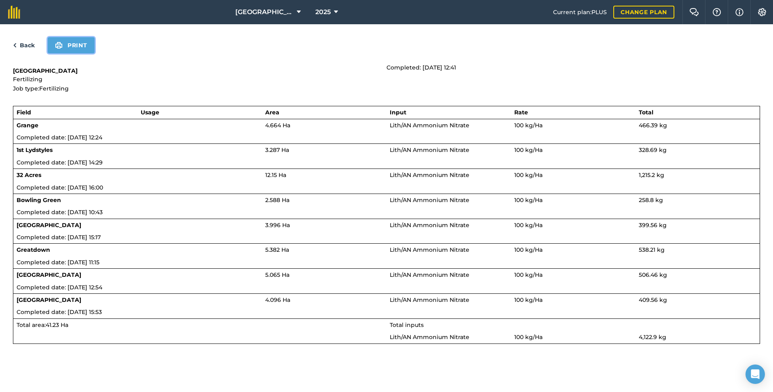
click at [76, 46] on button "Print" at bounding box center [71, 45] width 47 height 16
click at [25, 44] on link "Back" at bounding box center [24, 45] width 22 height 10
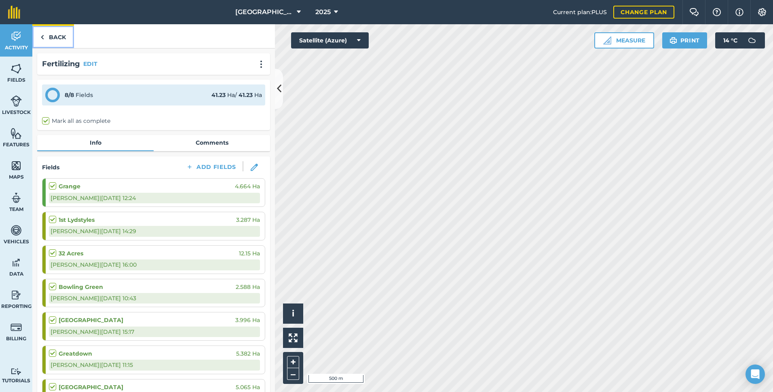
click at [61, 38] on link "Back" at bounding box center [53, 36] width 42 height 24
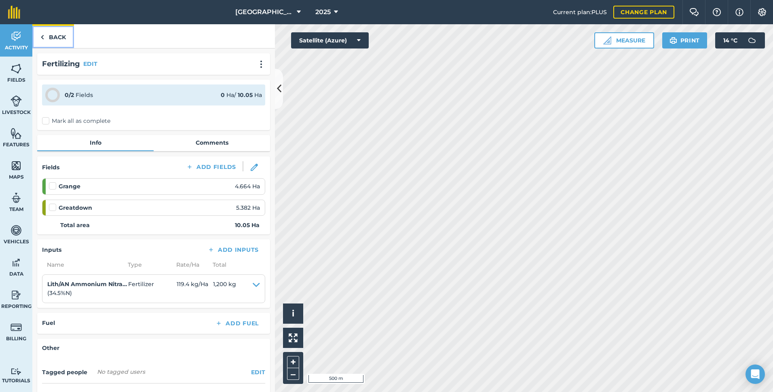
click at [59, 38] on link "Back" at bounding box center [53, 36] width 42 height 24
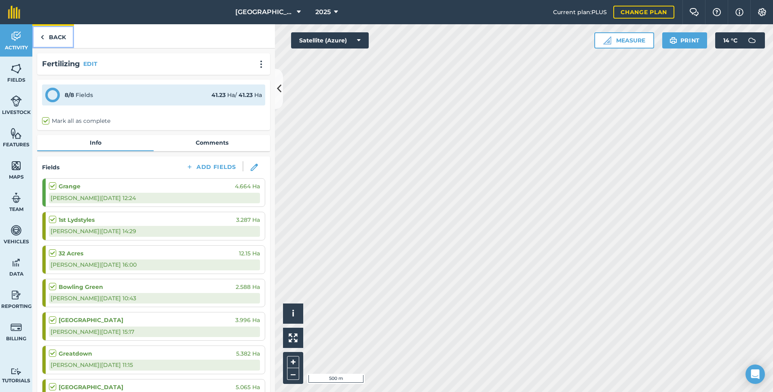
click at [52, 35] on link "Back" at bounding box center [53, 36] width 42 height 24
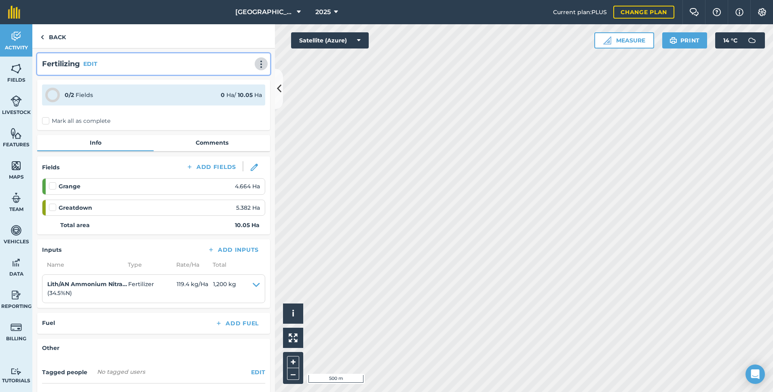
click at [256, 65] on img at bounding box center [261, 64] width 10 height 8
click at [231, 82] on link "Print" at bounding box center [244, 82] width 52 height 16
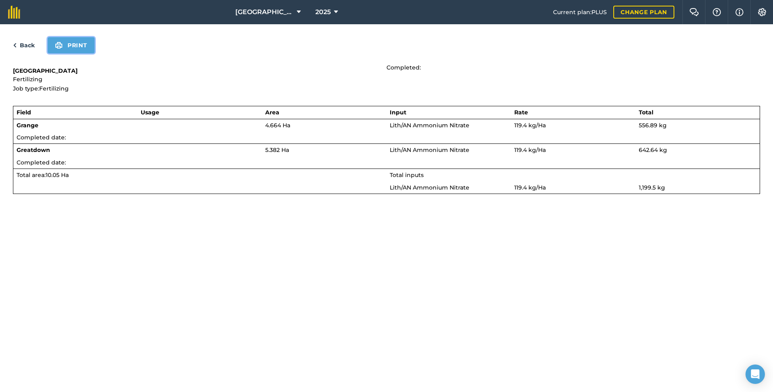
click at [62, 44] on img at bounding box center [59, 45] width 8 height 10
click at [26, 44] on link "Back" at bounding box center [24, 45] width 22 height 10
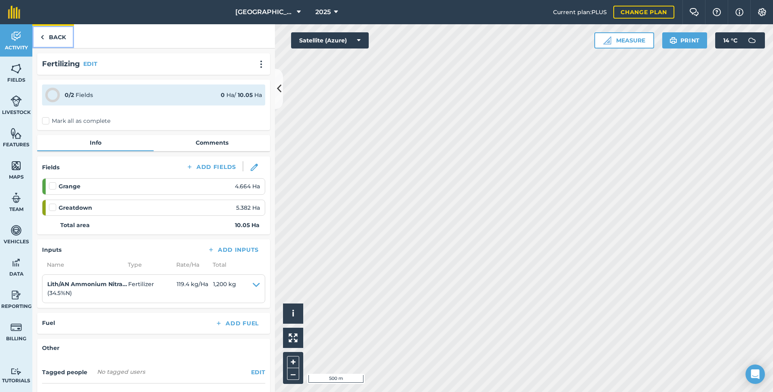
click at [60, 37] on link "Back" at bounding box center [53, 36] width 42 height 24
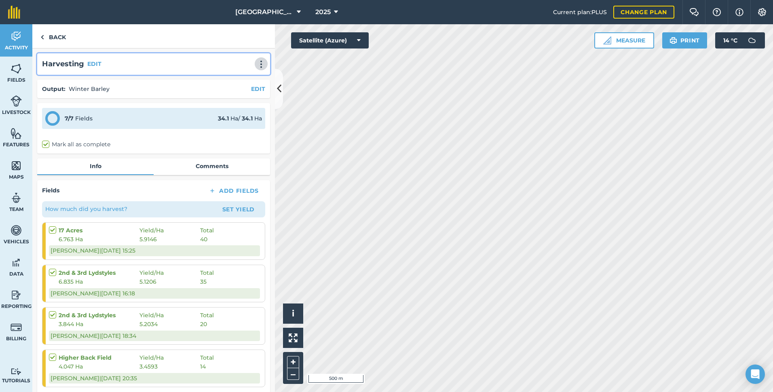
click at [257, 66] on img at bounding box center [261, 64] width 10 height 8
click at [242, 80] on link "Print" at bounding box center [244, 82] width 52 height 16
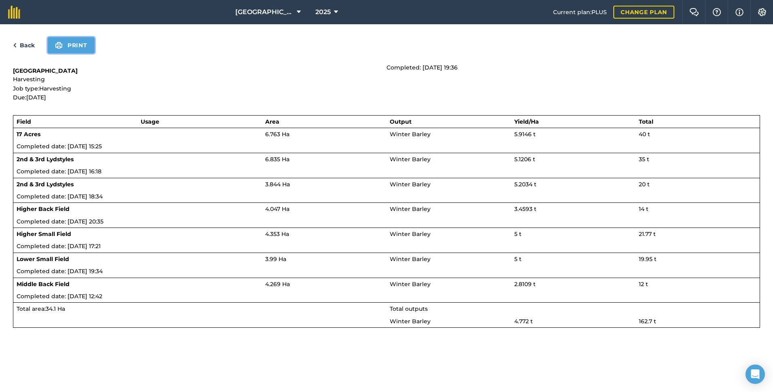
drag, startPoint x: 71, startPoint y: 44, endPoint x: 356, endPoint y: 294, distance: 379.3
click at [71, 44] on button "Print" at bounding box center [71, 45] width 47 height 16
click at [27, 44] on link "Back" at bounding box center [24, 45] width 22 height 10
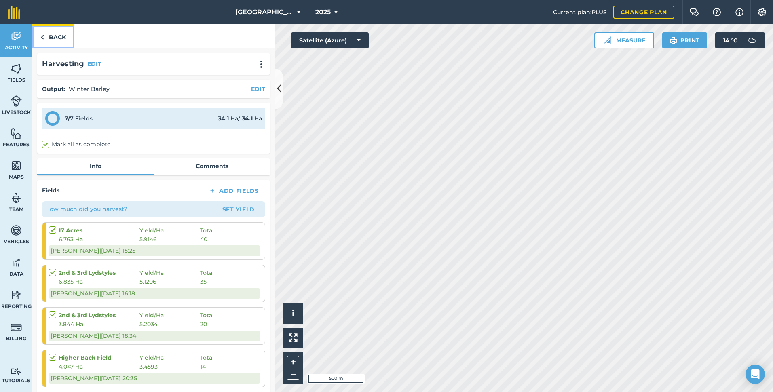
click at [63, 36] on link "Back" at bounding box center [53, 36] width 42 height 24
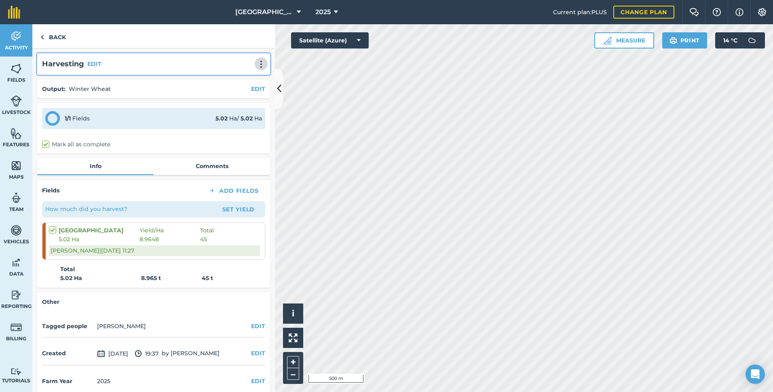
click at [256, 66] on img at bounding box center [261, 64] width 10 height 8
click at [236, 80] on link "Print" at bounding box center [244, 82] width 52 height 16
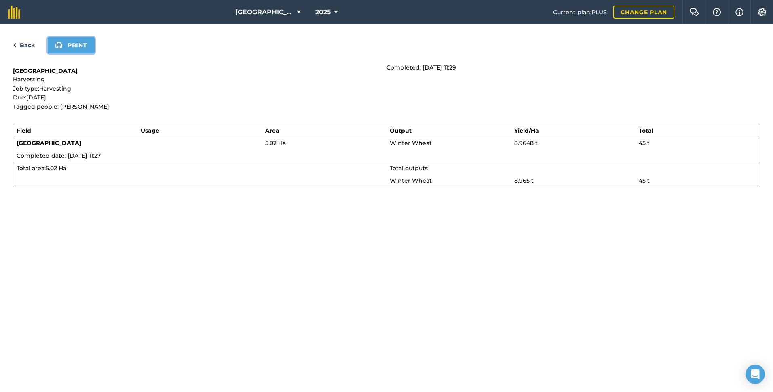
click at [69, 47] on button "Print" at bounding box center [71, 45] width 47 height 16
click at [31, 47] on link "Back" at bounding box center [24, 45] width 22 height 10
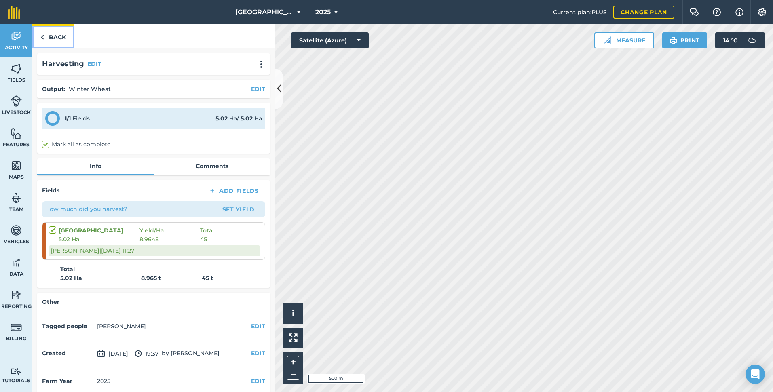
click at [54, 36] on link "Back" at bounding box center [53, 36] width 42 height 24
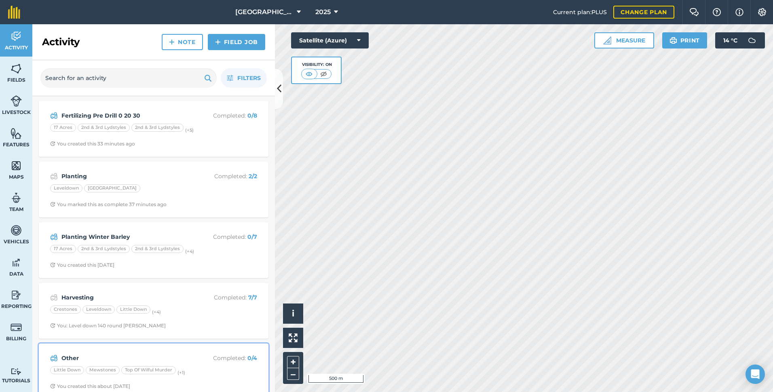
click at [183, 354] on strong "Other" at bounding box center [125, 358] width 128 height 9
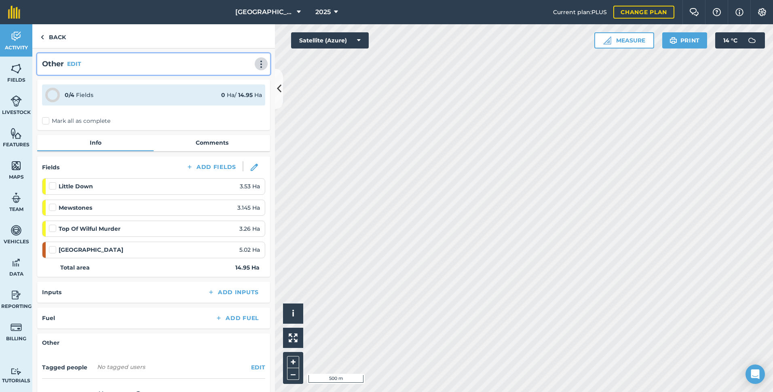
click at [256, 67] on img at bounding box center [261, 64] width 10 height 8
click at [231, 99] on link "Delete" at bounding box center [244, 101] width 52 height 16
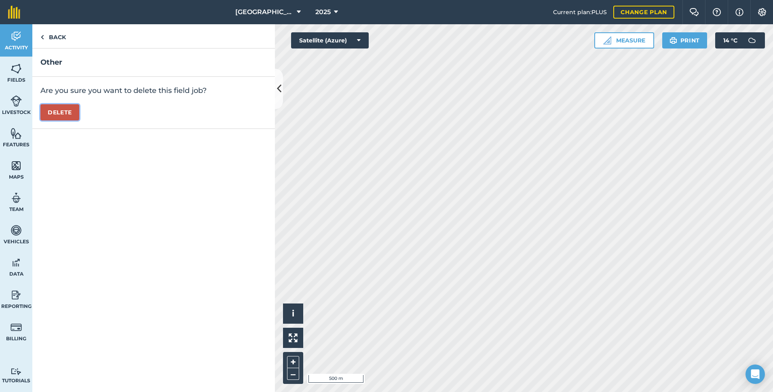
click at [72, 112] on button "Delete" at bounding box center [59, 112] width 39 height 16
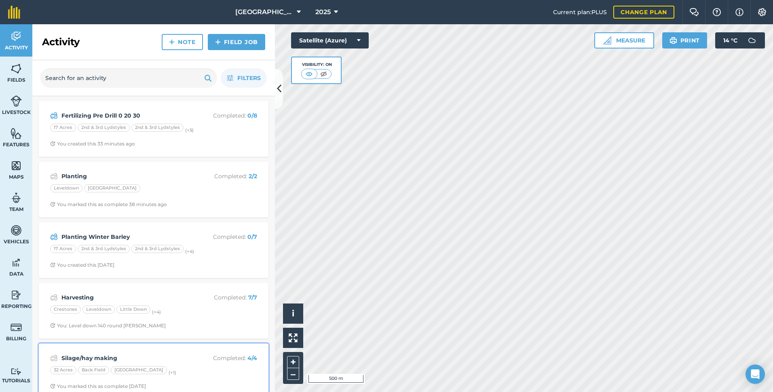
click at [217, 366] on div "32 Acres Back Field [GEOGRAPHIC_DATA] (+ 1 )" at bounding box center [153, 371] width 207 height 11
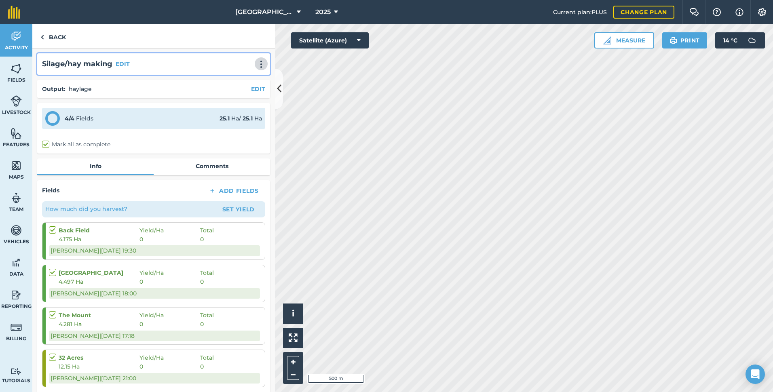
click at [256, 65] on img at bounding box center [261, 64] width 10 height 8
click at [233, 81] on link "Print" at bounding box center [244, 82] width 52 height 16
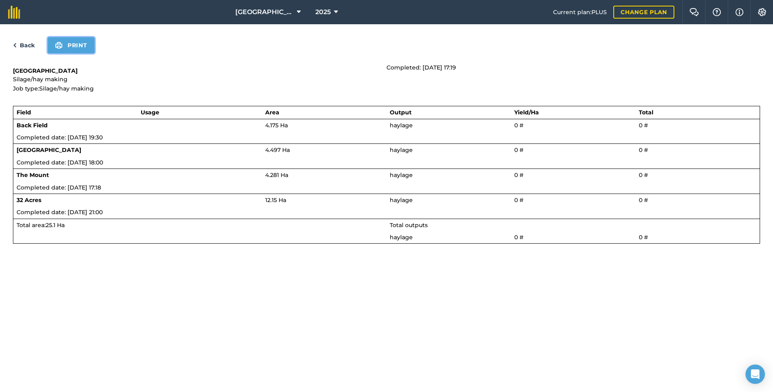
click at [80, 44] on button "Print" at bounding box center [71, 45] width 47 height 16
click at [25, 45] on link "Back" at bounding box center [24, 45] width 22 height 10
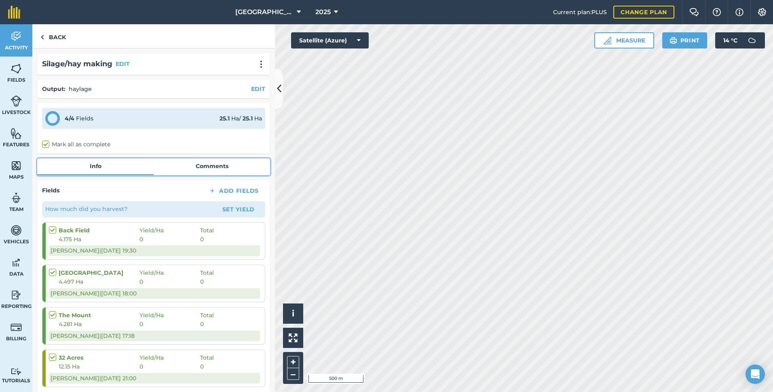
click at [205, 163] on link "Comments" at bounding box center [212, 165] width 116 height 15
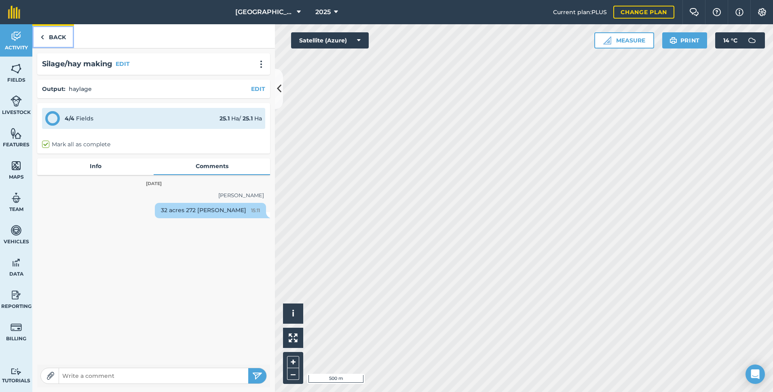
click at [58, 37] on link "Back" at bounding box center [53, 36] width 42 height 24
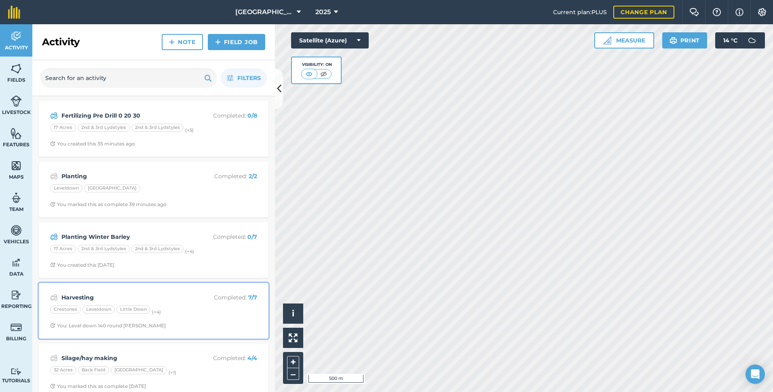
click at [187, 293] on div "Harvesting Completed : 7 / 7" at bounding box center [153, 298] width 207 height 10
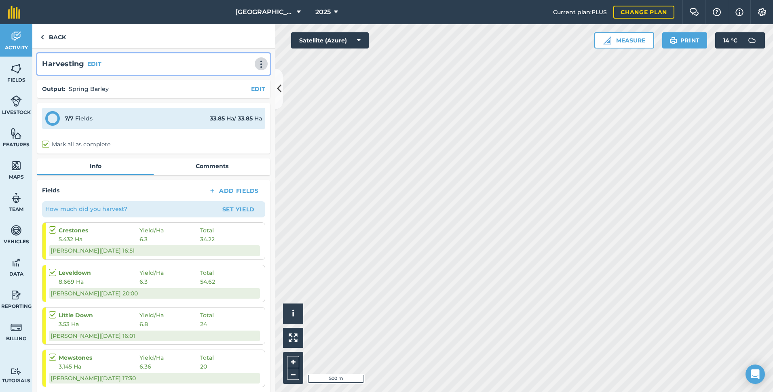
click at [256, 66] on img at bounding box center [261, 64] width 10 height 8
click at [231, 80] on link "Print" at bounding box center [244, 82] width 52 height 16
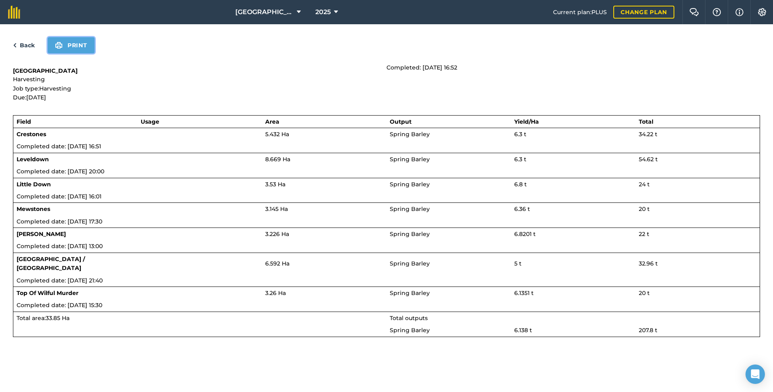
click at [78, 44] on button "Print" at bounding box center [71, 45] width 47 height 16
click at [27, 46] on link "Back" at bounding box center [24, 45] width 22 height 10
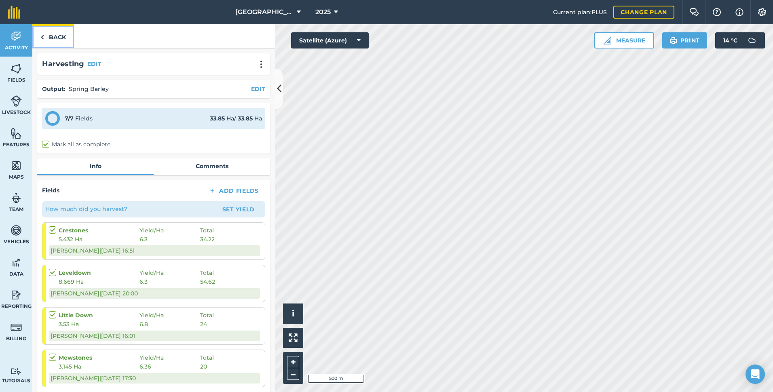
click at [56, 37] on link "Back" at bounding box center [53, 36] width 42 height 24
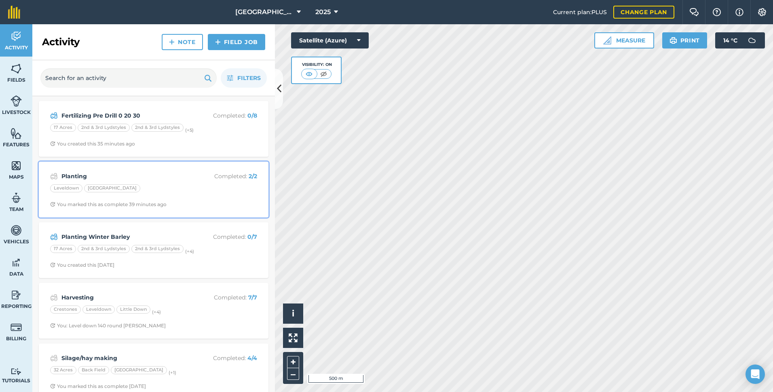
click at [182, 189] on div "[GEOGRAPHIC_DATA]" at bounding box center [153, 189] width 207 height 11
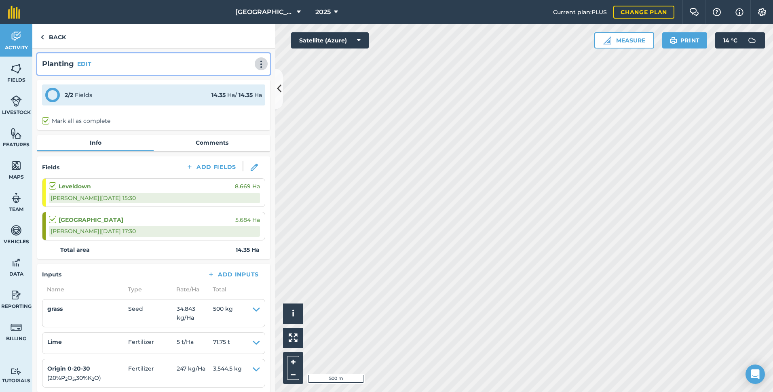
click at [256, 61] on img at bounding box center [261, 64] width 10 height 8
click at [236, 82] on link "Print" at bounding box center [244, 82] width 52 height 16
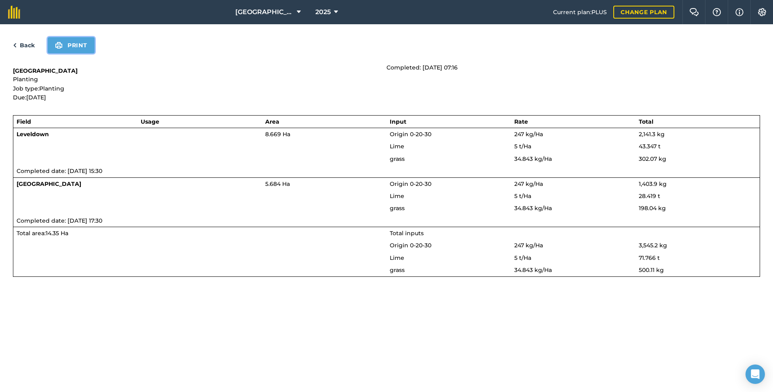
click at [76, 50] on button "Print" at bounding box center [71, 45] width 47 height 16
click at [25, 45] on link "Back" at bounding box center [24, 45] width 22 height 10
